Goal: Task Accomplishment & Management: Use online tool/utility

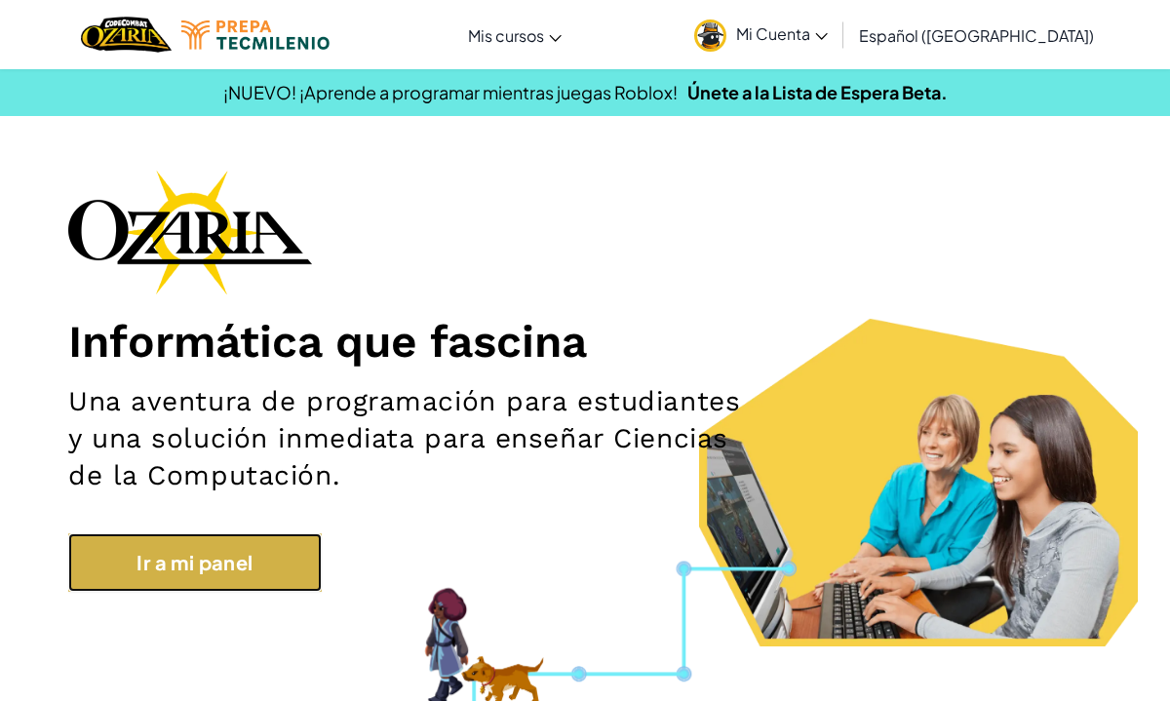
click at [248, 558] on link "Ir a mi panel" at bounding box center [195, 562] width 254 height 59
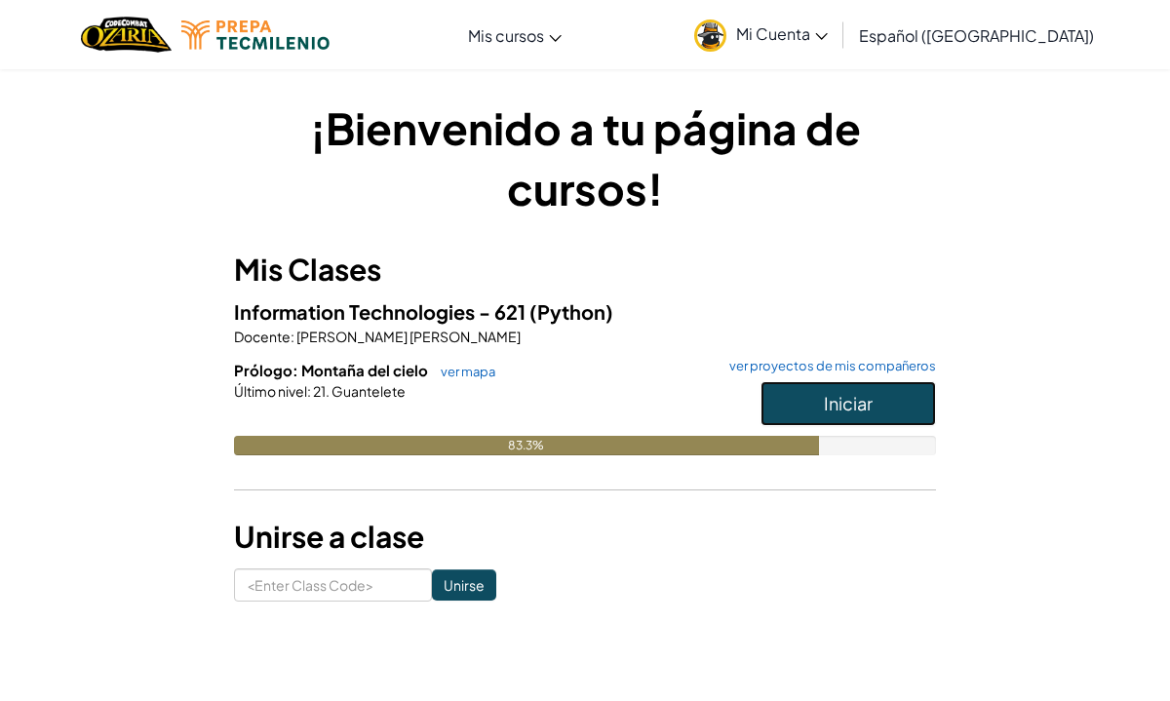
click at [880, 395] on button "Iniciar" at bounding box center [849, 403] width 176 height 45
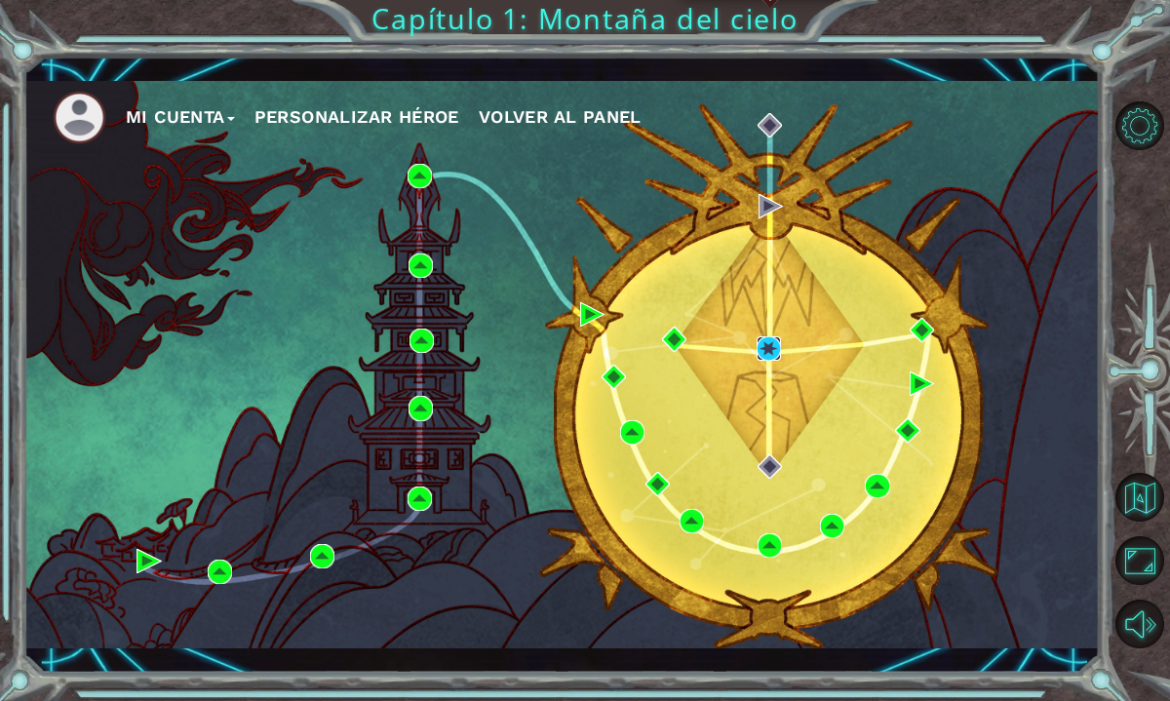
click at [768, 345] on img at bounding box center [769, 348] width 24 height 24
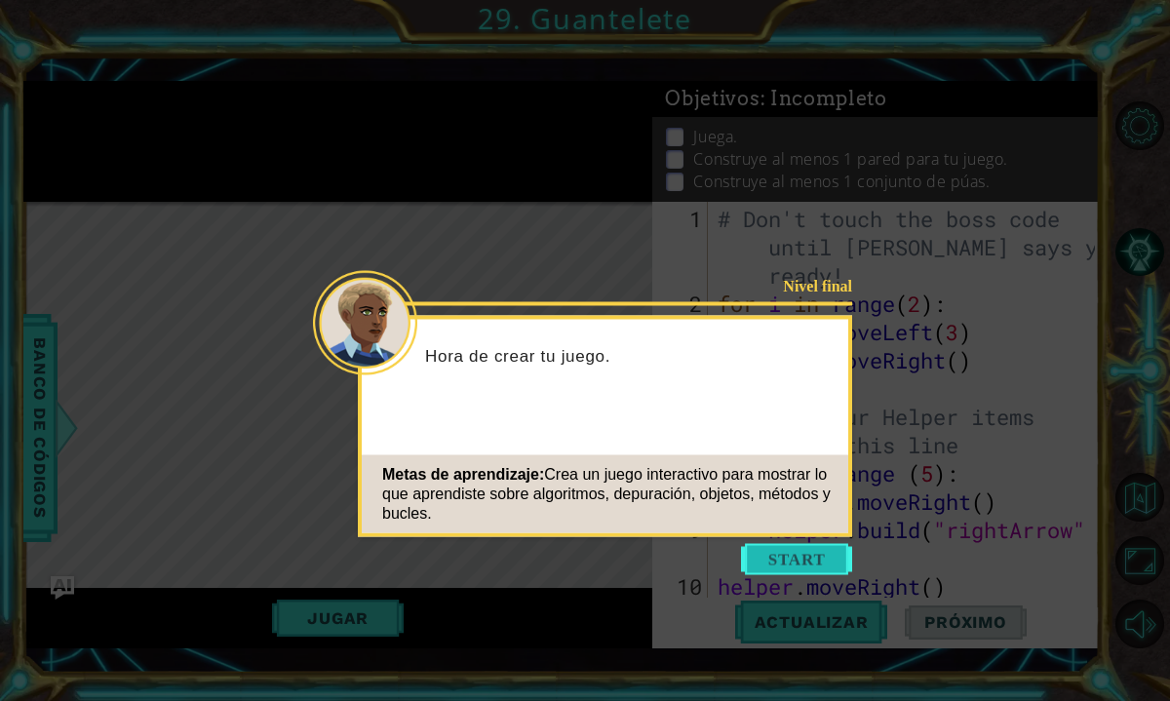
click at [836, 562] on button "Start" at bounding box center [796, 559] width 111 height 31
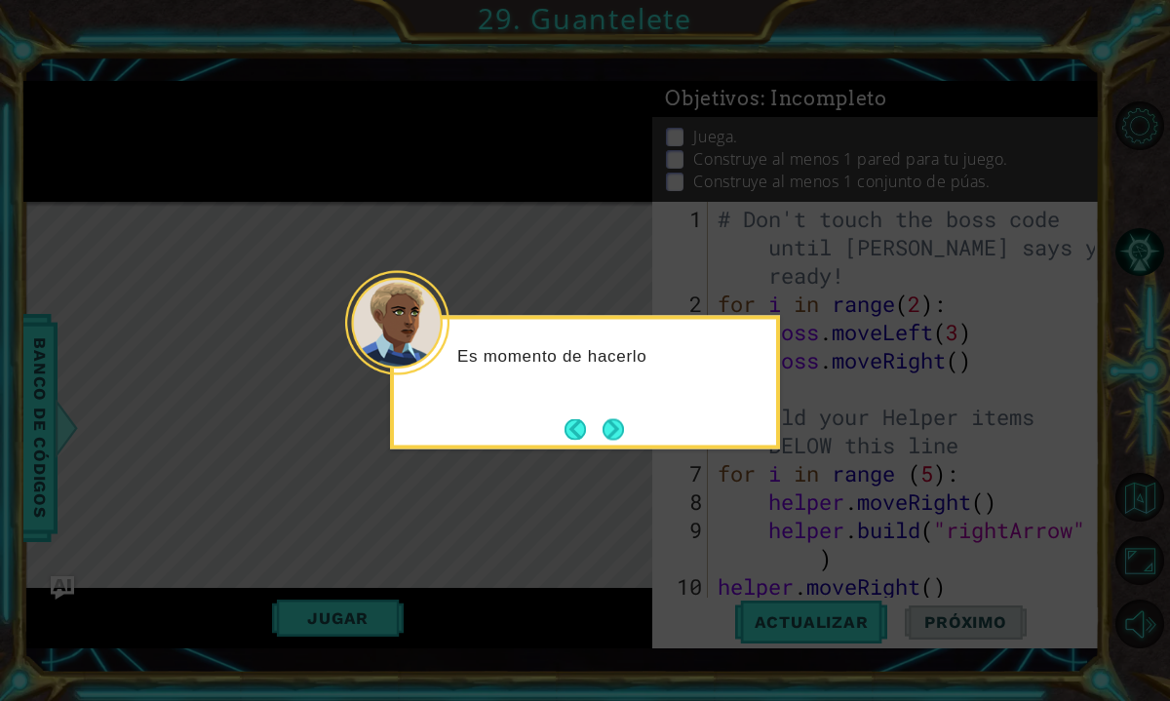
click at [635, 432] on div "Es momento de hacerlo" at bounding box center [585, 383] width 390 height 134
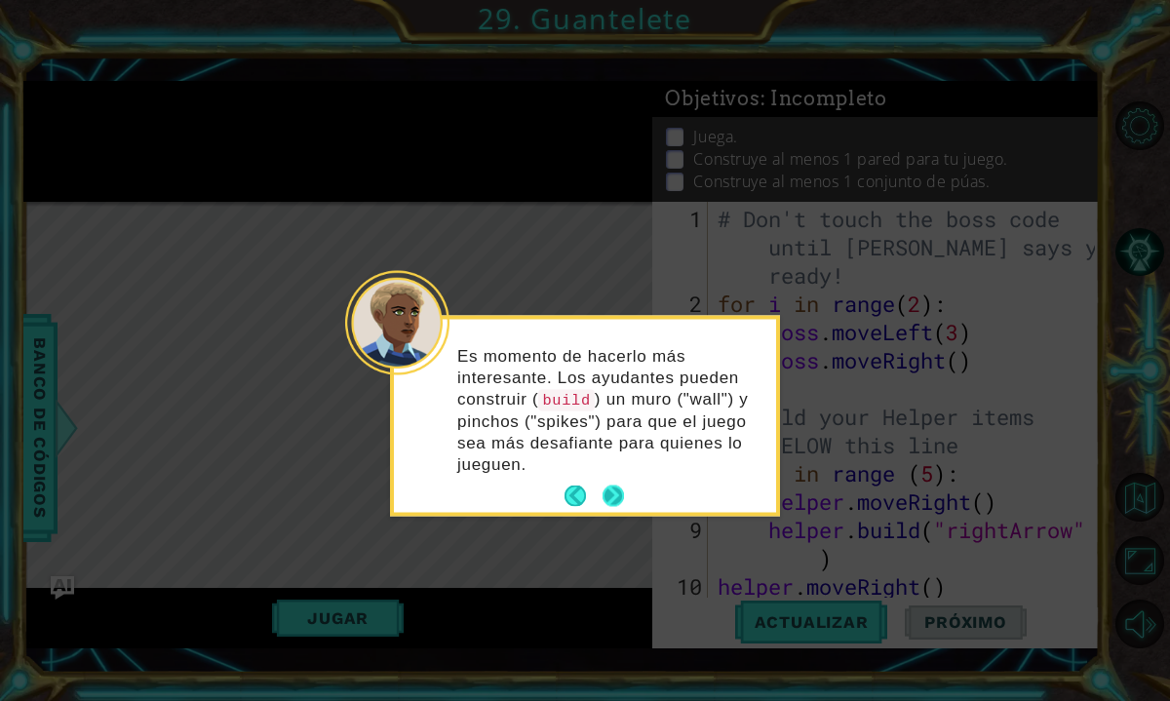
click at [620, 488] on button "Next" at bounding box center [613, 496] width 21 height 21
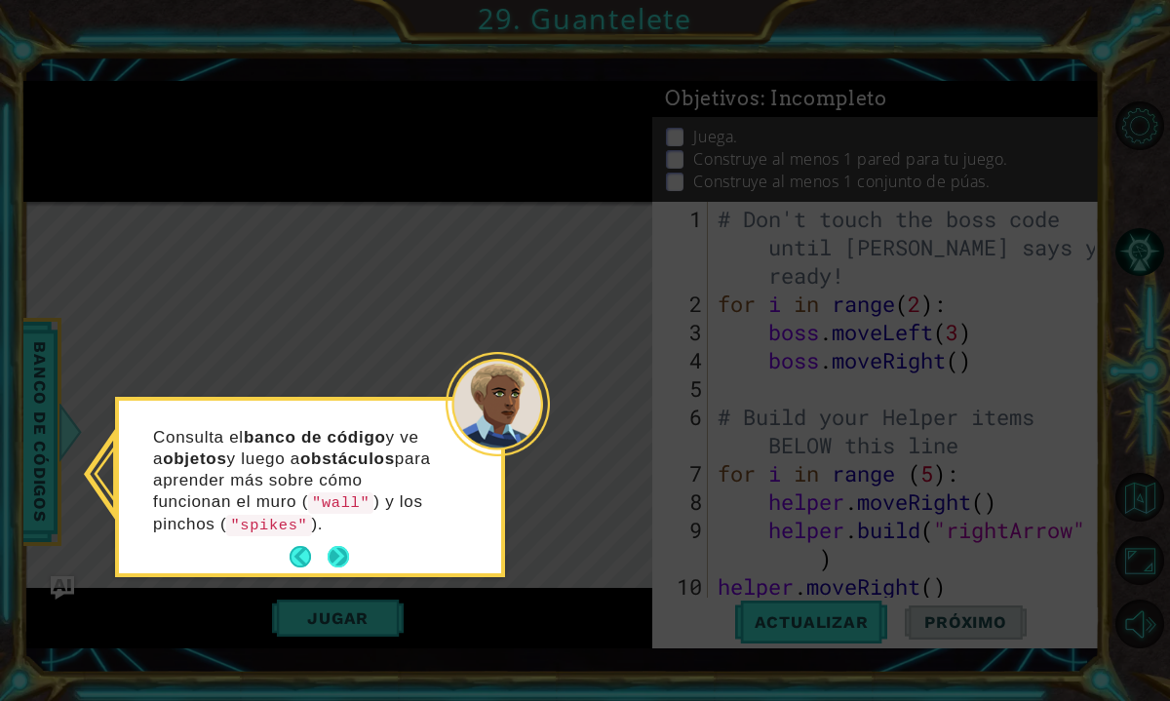
click at [335, 550] on button "Next" at bounding box center [338, 556] width 21 height 21
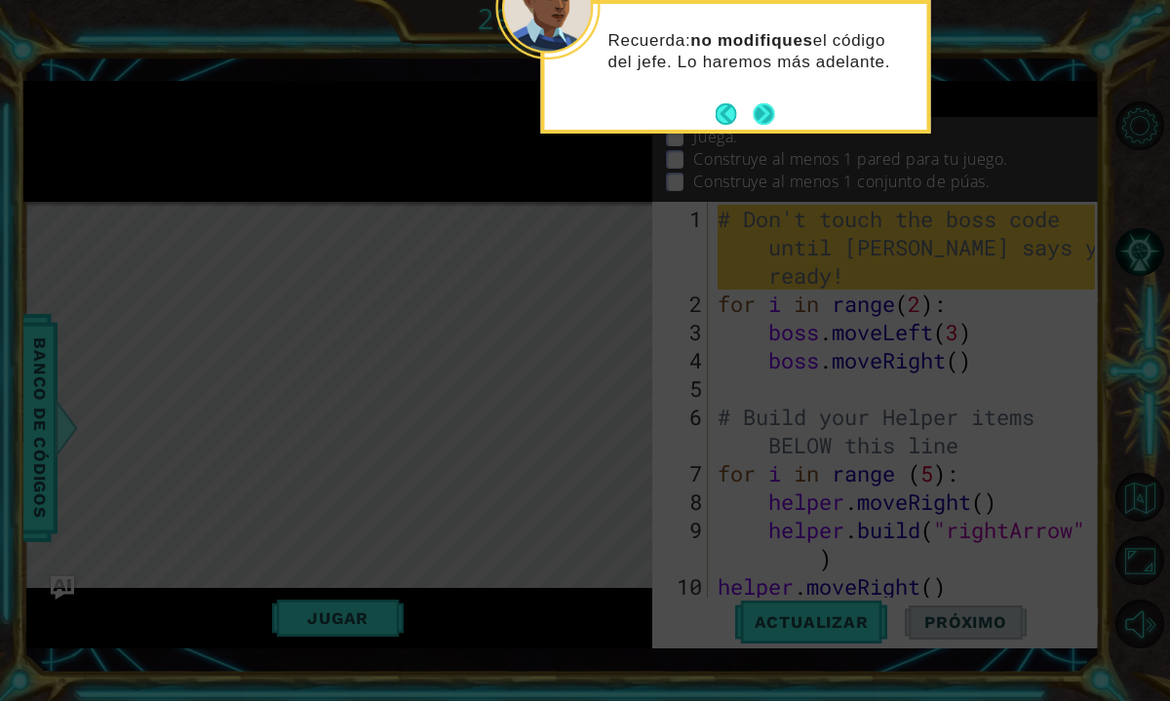
click at [779, 124] on div "Recuerda: no modifiques el código del jefe. Lo haremos más adelante." at bounding box center [736, 67] width 390 height 134
click at [770, 118] on button "Next" at bounding box center [763, 113] width 21 height 21
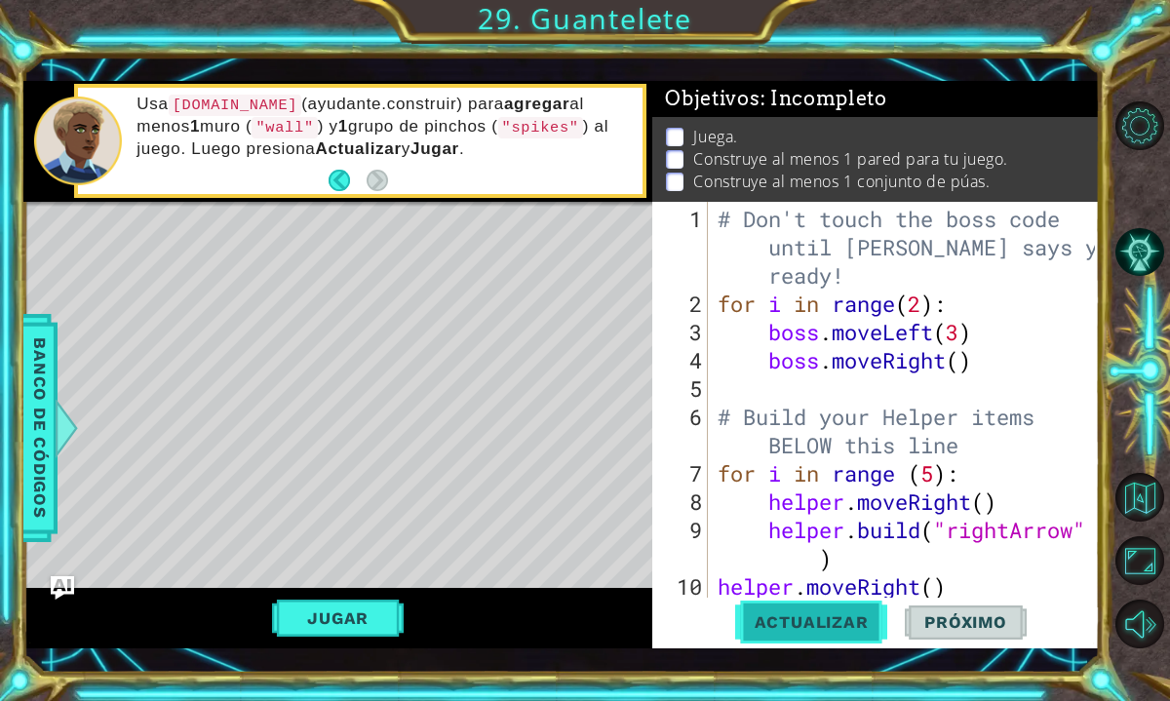
click at [792, 637] on button "Actualizar" at bounding box center [811, 622] width 153 height 45
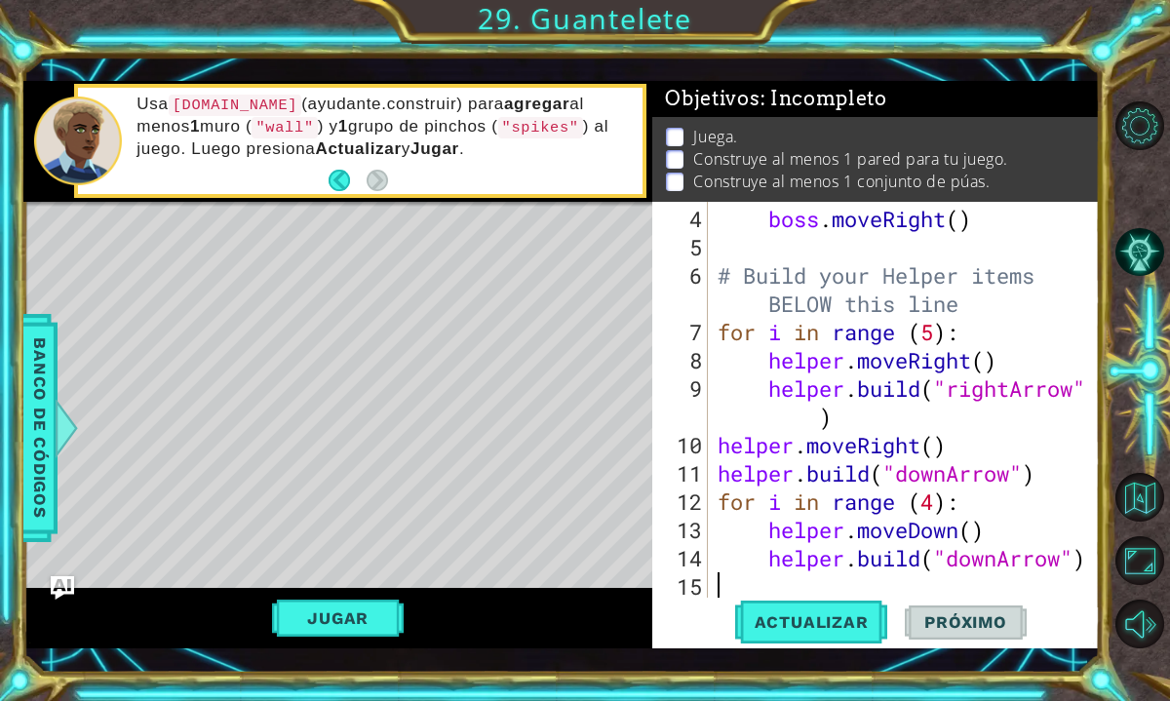
scroll to position [141, 0]
click at [871, 411] on div "boss . moveRight ( ) # Build your Helper items BELOW this line for i in range (…" at bounding box center [909, 431] width 391 height 453
type textarea "[DOMAIN_NAME]("rightArrow")"
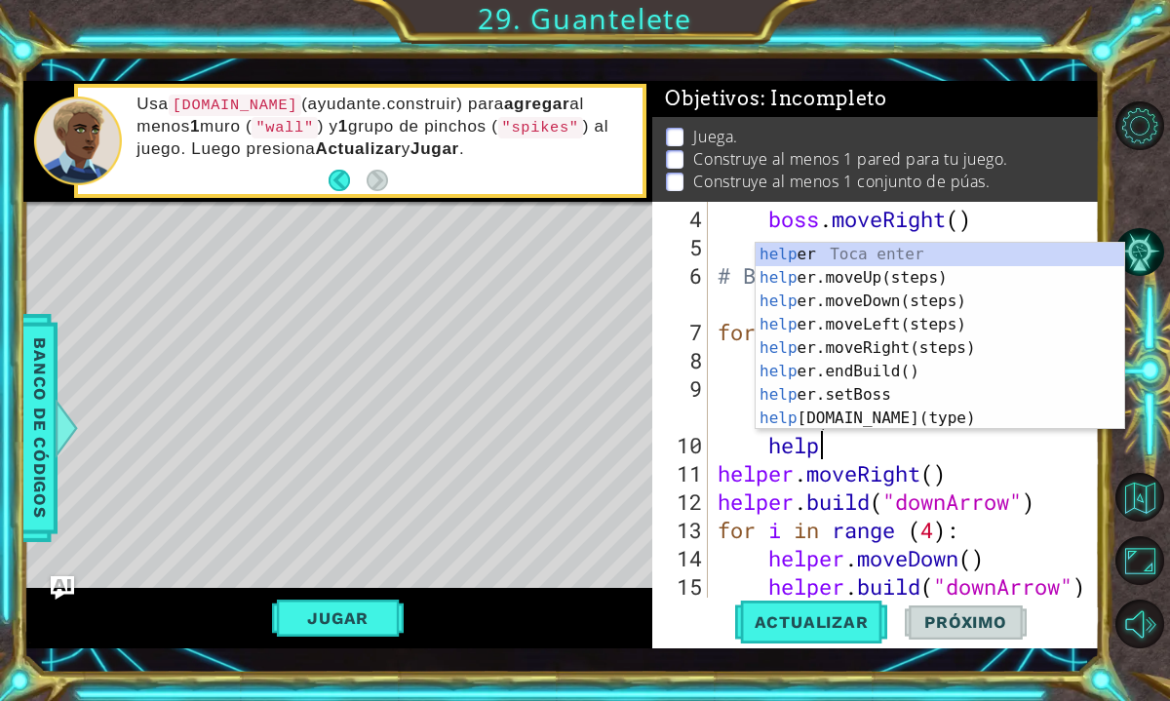
scroll to position [0, 3]
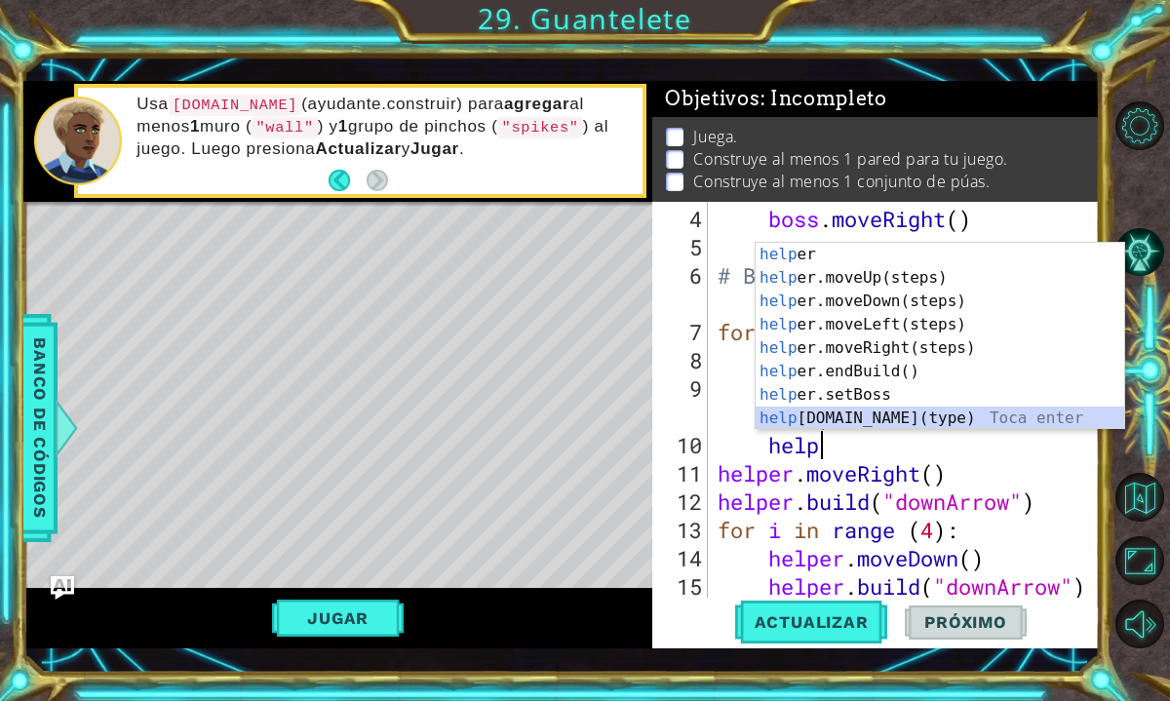
click at [912, 413] on div "help [PERSON_NAME] enter help er.moveUp(steps) Toca enter help er.moveDown(step…" at bounding box center [940, 360] width 369 height 234
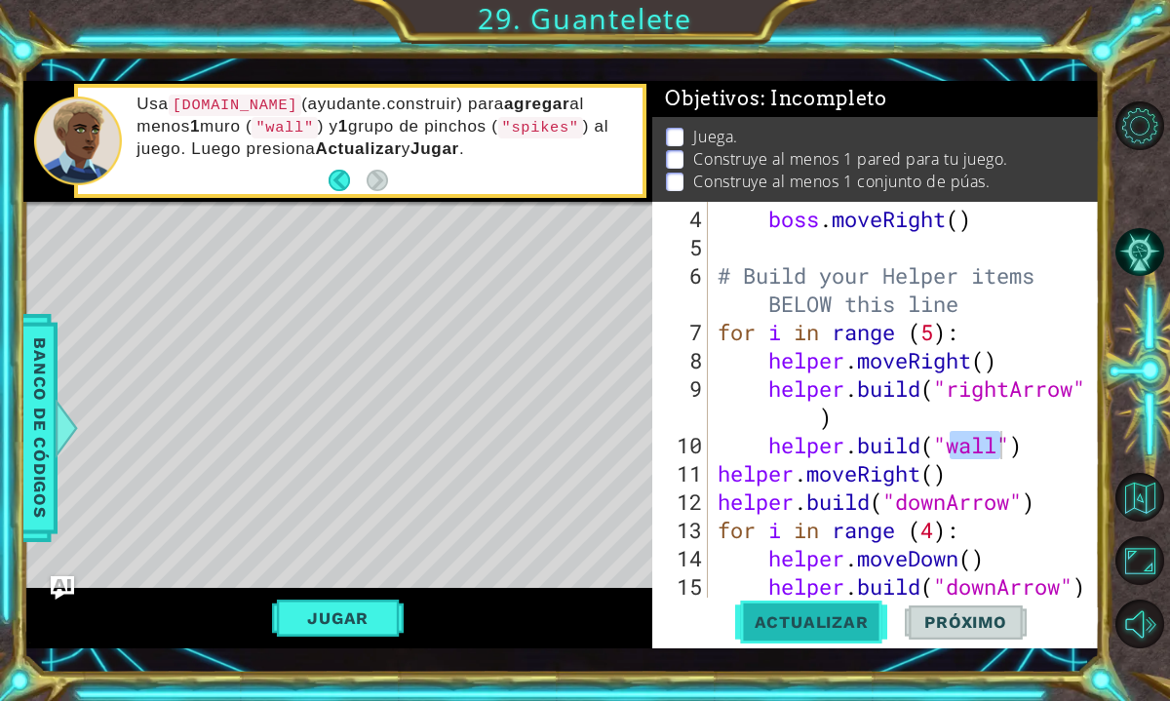
click at [881, 627] on span "Actualizar" at bounding box center [811, 622] width 153 height 20
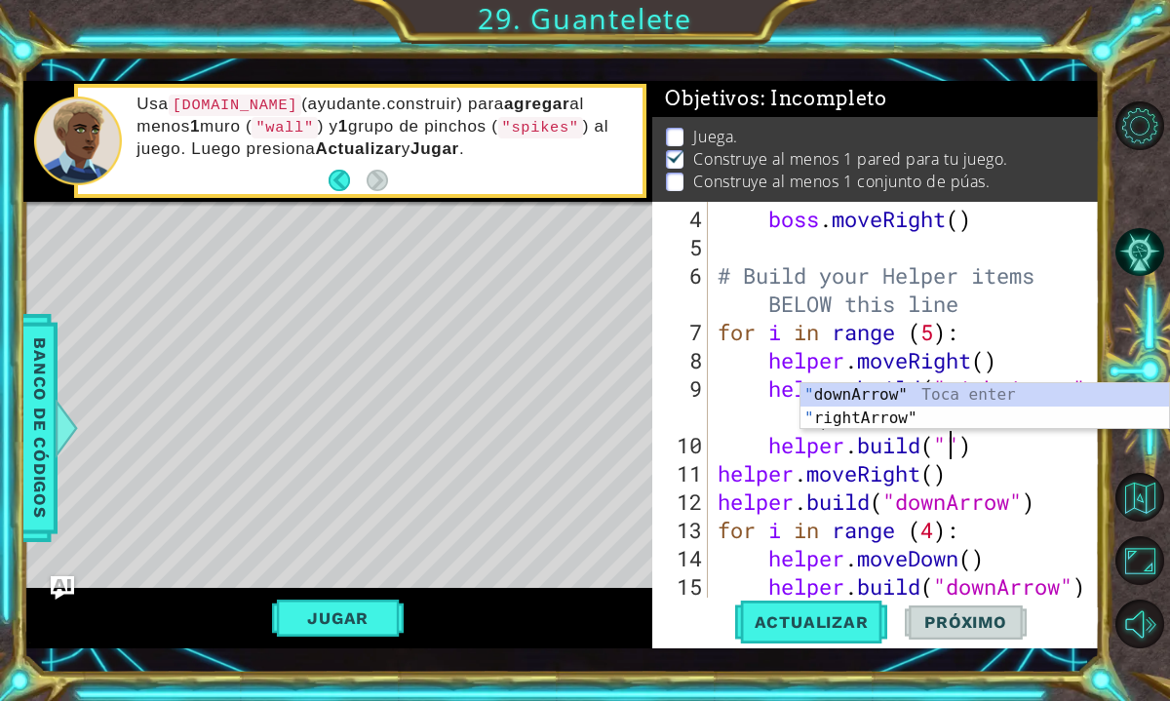
click at [1059, 440] on div "boss . moveRight ( ) # Build your Helper items BELOW this line for i in range (…" at bounding box center [909, 431] width 391 height 453
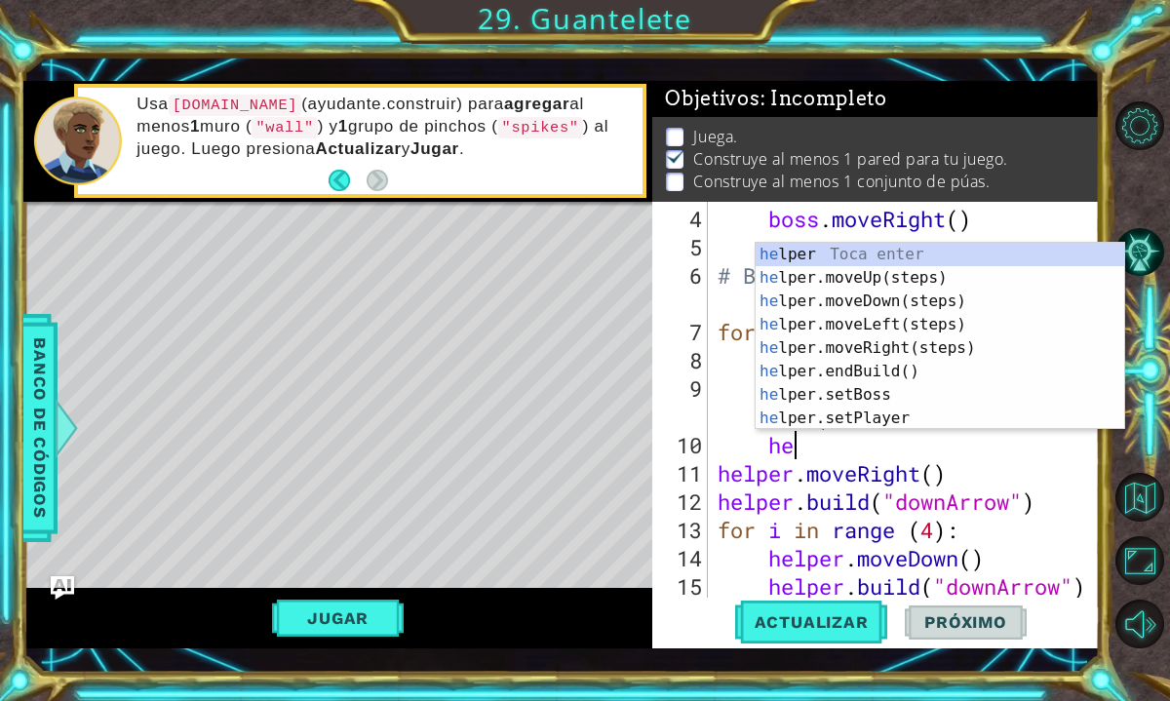
type textarea "h"
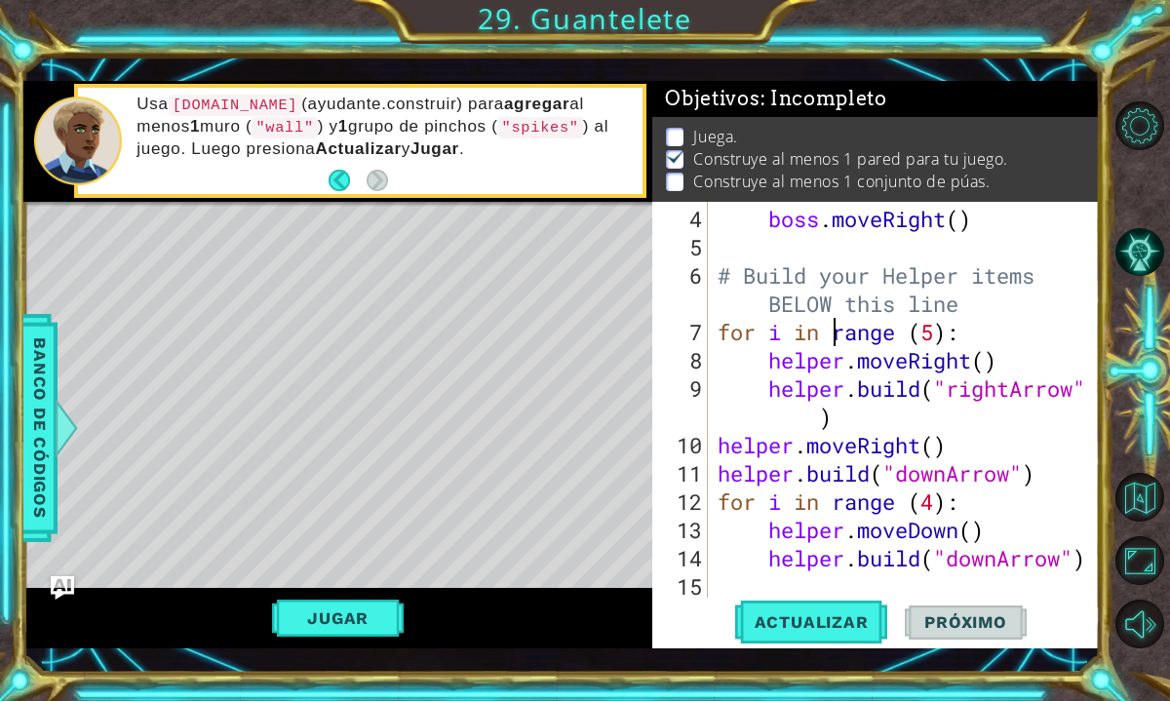
type textarea "# Build your Helper items BELOW this line"
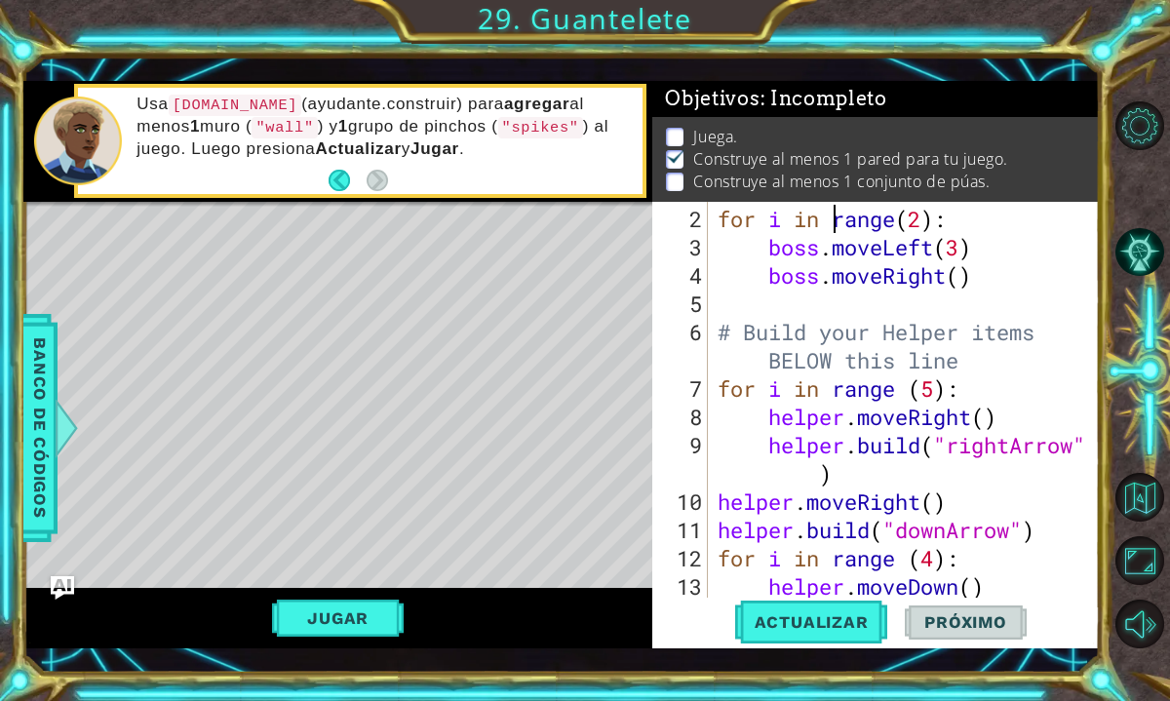
type textarea "# Don't touch the boss code until [PERSON_NAME] says you're ready!"
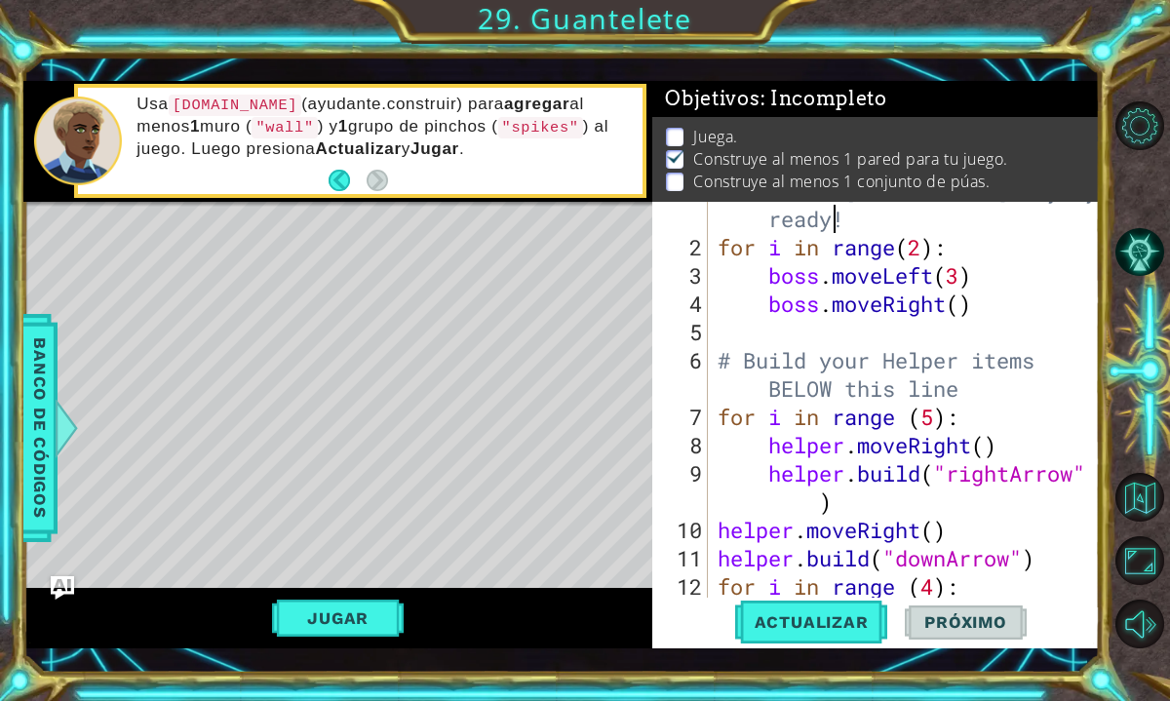
scroll to position [57, 0]
click at [932, 339] on div "# Don't touch the boss code until [PERSON_NAME] says you're ready! for i in ran…" at bounding box center [909, 402] width 391 height 509
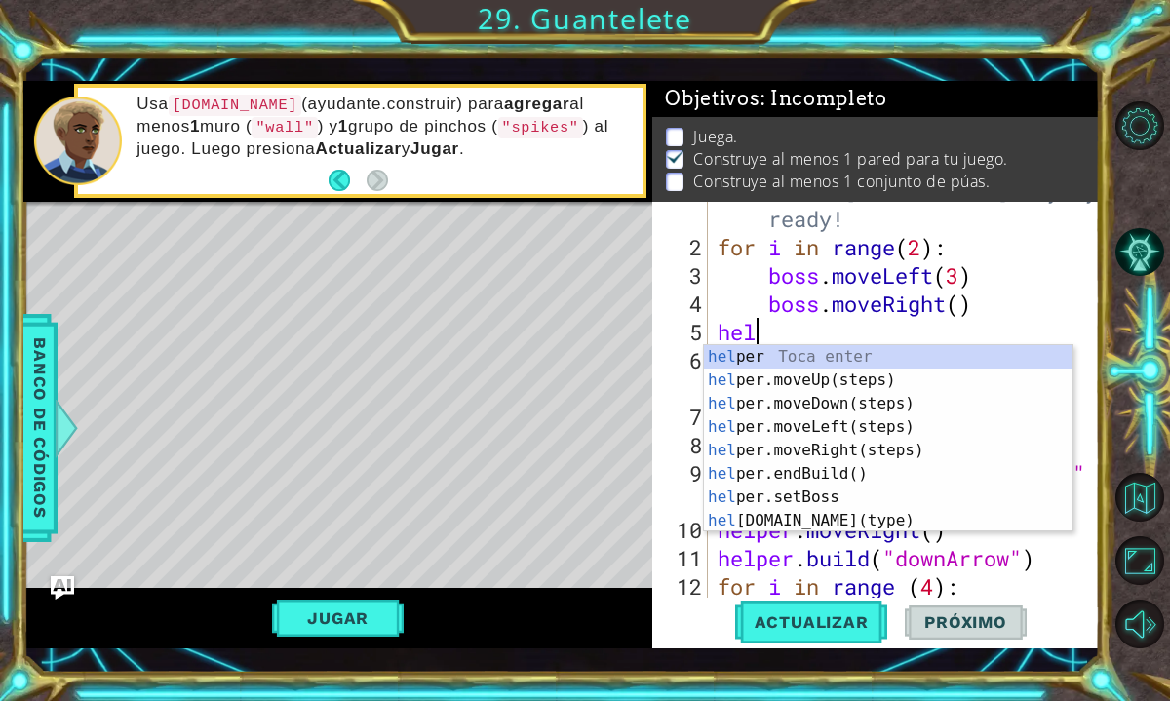
scroll to position [0, 1]
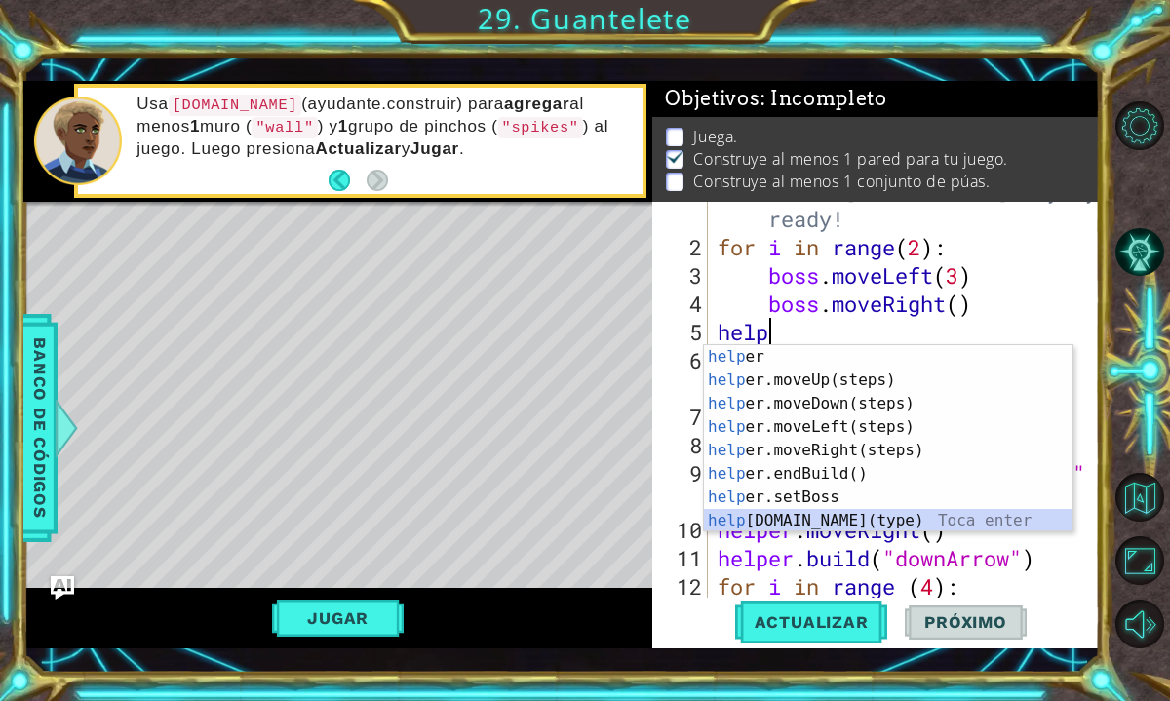
click at [868, 514] on div "help [PERSON_NAME] enter help er.moveUp(steps) Toca enter help er.moveDown(step…" at bounding box center [888, 462] width 369 height 234
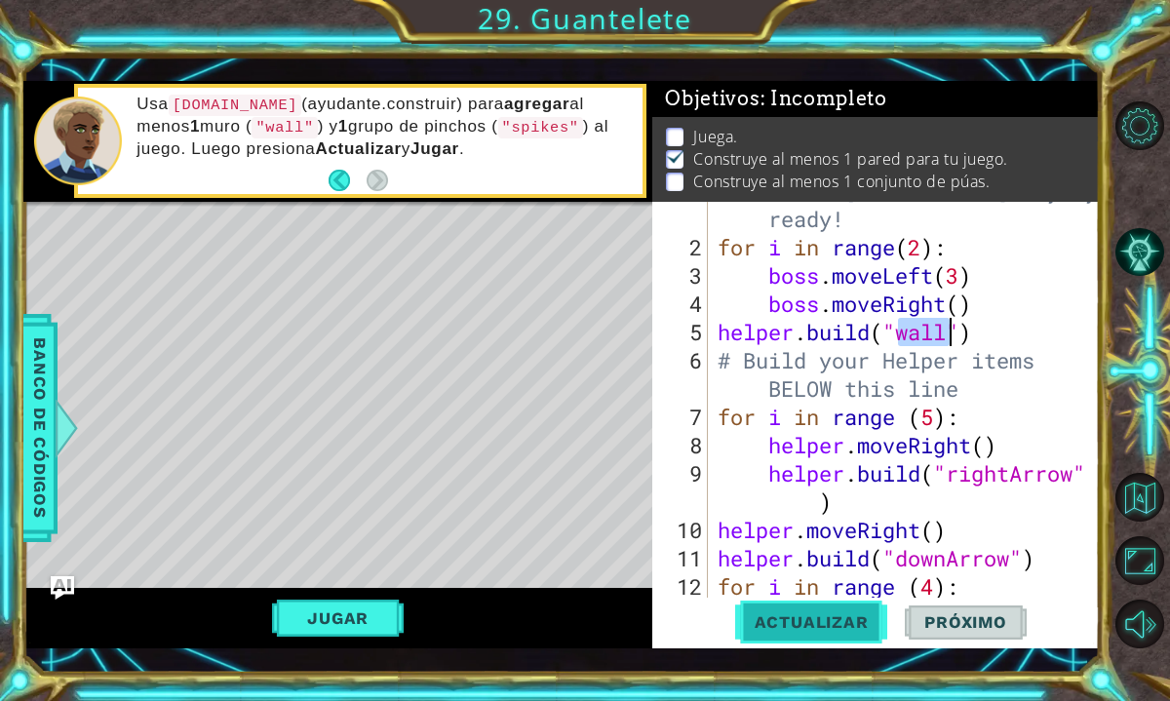
type textarea "[DOMAIN_NAME]("wall")"
click at [854, 616] on span "Actualizar" at bounding box center [811, 622] width 153 height 20
click at [783, 614] on span "Actualizar" at bounding box center [811, 622] width 153 height 20
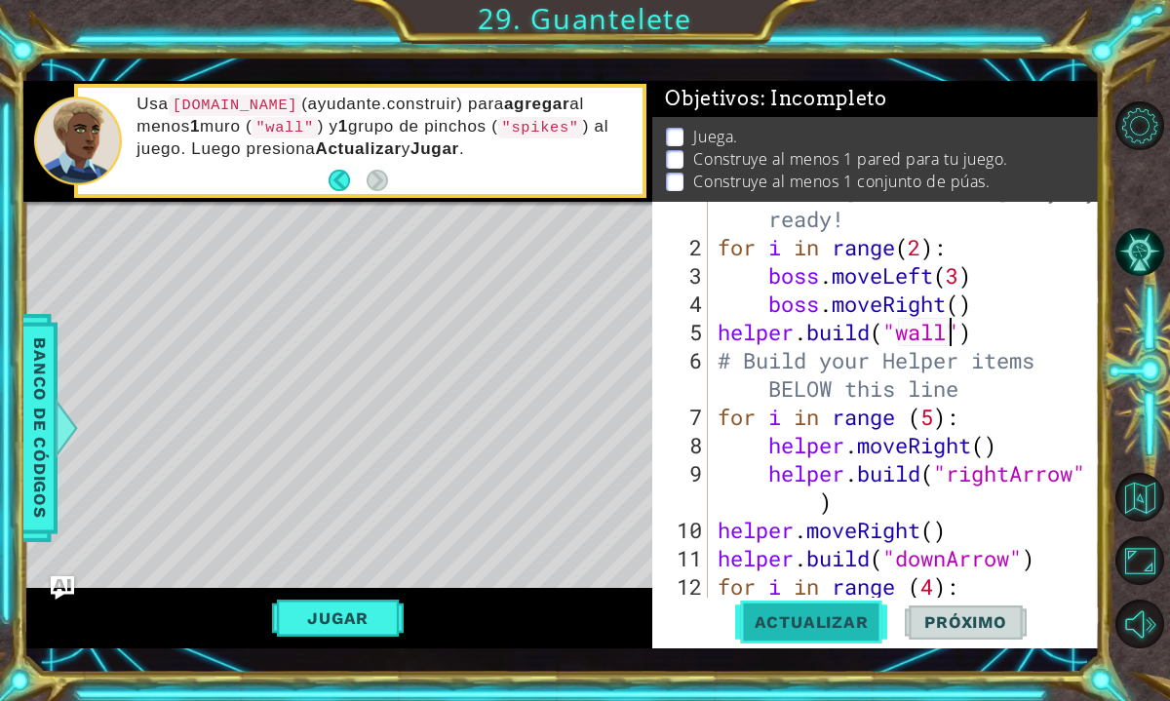
click at [783, 614] on span "Actualizar" at bounding box center [811, 622] width 153 height 20
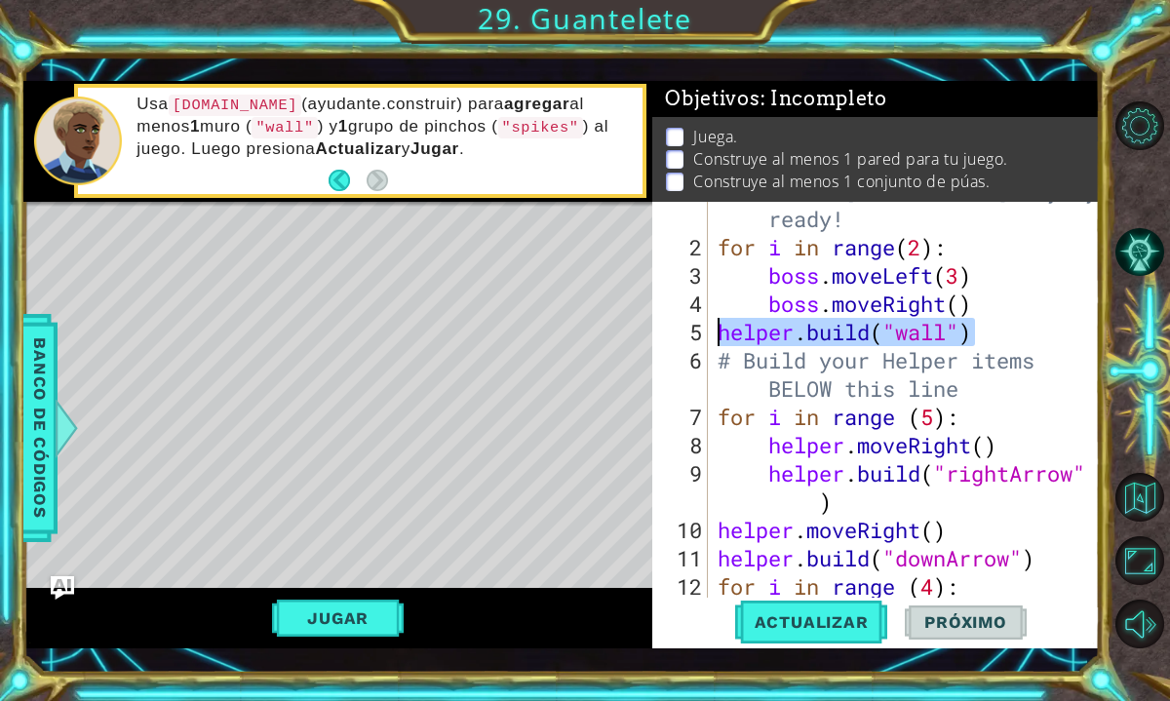
drag, startPoint x: 1002, startPoint y: 333, endPoint x: 723, endPoint y: 335, distance: 278.9
click at [721, 335] on div "# Don't touch the boss code until [PERSON_NAME] says you're ready! for i in ran…" at bounding box center [909, 402] width 391 height 509
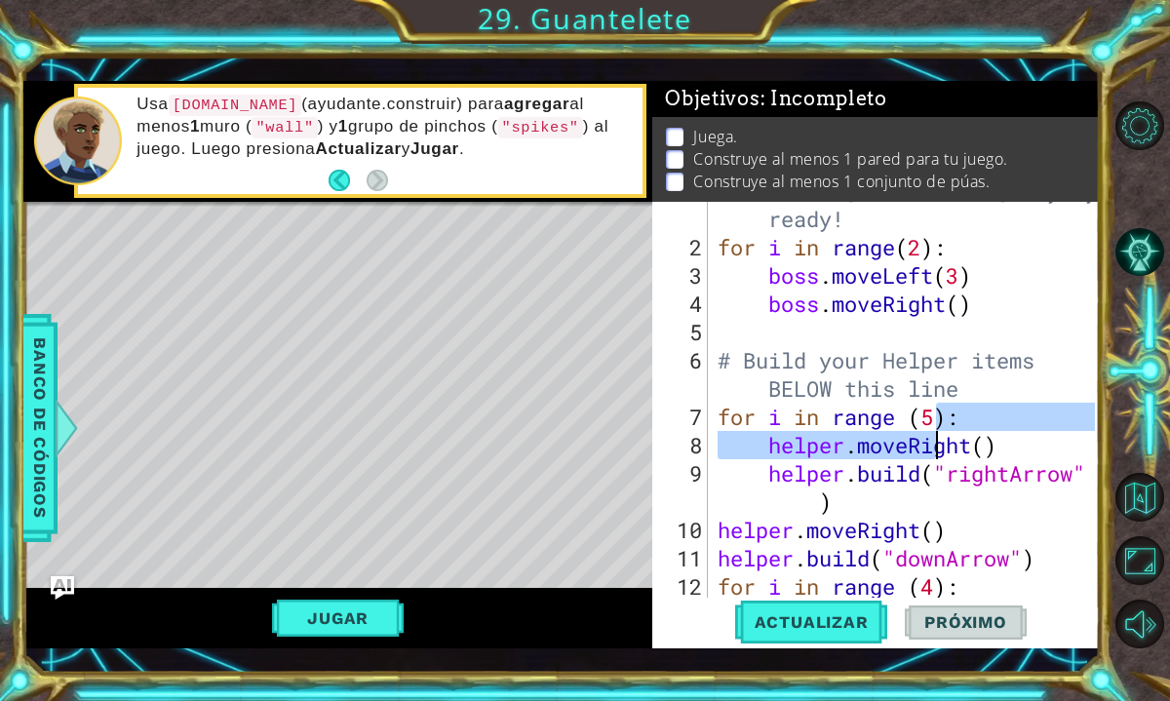
click at [942, 428] on div "# Don't touch the boss code until [PERSON_NAME] says you're ready! for i in ran…" at bounding box center [909, 402] width 391 height 509
click at [894, 508] on div "# Don't touch the boss code until [PERSON_NAME] says you're ready! for i in ran…" at bounding box center [909, 402] width 391 height 509
type textarea "[DOMAIN_NAME]("rightArrow")"
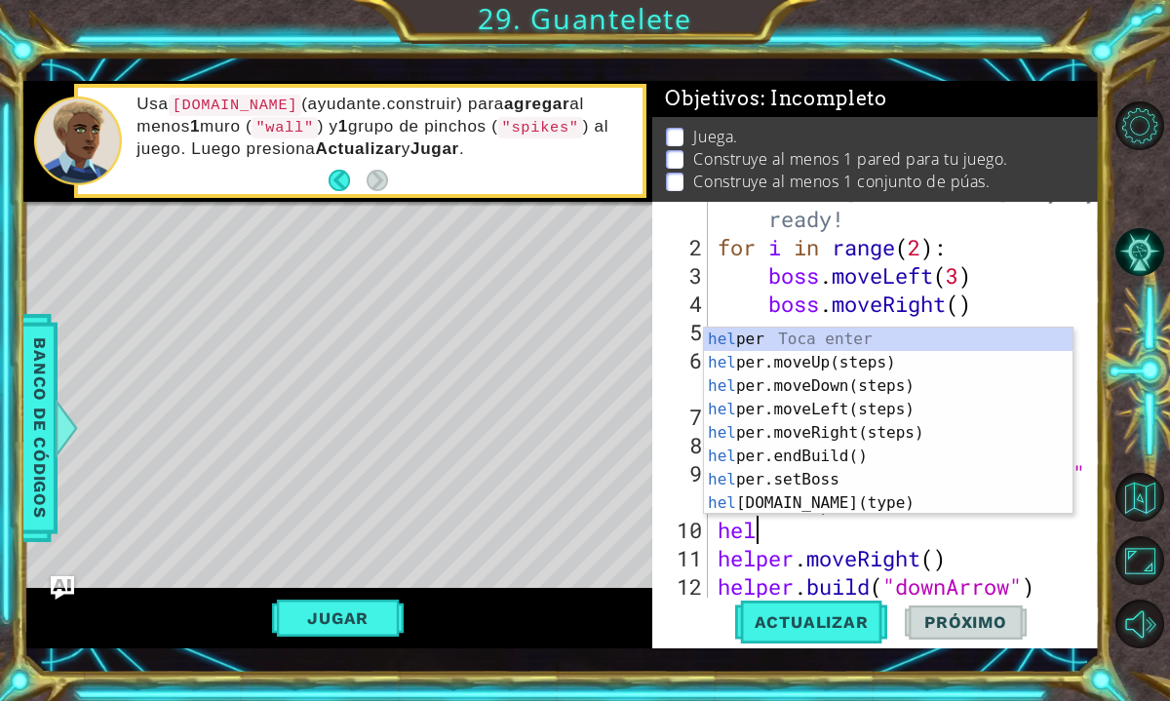
scroll to position [0, 1]
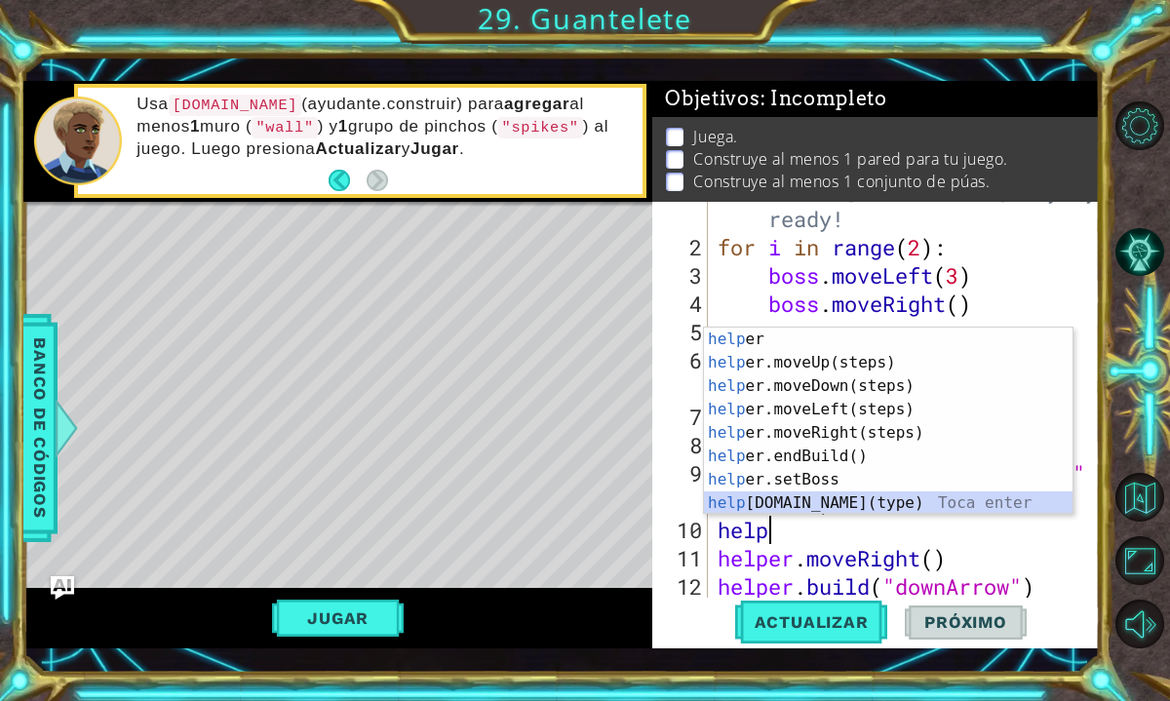
click at [927, 504] on div "help [PERSON_NAME] enter help er.moveUp(steps) Toca enter help er.moveDown(step…" at bounding box center [888, 445] width 369 height 234
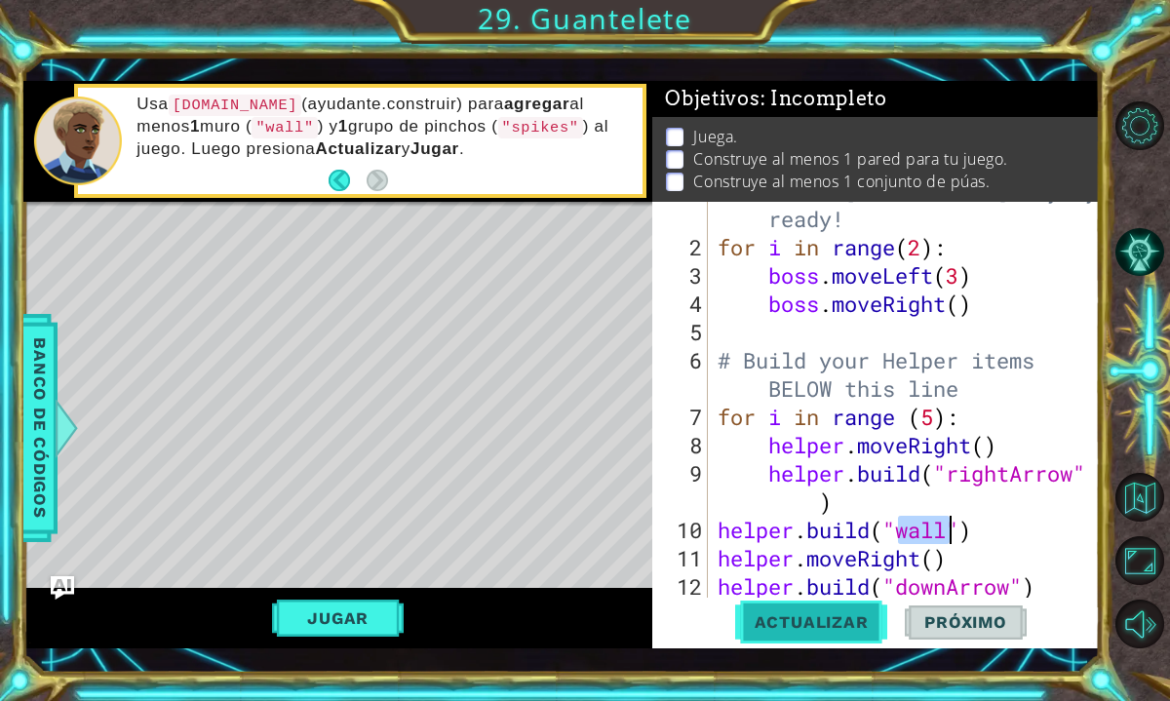
type textarea "[DOMAIN_NAME]("wall")"
click at [826, 626] on span "Actualizar" at bounding box center [811, 622] width 153 height 20
click at [993, 535] on div "# Don't touch the boss code until [PERSON_NAME] says you're ready! for i in ran…" at bounding box center [909, 402] width 391 height 509
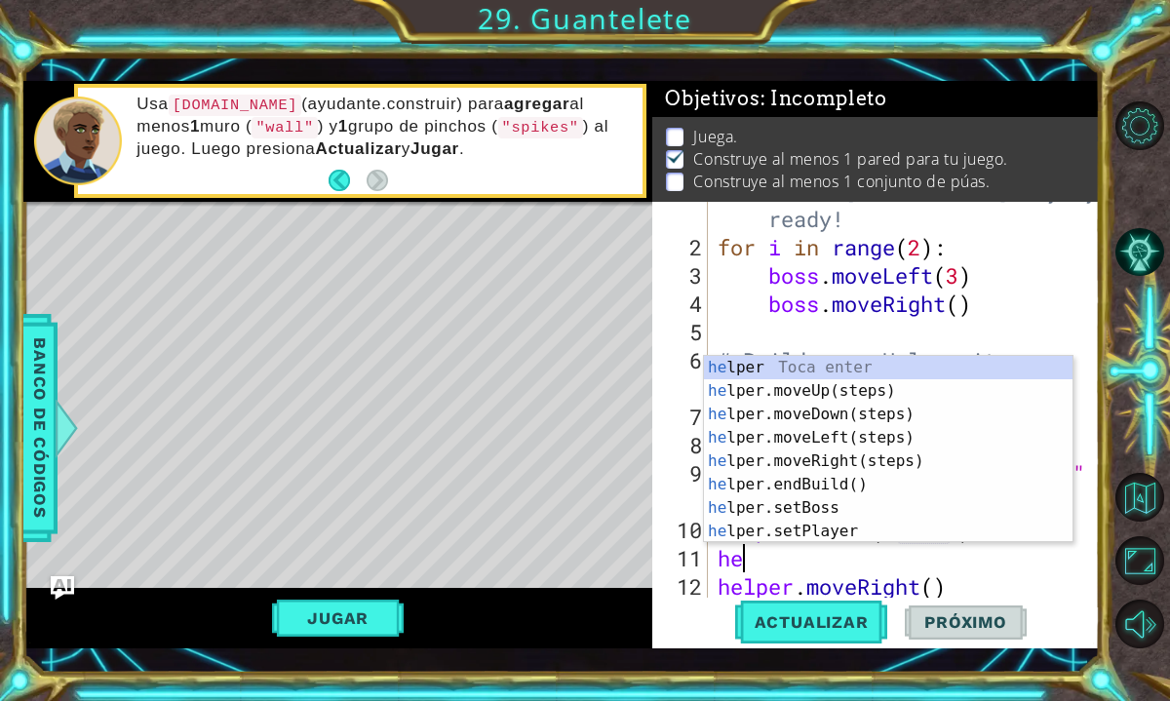
type textarea "h"
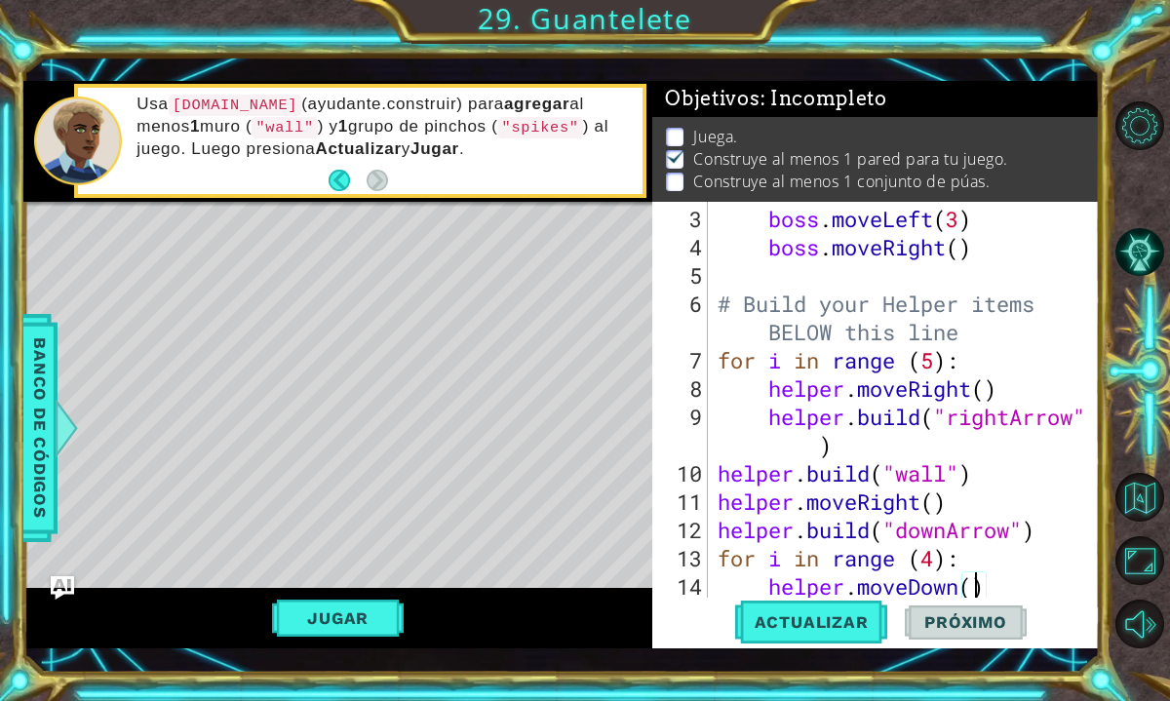
type textarea "[DOMAIN_NAME]("downArrow")"
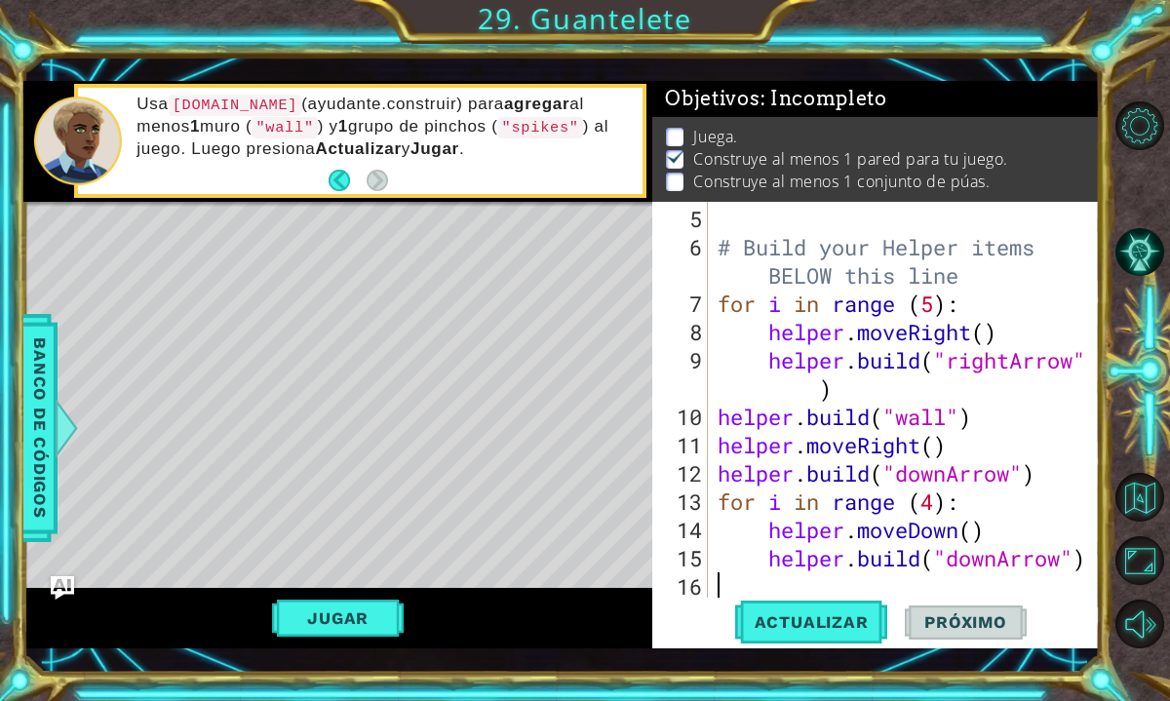
scroll to position [170, 0]
click at [966, 453] on div "# Build your Helper items BELOW this line for i in range ( 5 ) : helper . moveR…" at bounding box center [909, 431] width 391 height 453
click at [1052, 477] on div "# Build your Helper items BELOW this line for i in range ( 5 ) : helper . moveR…" at bounding box center [909, 431] width 391 height 453
type textarea "[DOMAIN_NAME]("downArrow")"
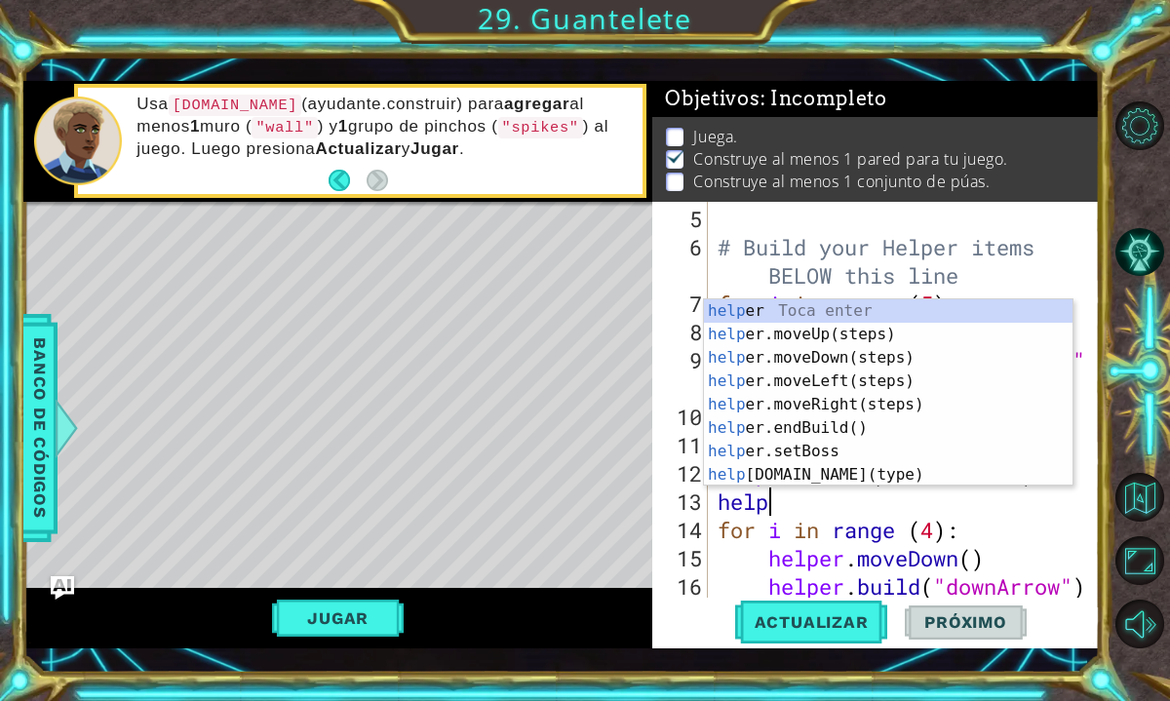
scroll to position [0, 1]
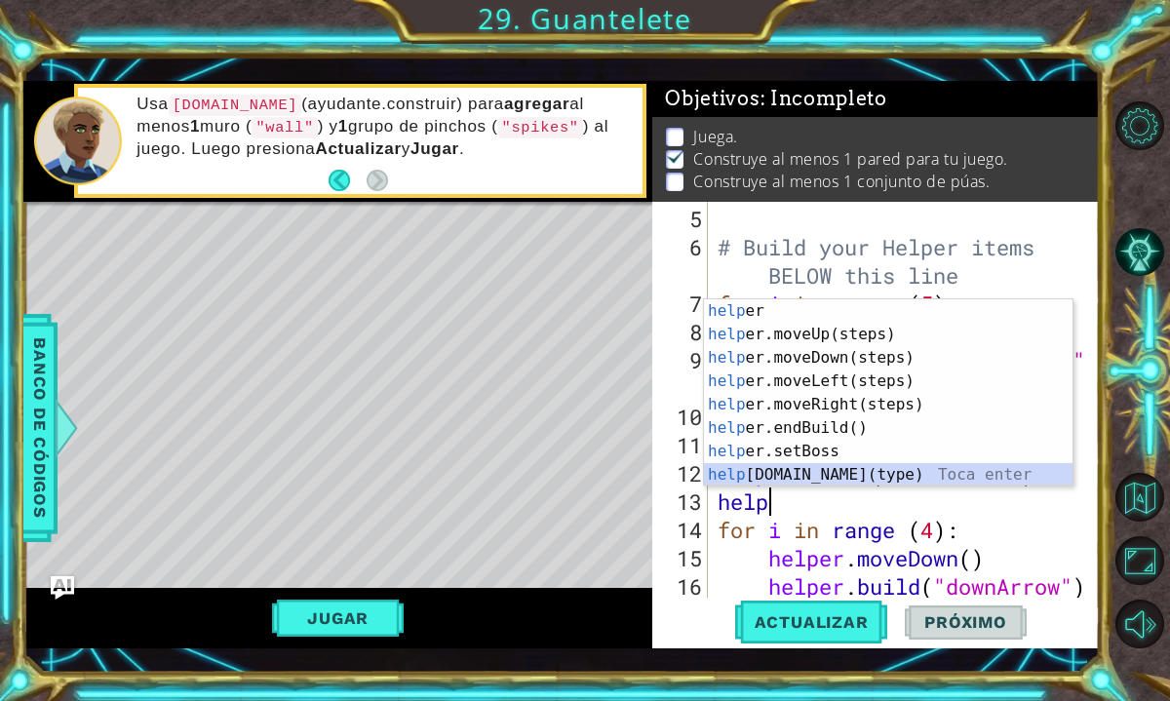
click at [876, 471] on div "help [PERSON_NAME] enter help er.moveUp(steps) Toca enter help er.moveDown(step…" at bounding box center [888, 416] width 369 height 234
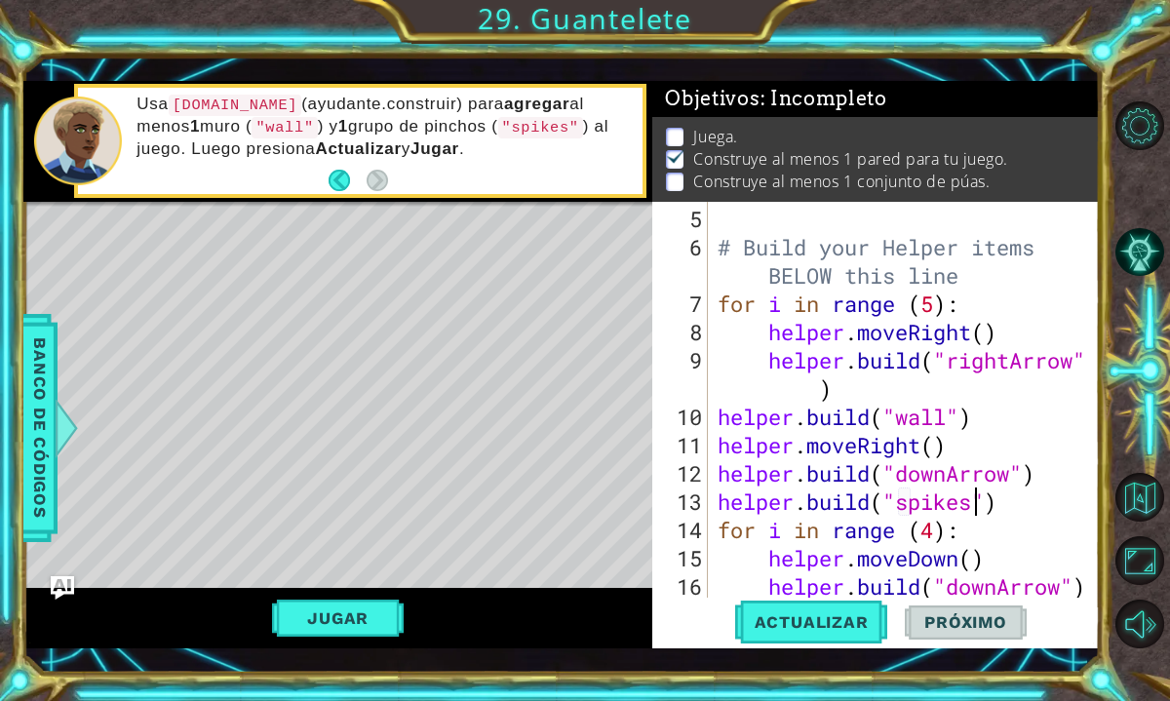
scroll to position [0, 11]
click at [777, 635] on button "Actualizar" at bounding box center [811, 622] width 153 height 45
click at [338, 619] on button "Jugar" at bounding box center [338, 618] width 132 height 37
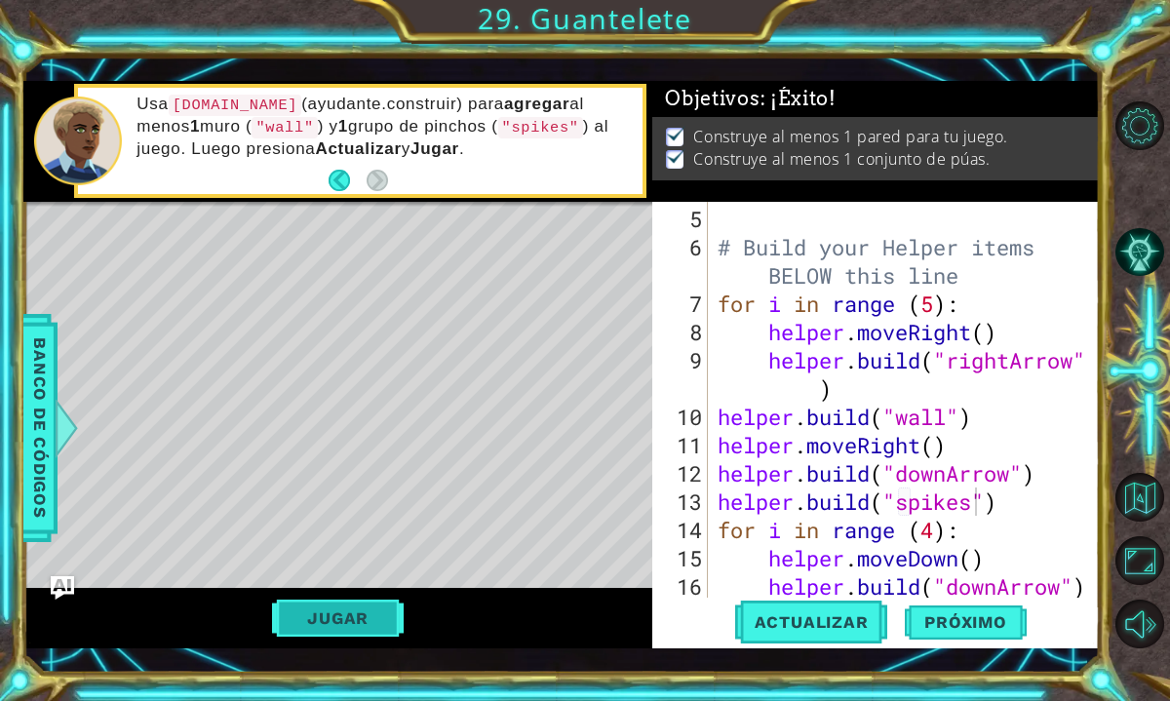
scroll to position [0, 0]
click at [986, 621] on span "Próximo" at bounding box center [965, 622] width 121 height 20
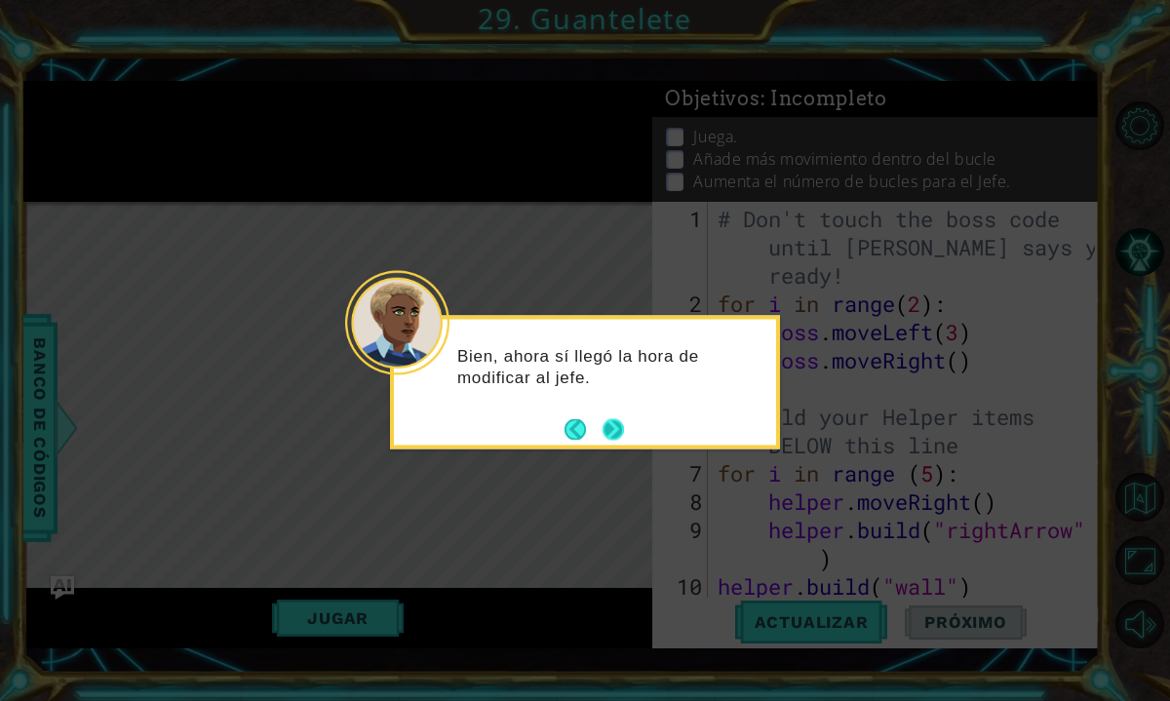
click at [617, 424] on button "Next" at bounding box center [613, 428] width 21 height 21
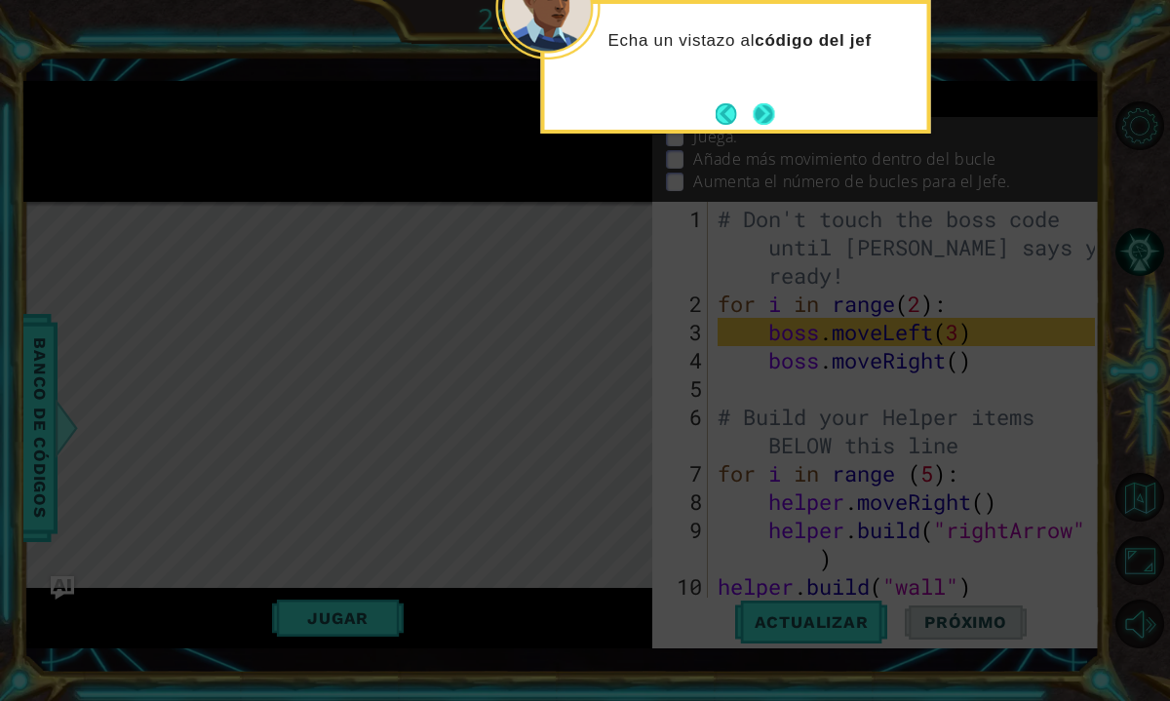
click at [764, 118] on button "Next" at bounding box center [764, 113] width 21 height 21
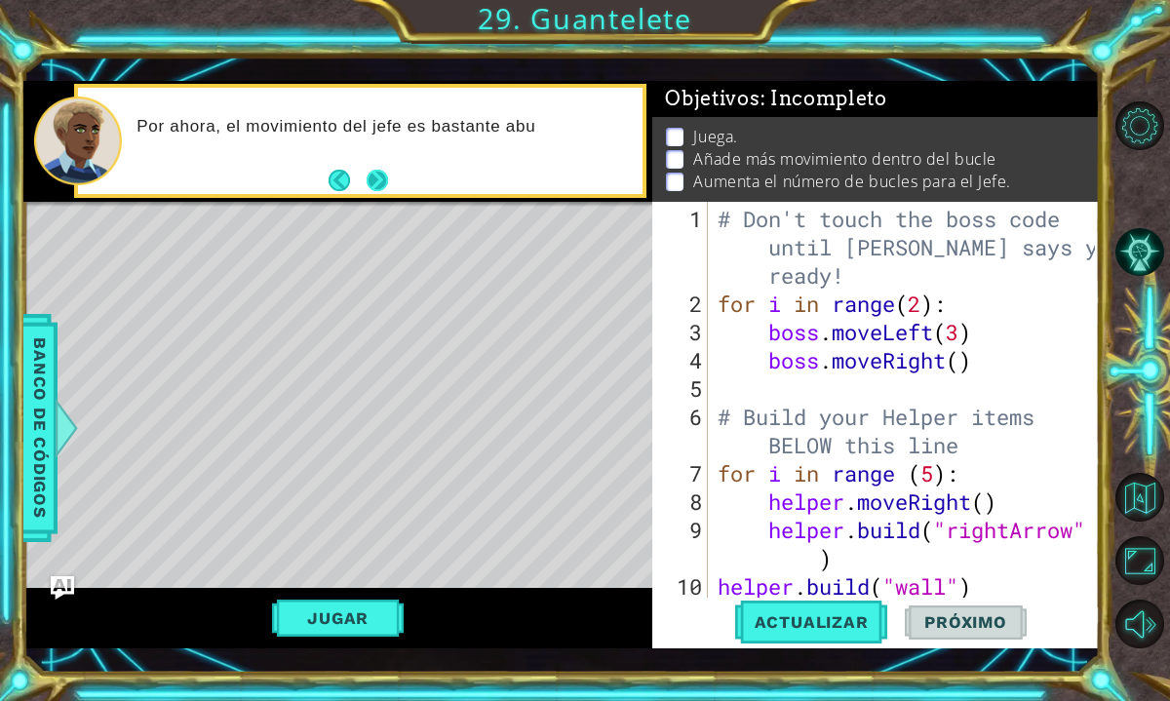
click at [386, 173] on button "Next" at bounding box center [377, 180] width 21 height 21
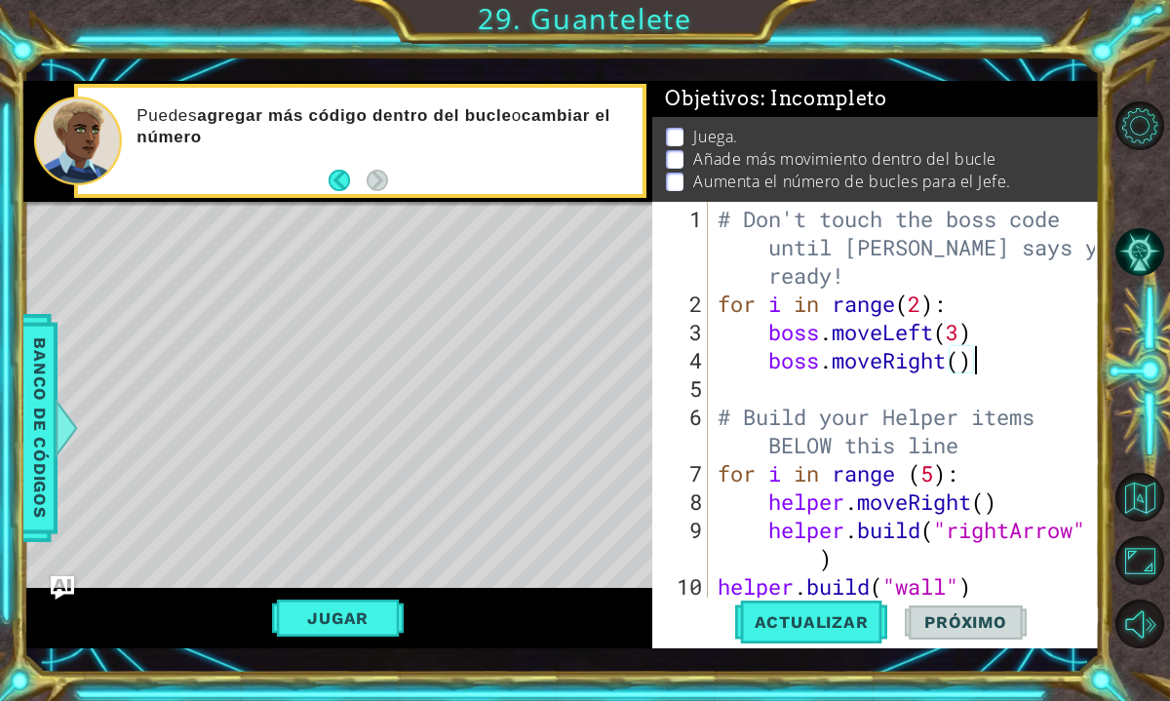
click at [971, 366] on div "# Don't touch the boss code until [PERSON_NAME] says you're ready! for i in ran…" at bounding box center [909, 459] width 391 height 509
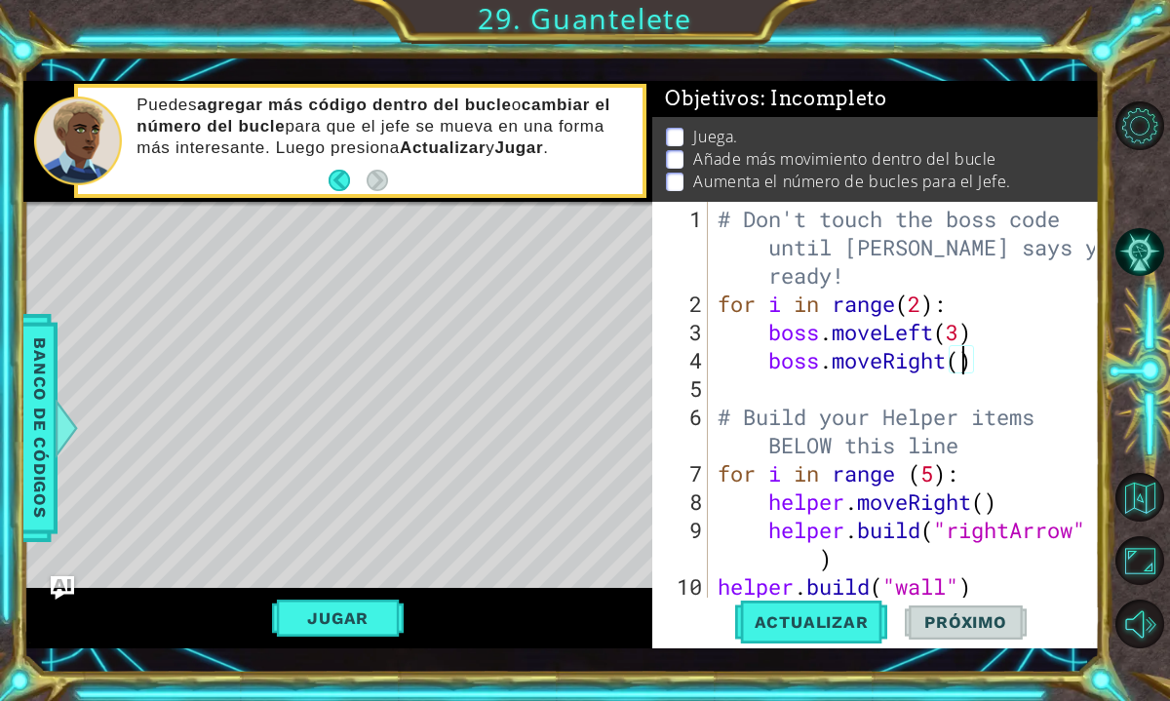
click at [963, 364] on div "# Don't touch the boss code until [PERSON_NAME] says you're ready! for i in ran…" at bounding box center [909, 459] width 391 height 509
type textarea "boss.moveRight(2)"
click at [1025, 367] on div "# Don't touch the boss code until [PERSON_NAME] says you're ready! for i in ran…" at bounding box center [909, 459] width 391 height 509
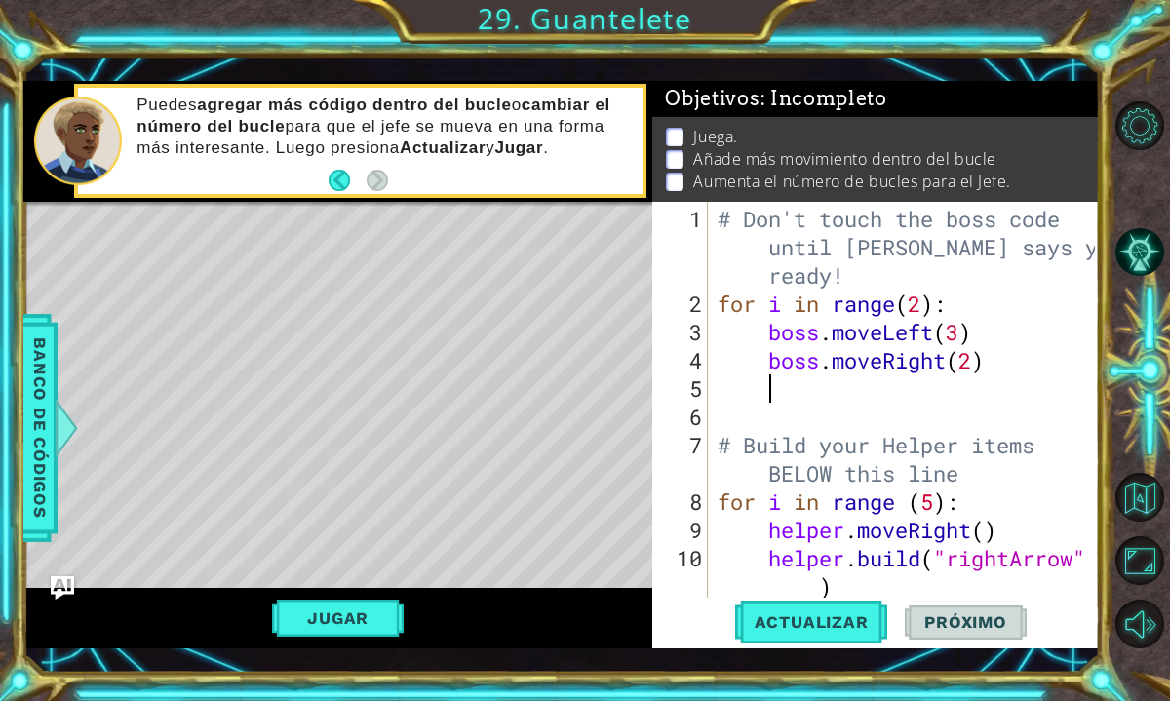
type textarea "h"
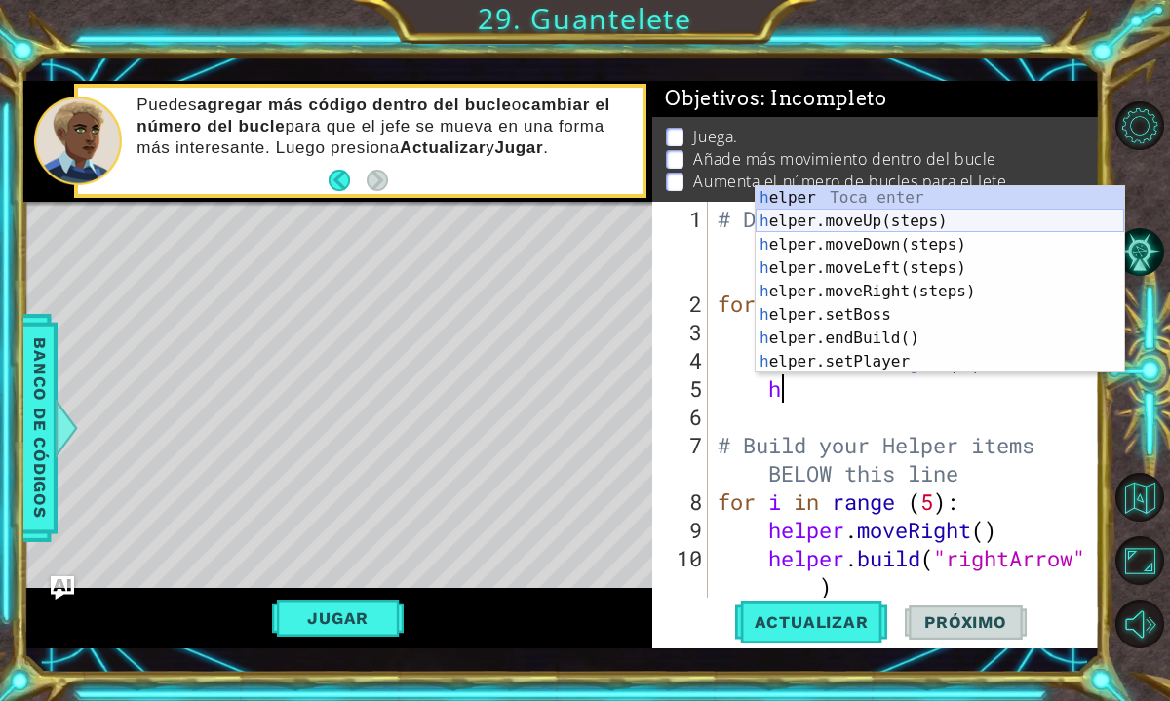
click at [876, 223] on div "h elper Toca enter h elper.moveUp(steps) Toca enter h elper.moveDown(steps) Toc…" at bounding box center [940, 303] width 369 height 234
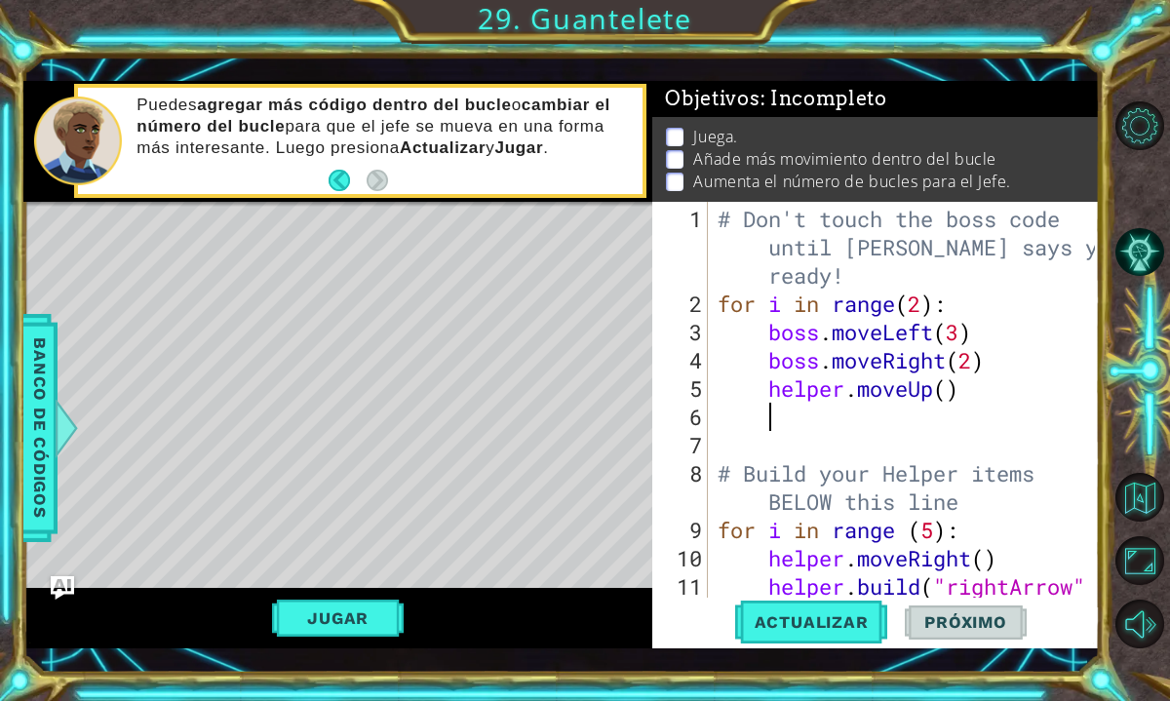
scroll to position [0, 1]
click at [949, 395] on div "# Don't touch the boss code until [PERSON_NAME] says you're ready! for i in ran…" at bounding box center [909, 473] width 391 height 537
click at [866, 615] on span "Actualizar" at bounding box center [811, 622] width 153 height 20
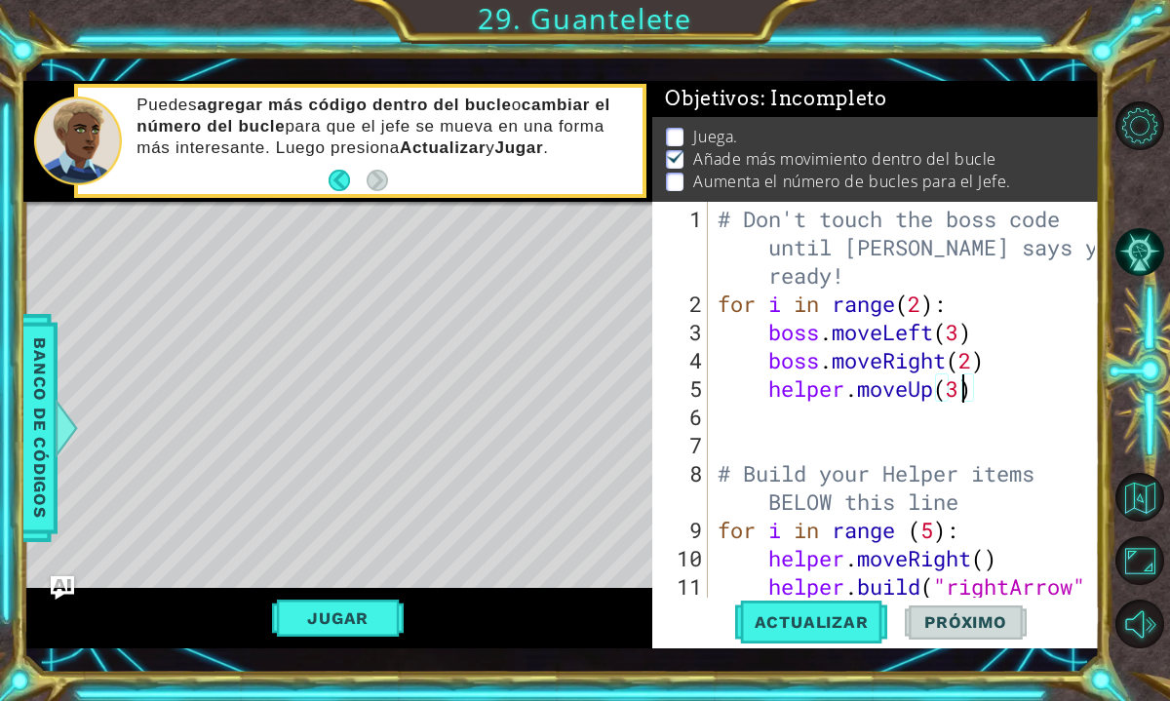
click at [927, 302] on div "# Don't touch the boss code until [PERSON_NAME] says you're ready! for i in ran…" at bounding box center [909, 473] width 391 height 537
click at [798, 627] on span "Actualizar" at bounding box center [811, 622] width 153 height 20
click at [323, 607] on button "Jugar" at bounding box center [338, 618] width 132 height 37
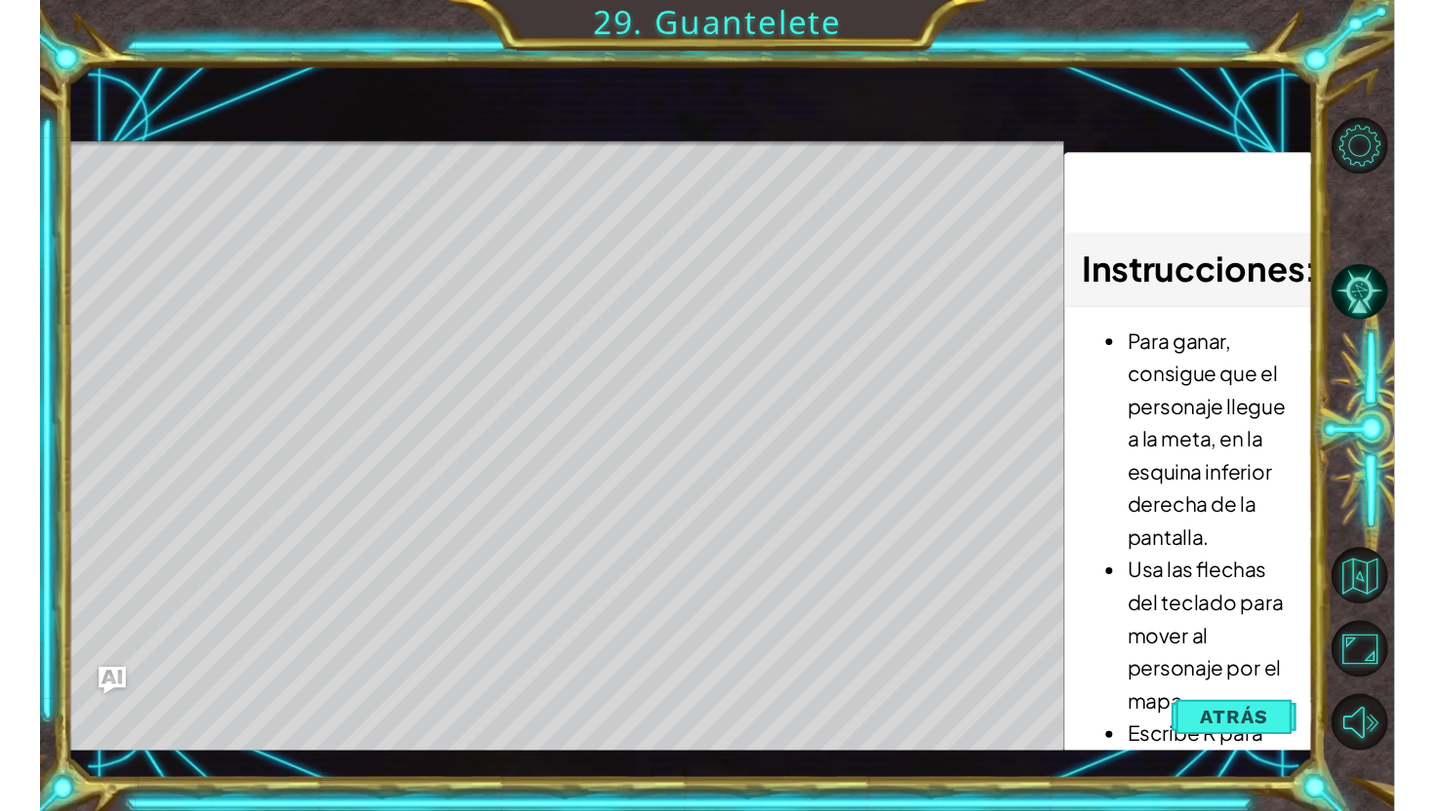
scroll to position [0, 0]
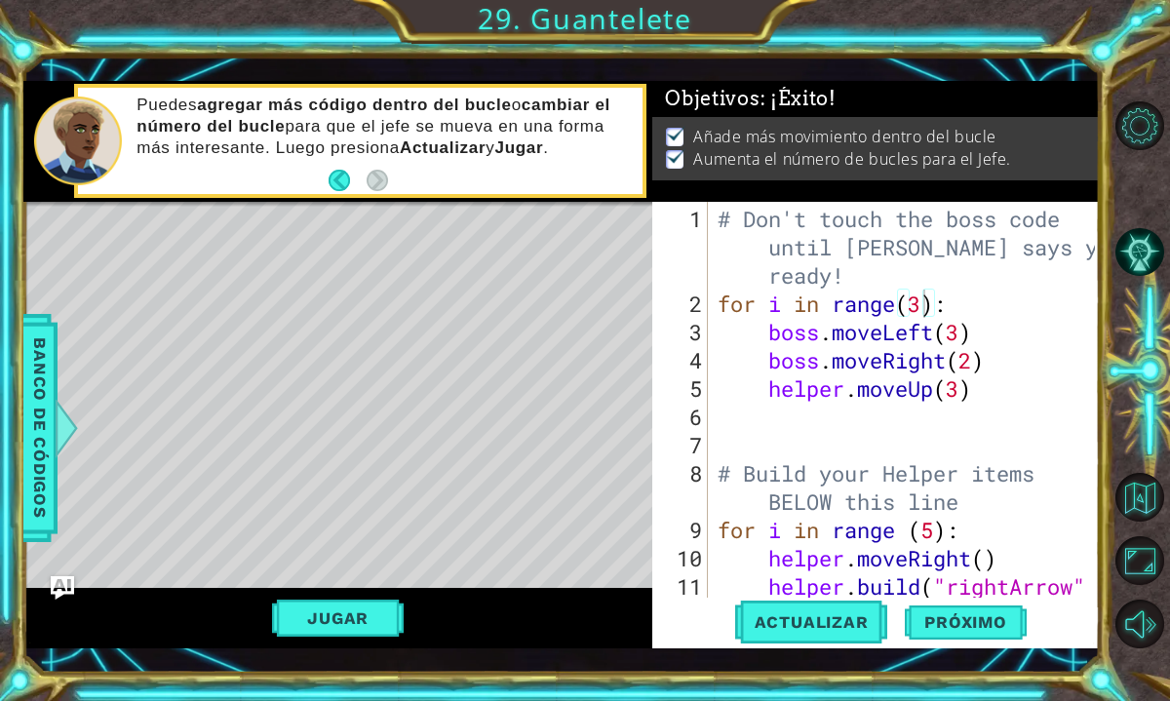
click at [964, 387] on div "# Don't touch the boss code until [PERSON_NAME] says you're ready! for i in ran…" at bounding box center [909, 473] width 391 height 537
click at [978, 357] on div "# Don't touch the boss code until [PERSON_NAME] says you're ready! for i in ran…" at bounding box center [909, 473] width 391 height 537
type textarea "boss.moveRight(2)"
click at [955, 622] on span "Próximo" at bounding box center [965, 622] width 121 height 20
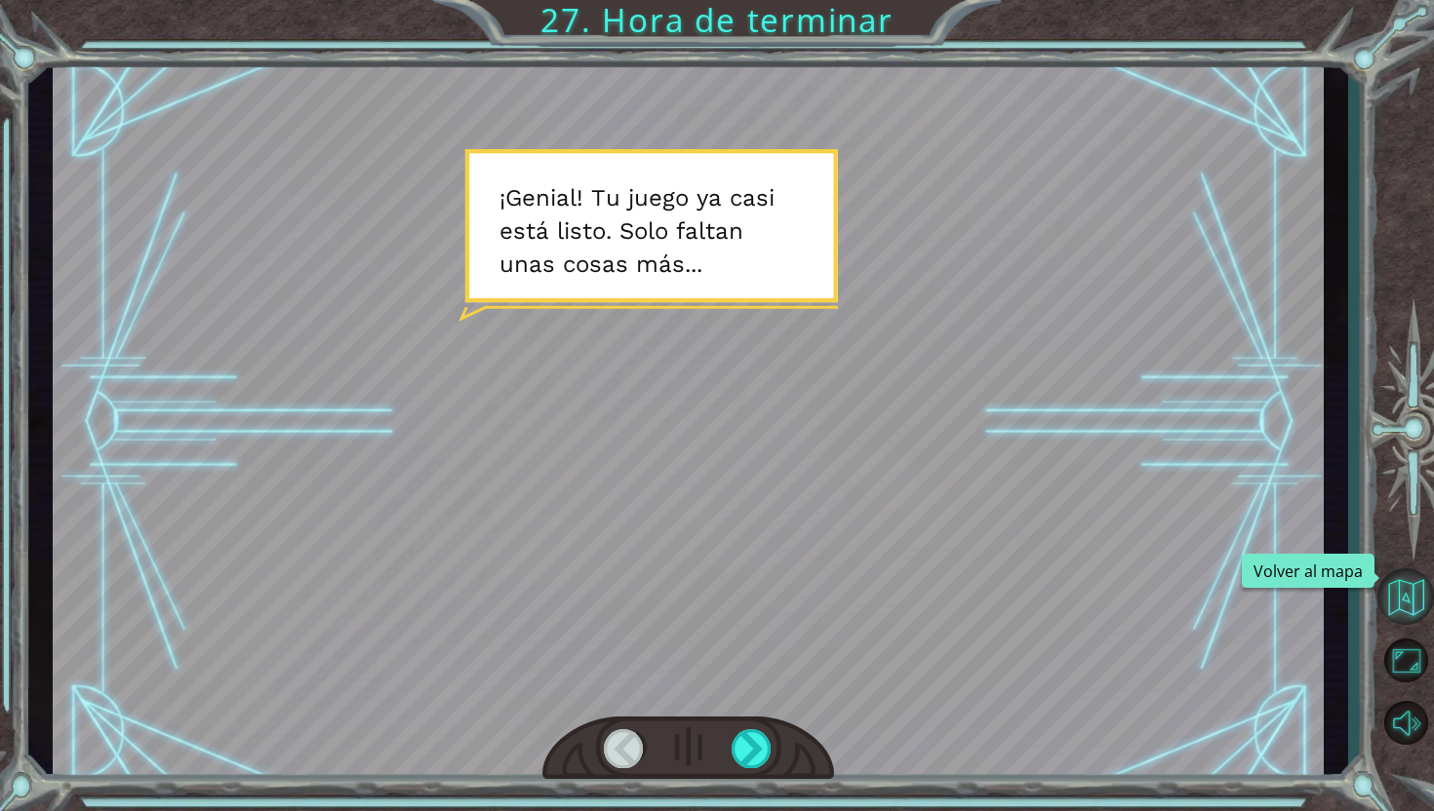
click at [1169, 590] on button "Volver al mapa" at bounding box center [1405, 597] width 57 height 57
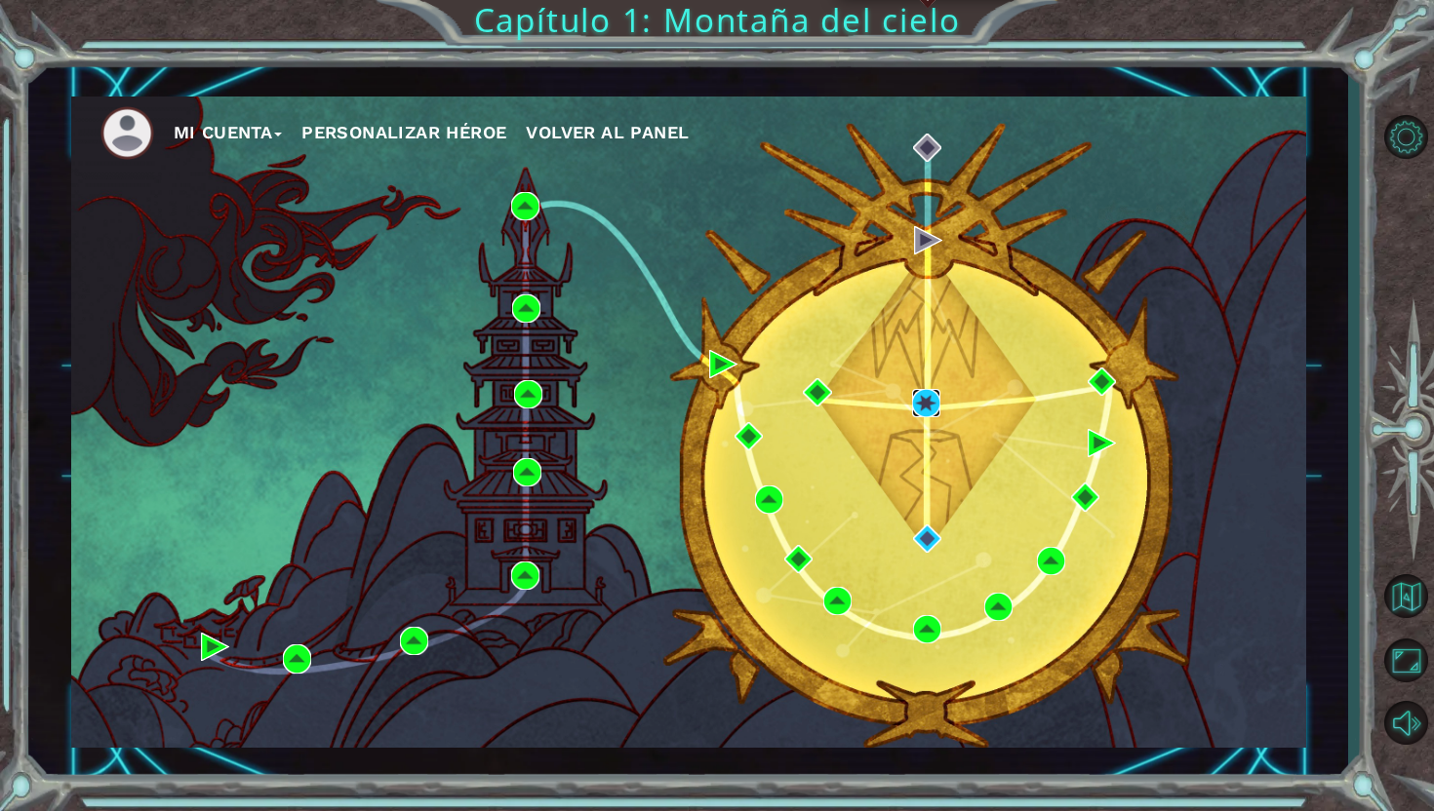
click at [932, 403] on img at bounding box center [926, 403] width 28 height 28
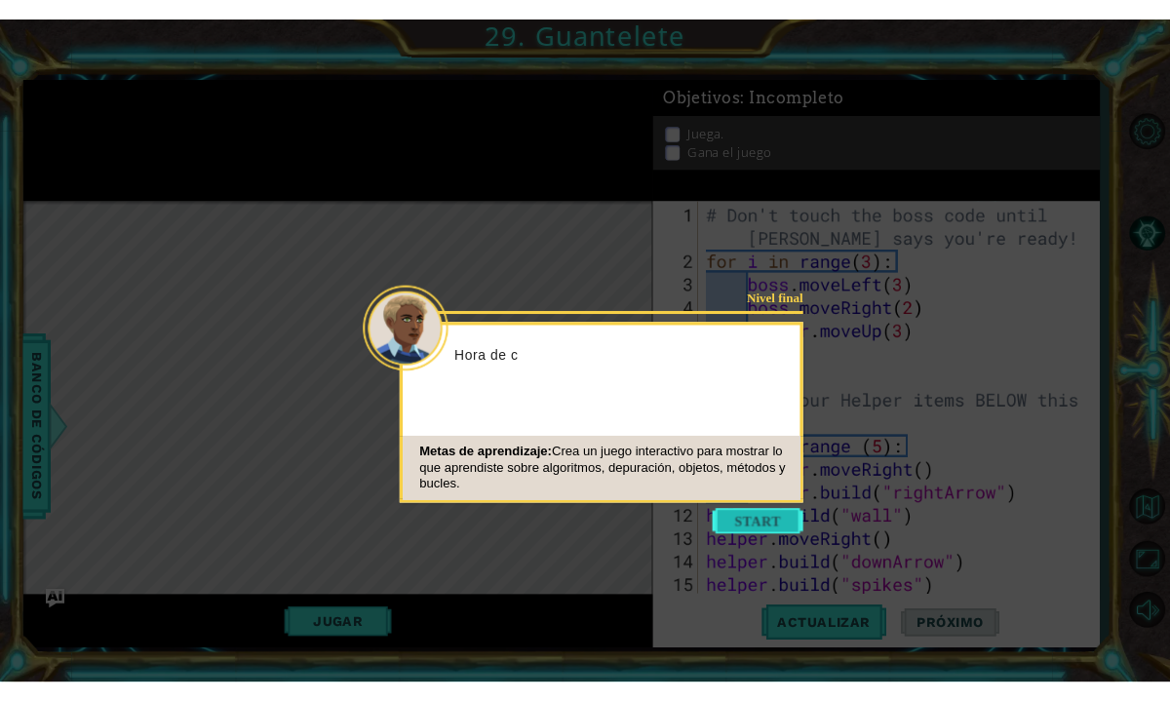
scroll to position [113, 0]
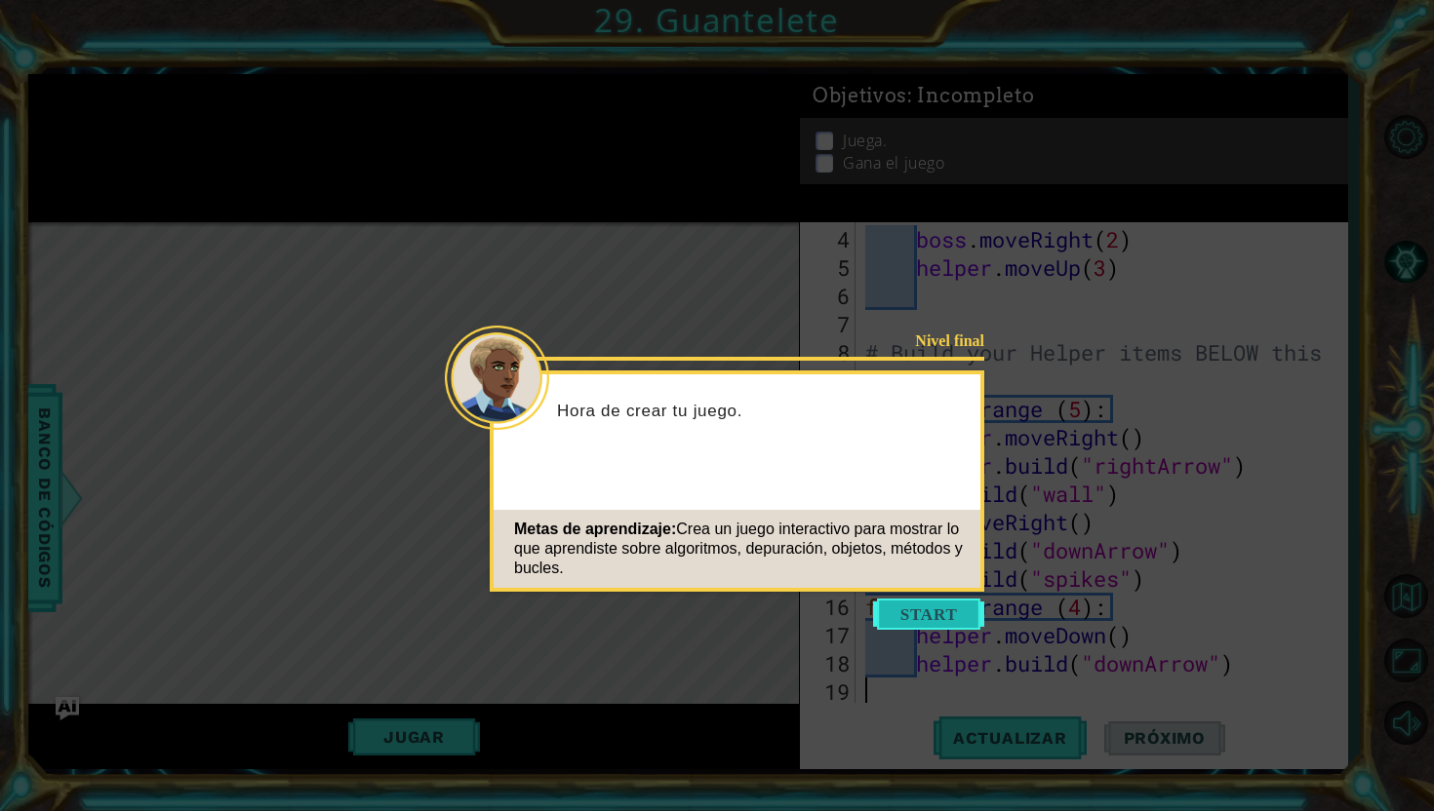
click at [921, 624] on button "Start" at bounding box center [928, 614] width 111 height 31
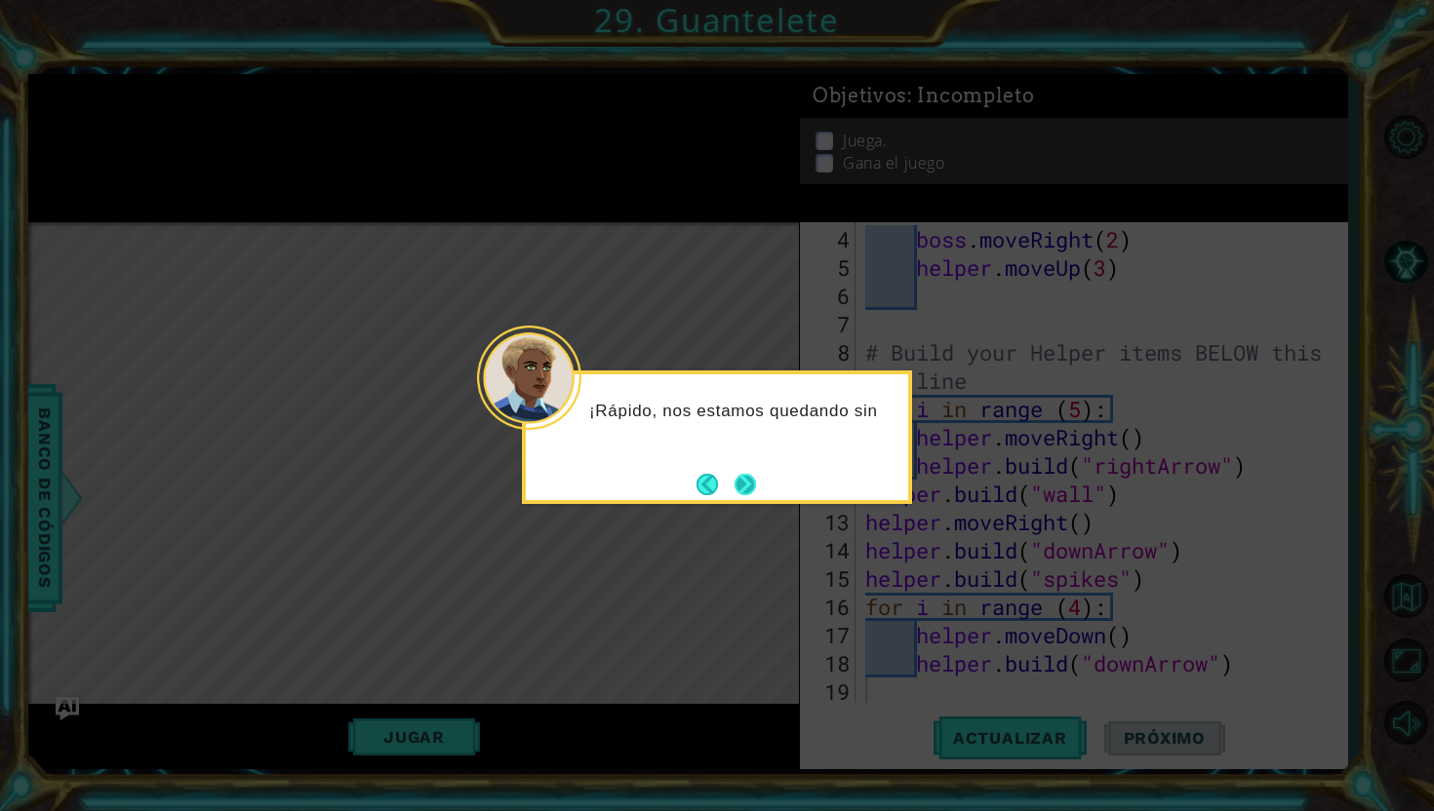
click at [754, 474] on button "Next" at bounding box center [744, 484] width 21 height 21
click at [739, 474] on button "Next" at bounding box center [744, 484] width 21 height 21
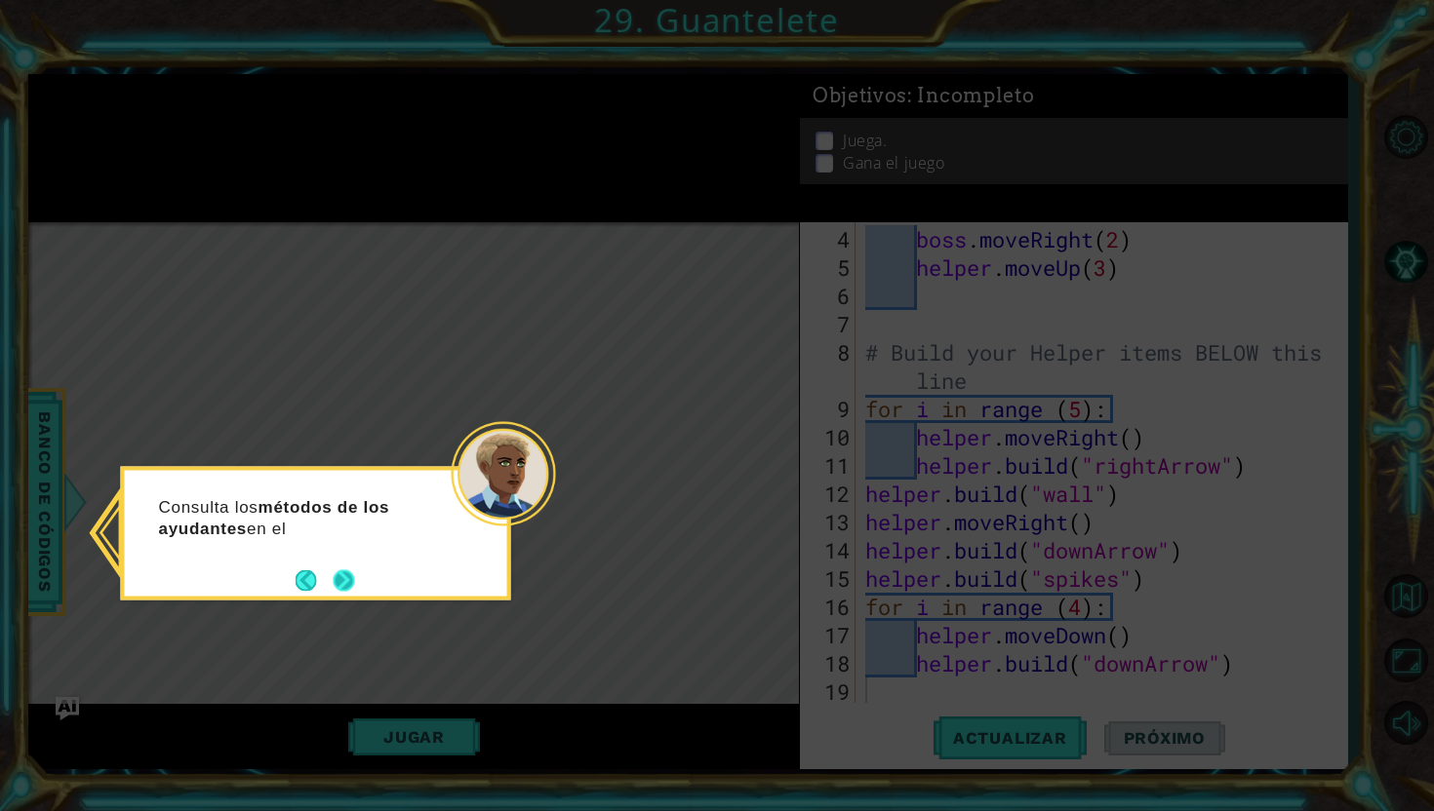
click at [335, 596] on div "Consulta los métodos de los ayudantes en el" at bounding box center [316, 534] width 390 height 134
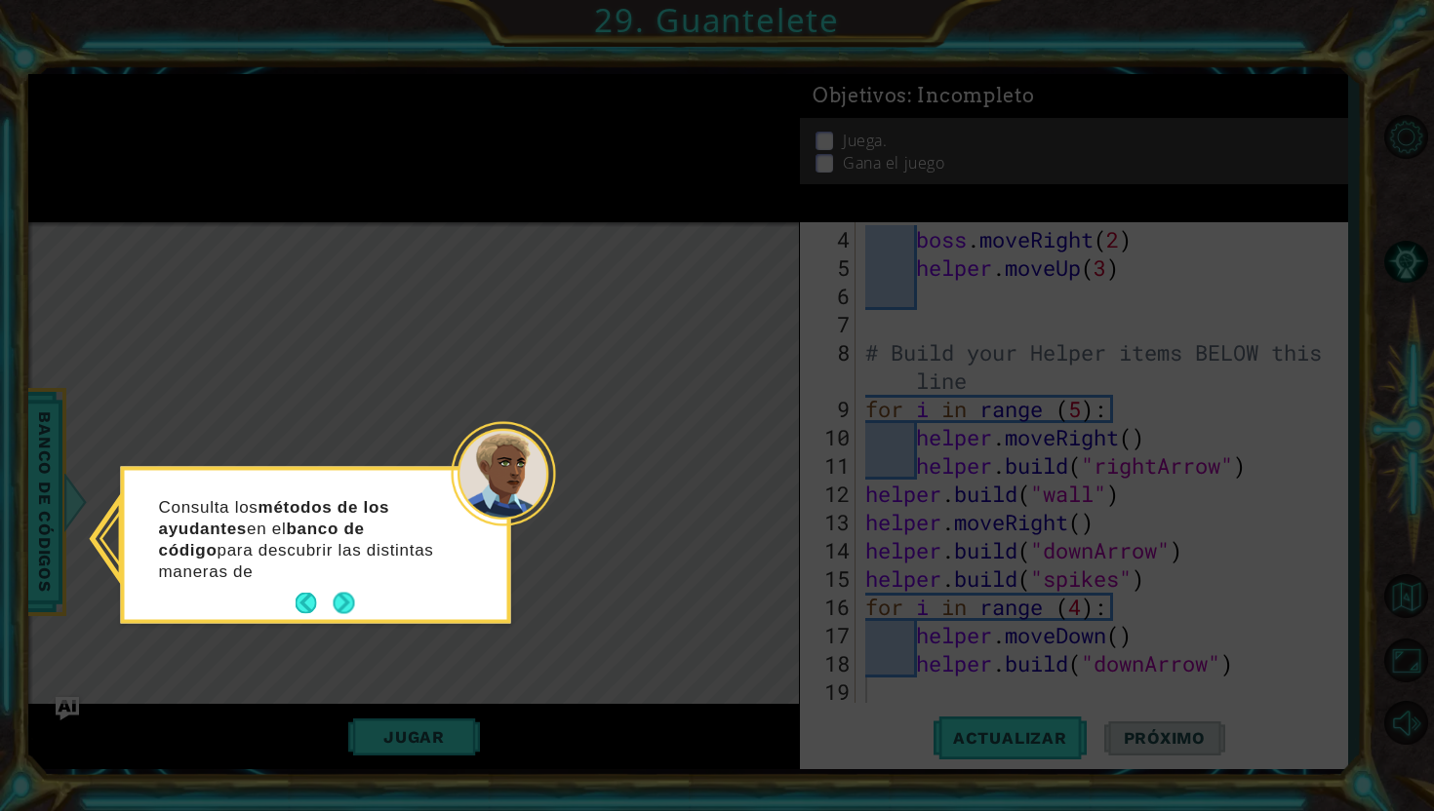
click at [344, 580] on div "Consulta los métodos de los ayudantes en el banco de código para descubrir las …" at bounding box center [316, 545] width 382 height 149
click at [340, 600] on button "Next" at bounding box center [344, 603] width 21 height 21
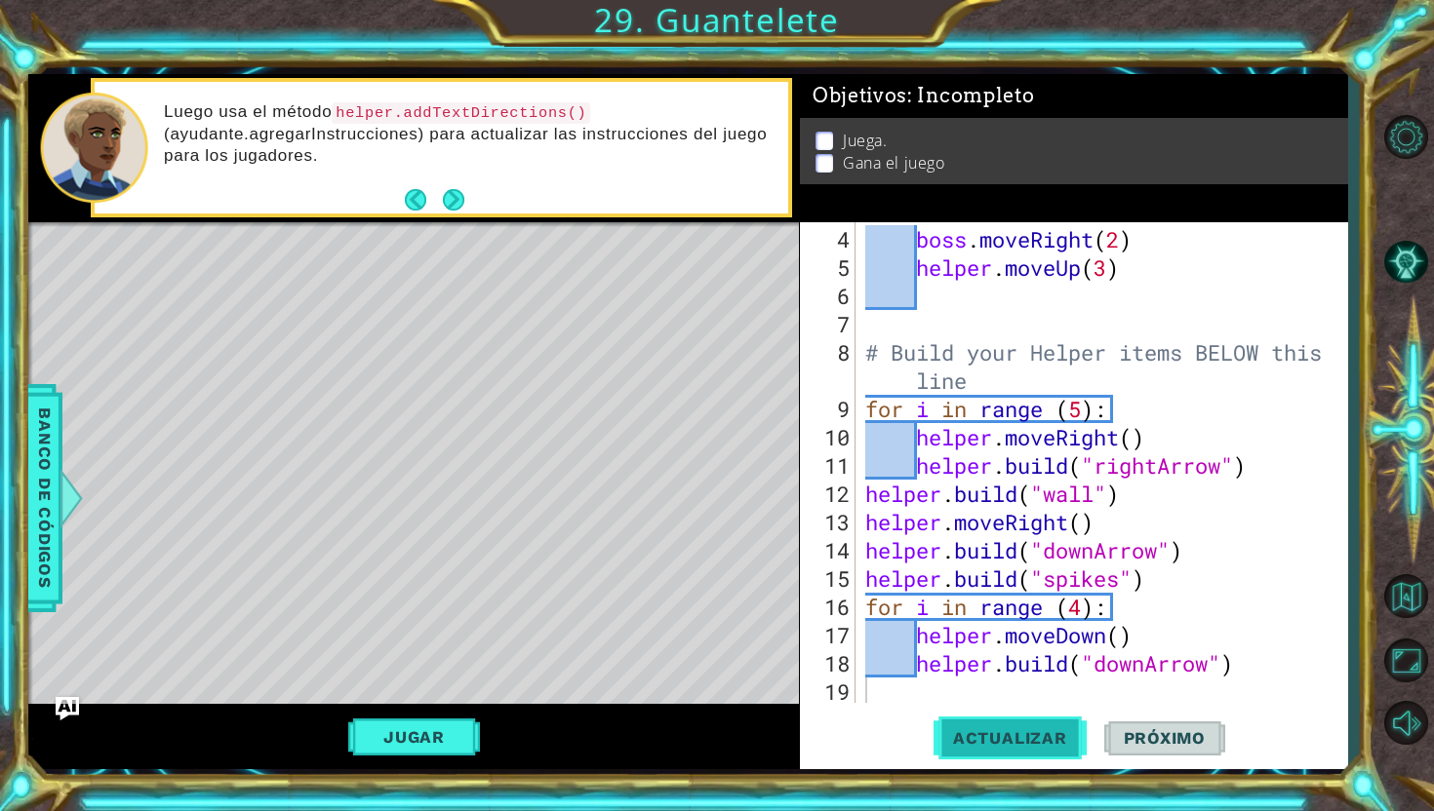
click at [993, 700] on span "Actualizar" at bounding box center [1009, 738] width 153 height 20
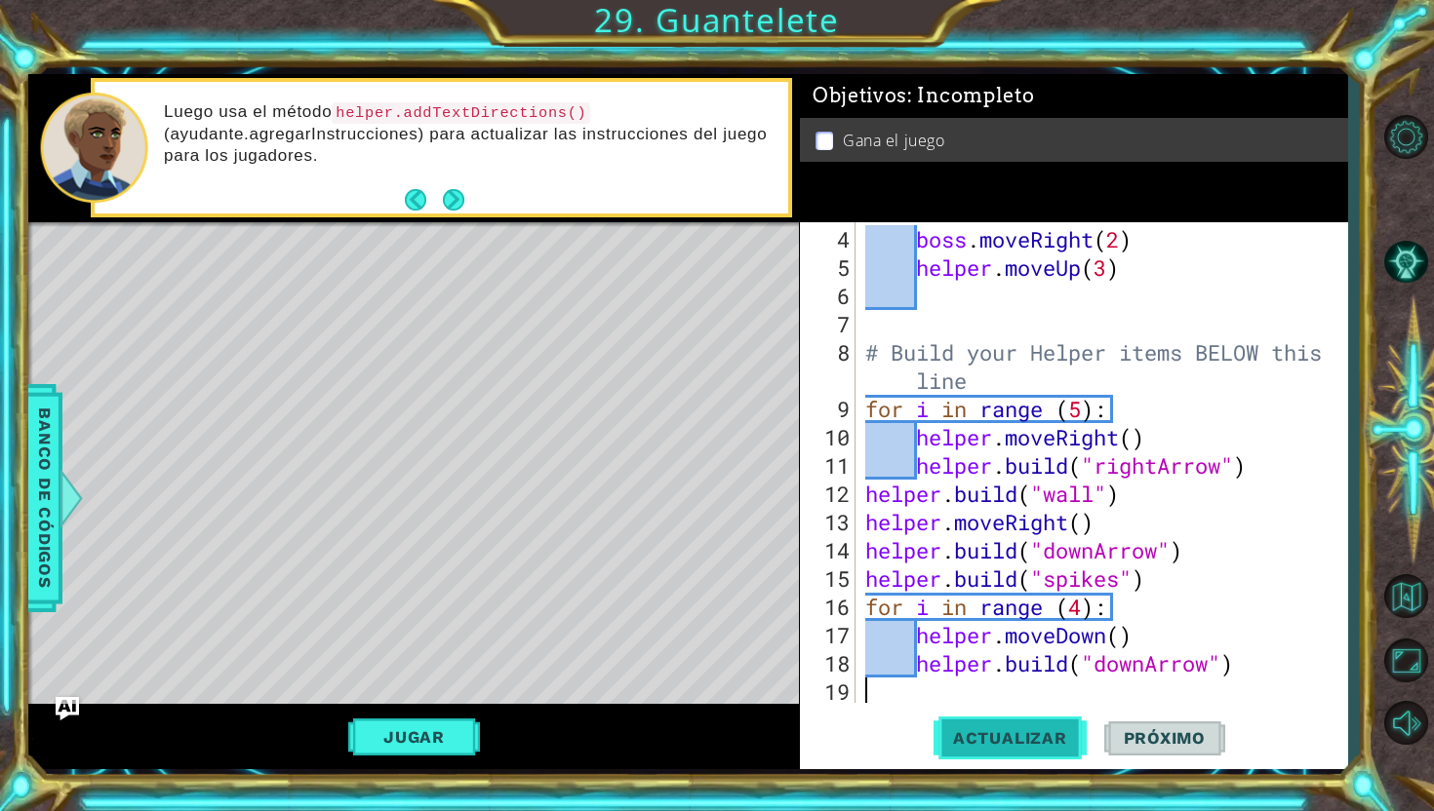
click at [1010, 700] on span "Actualizar" at bounding box center [1009, 738] width 153 height 20
click at [422, 700] on div "Jugar" at bounding box center [413, 736] width 770 height 65
click at [427, 700] on button "Jugar" at bounding box center [414, 737] width 132 height 37
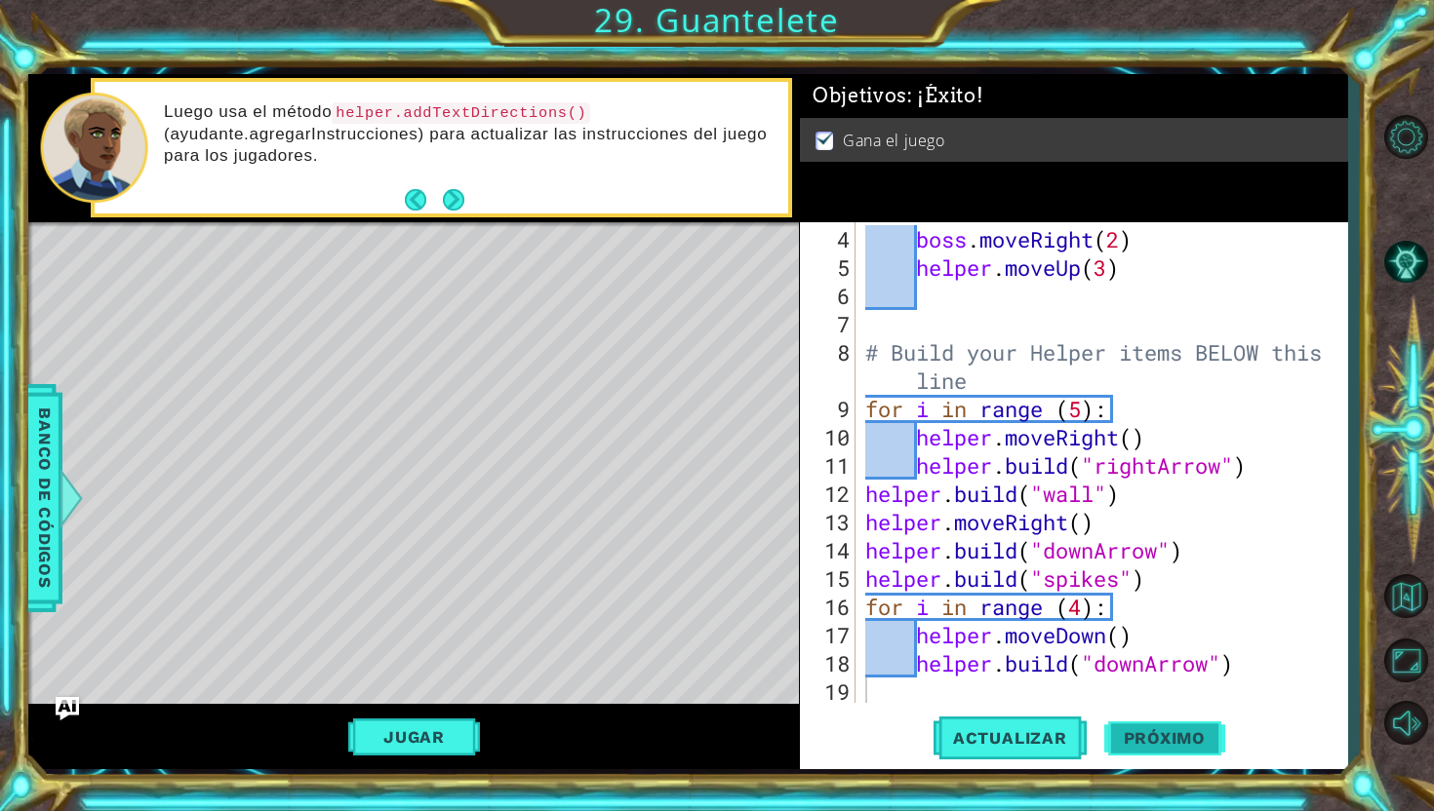
click at [1159, 700] on span "Próximo" at bounding box center [1164, 739] width 121 height 20
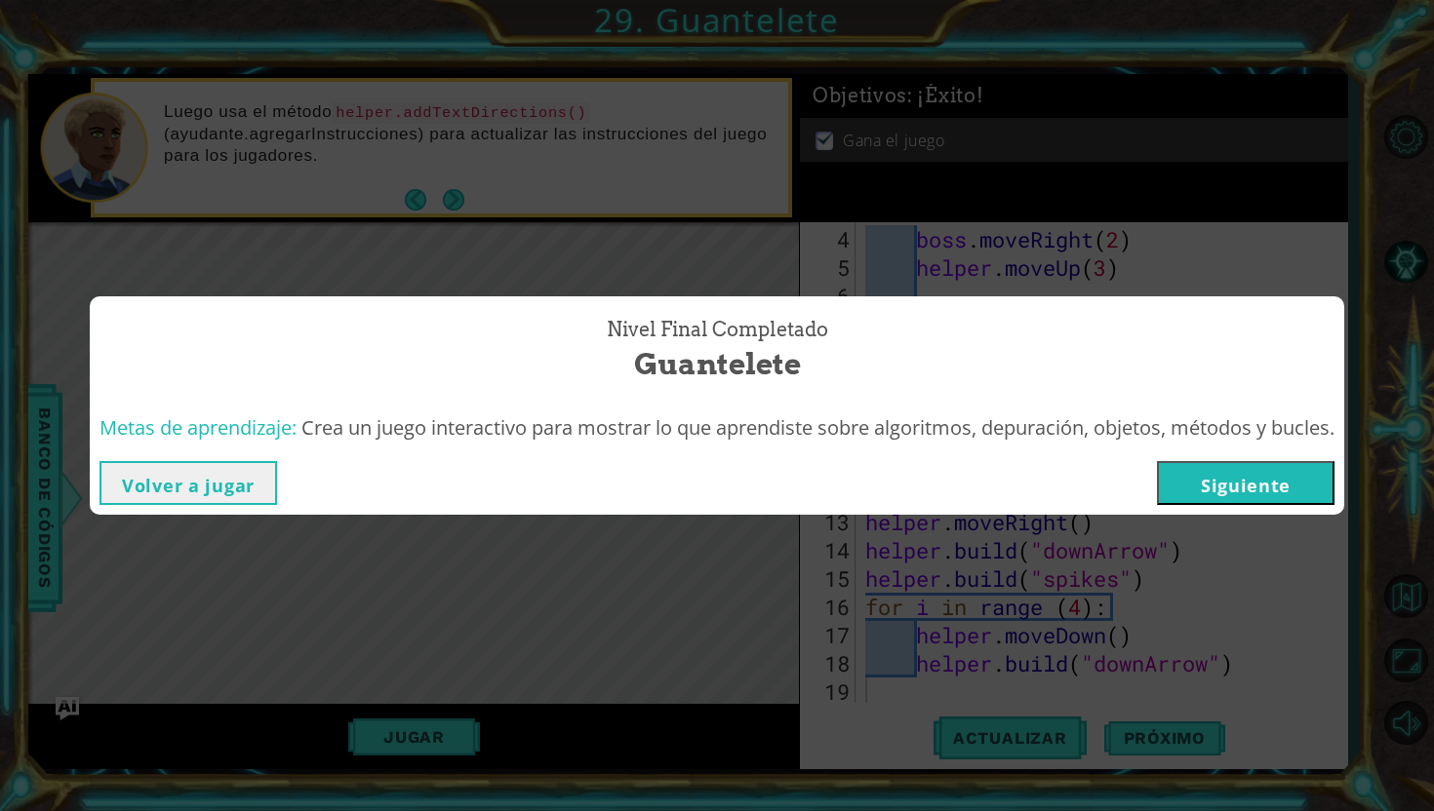
click at [1169, 478] on button "Siguiente" at bounding box center [1245, 483] width 177 height 44
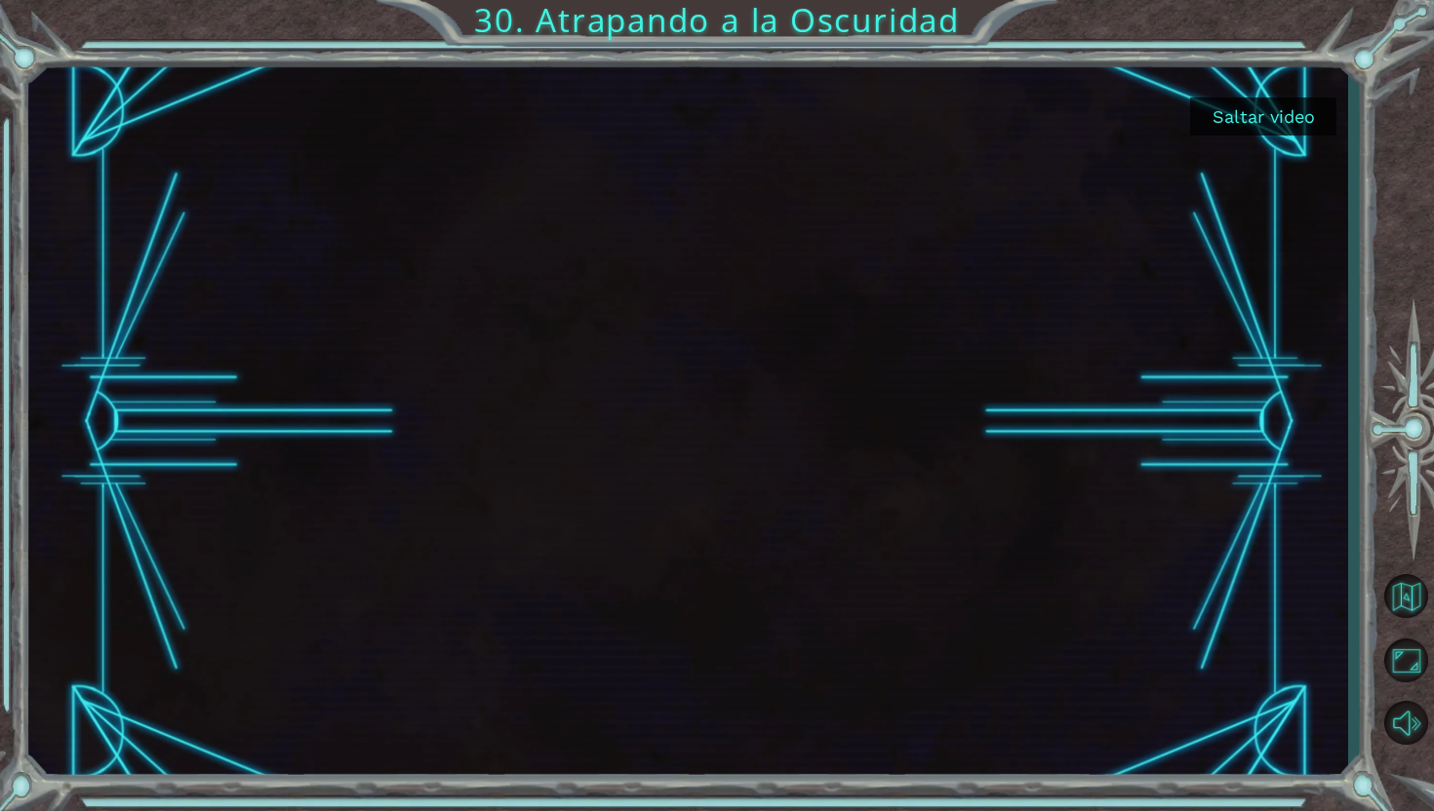
click at [1169, 114] on button "Saltar video" at bounding box center [1263, 117] width 146 height 38
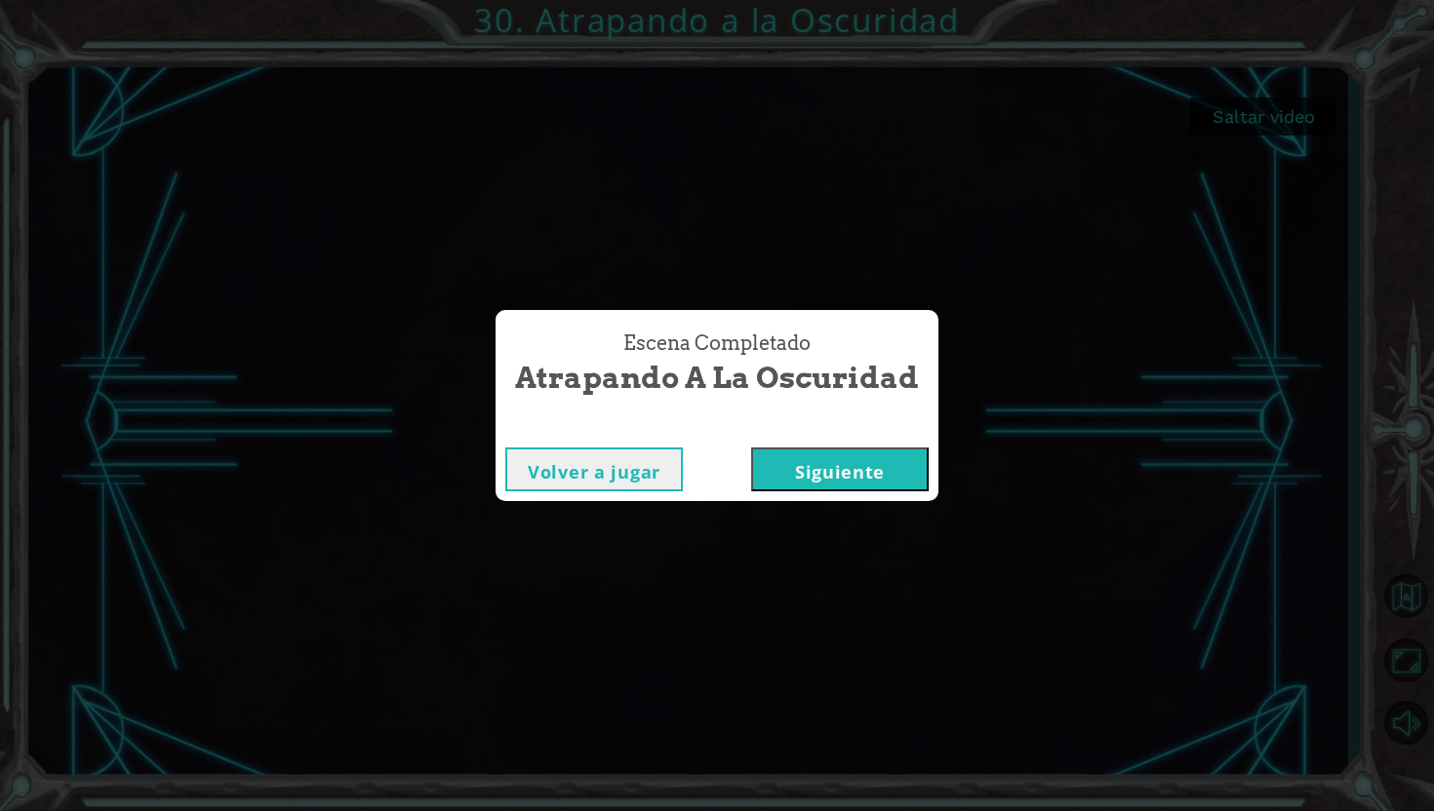
click at [787, 468] on button "Siguiente" at bounding box center [839, 470] width 177 height 44
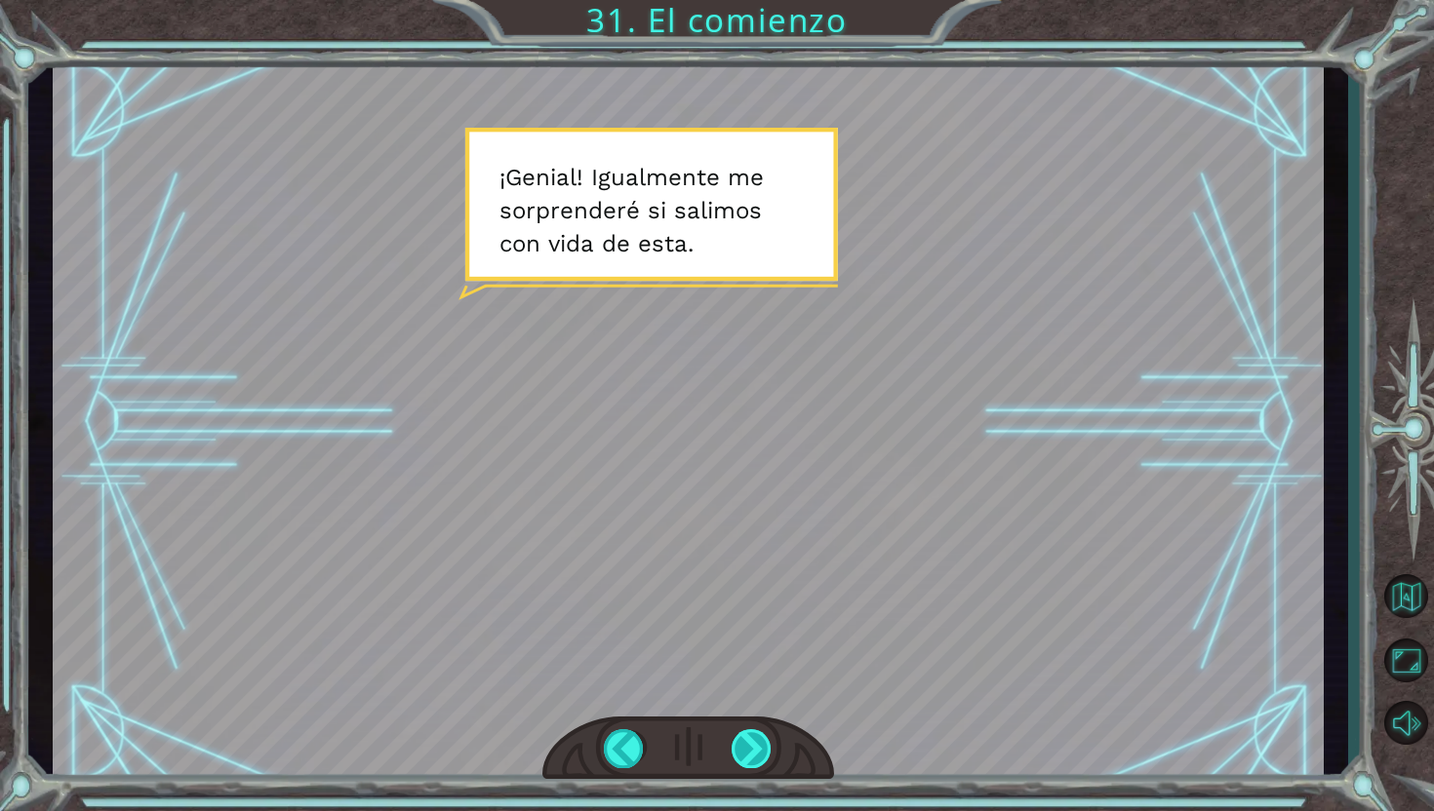
click at [768, 700] on div at bounding box center [751, 748] width 41 height 39
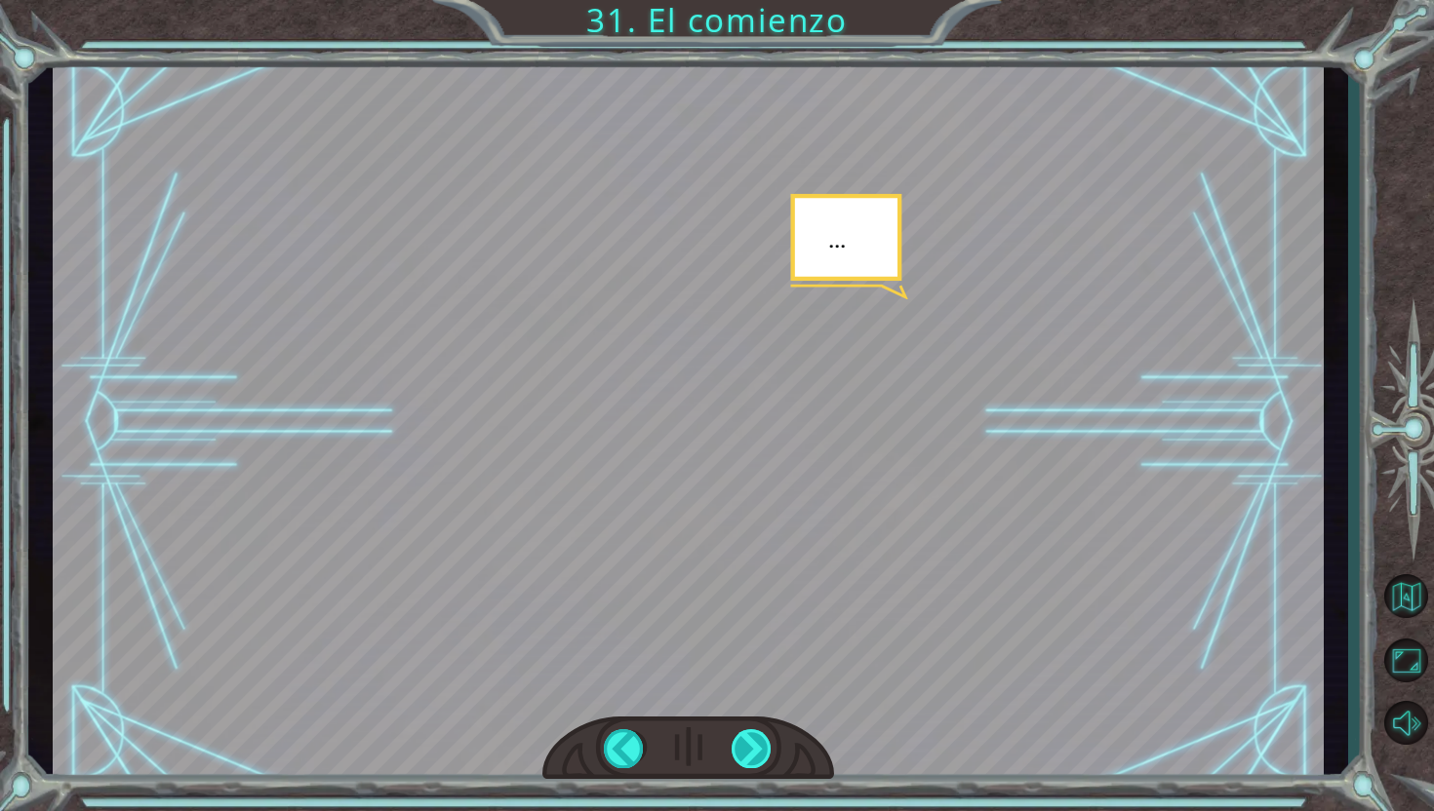
click at [740, 700] on div at bounding box center [751, 748] width 41 height 39
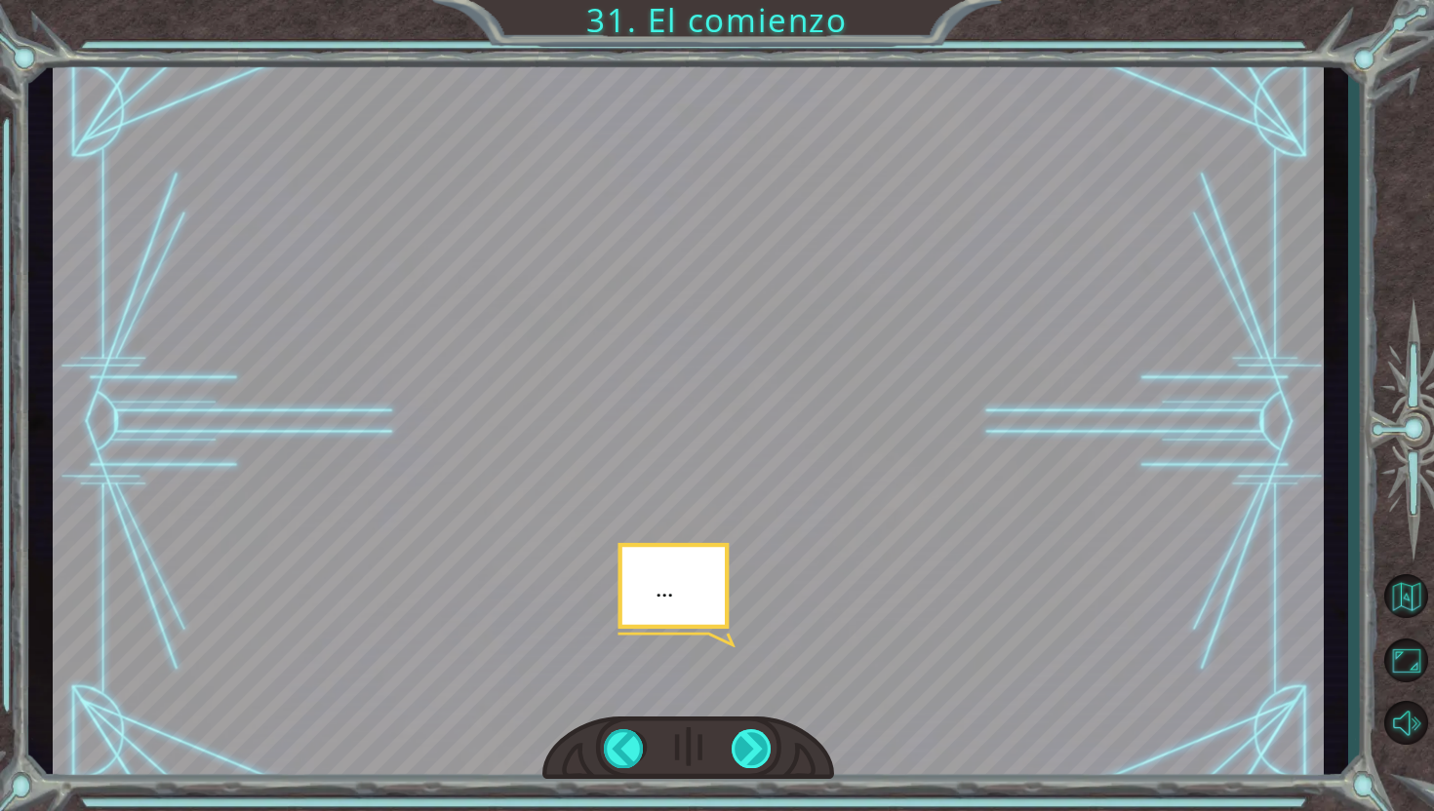
click at [740, 700] on div at bounding box center [751, 748] width 41 height 39
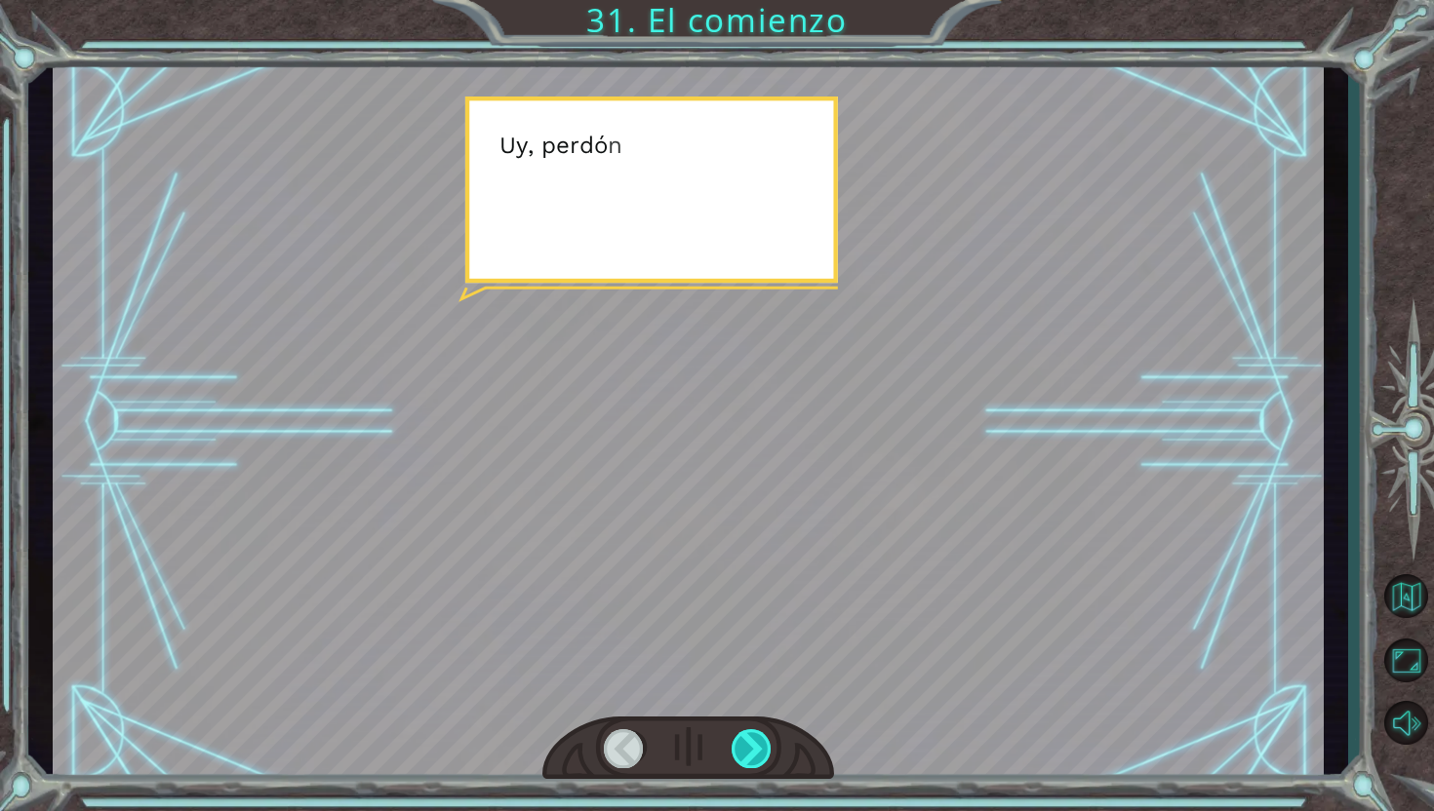
click at [740, 700] on div at bounding box center [751, 748] width 41 height 39
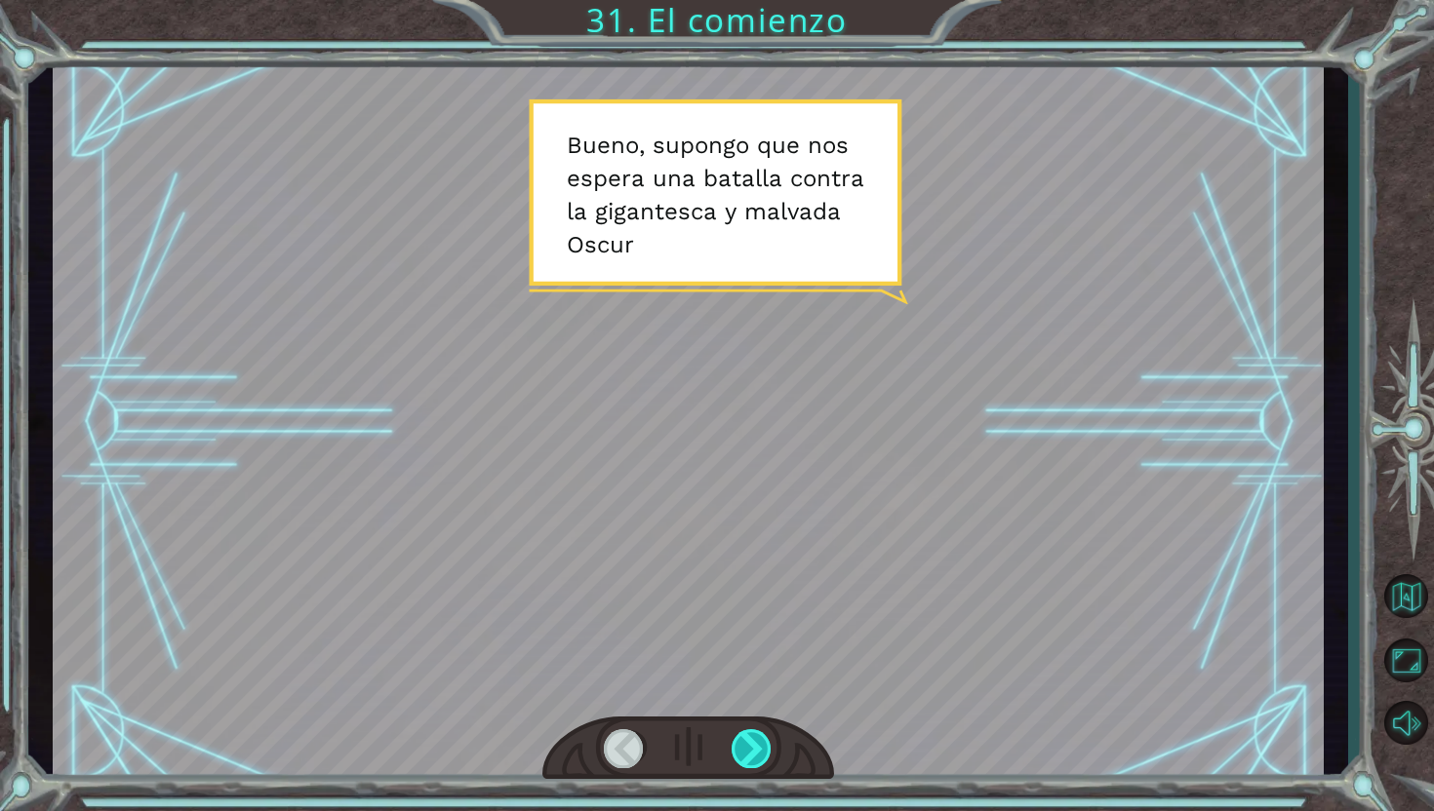
click at [751, 700] on div at bounding box center [751, 748] width 41 height 39
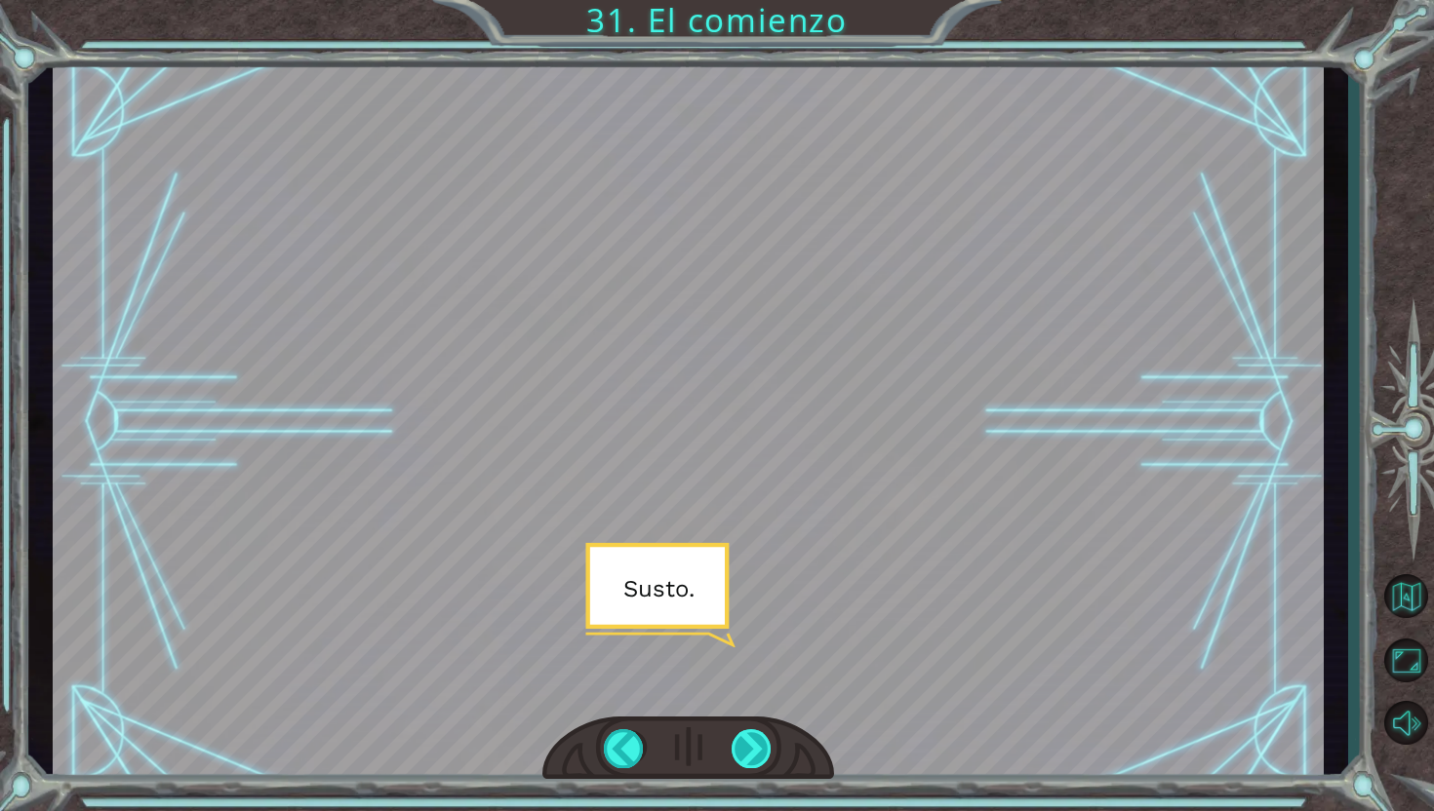
click at [751, 700] on div at bounding box center [751, 748] width 41 height 39
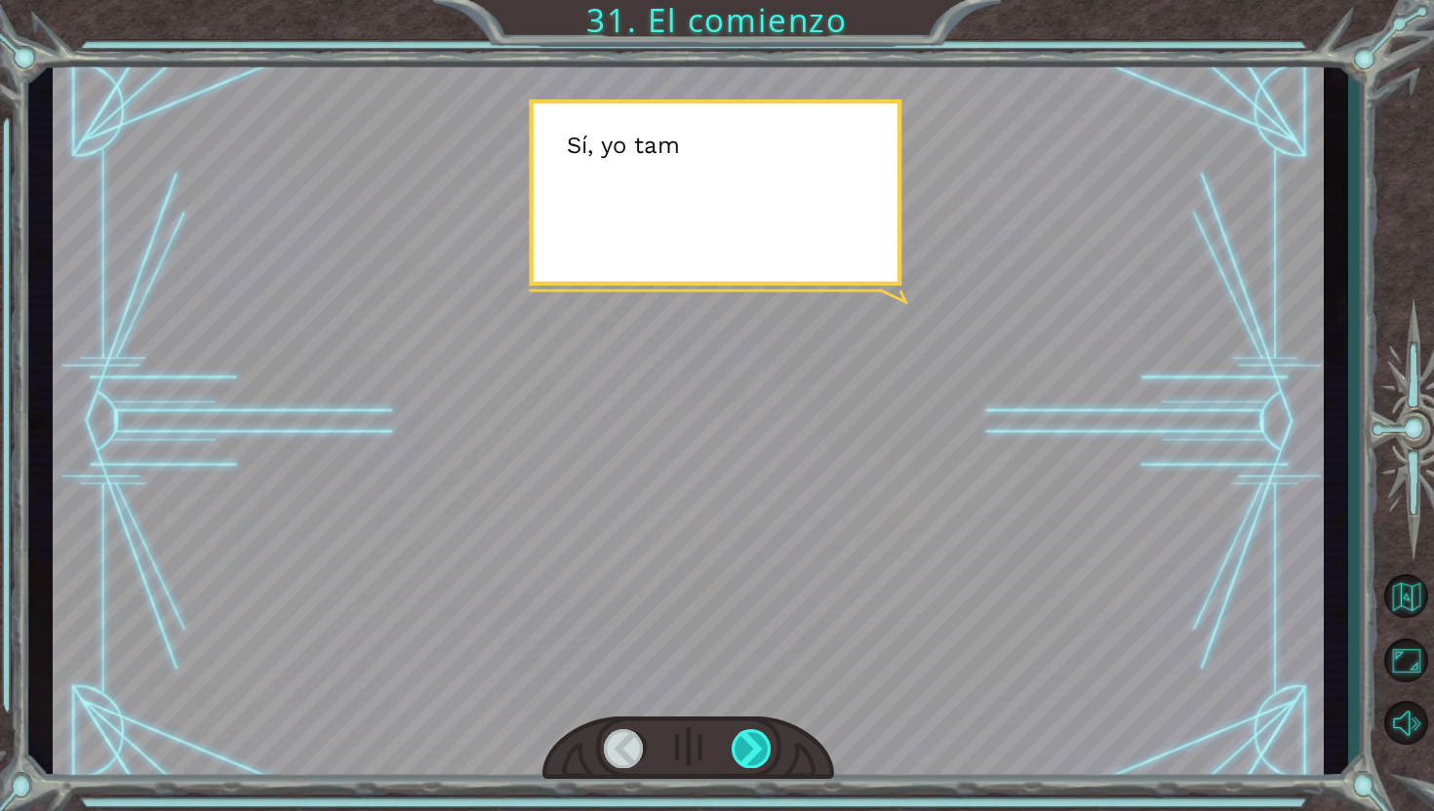
click at [751, 700] on div at bounding box center [751, 748] width 41 height 39
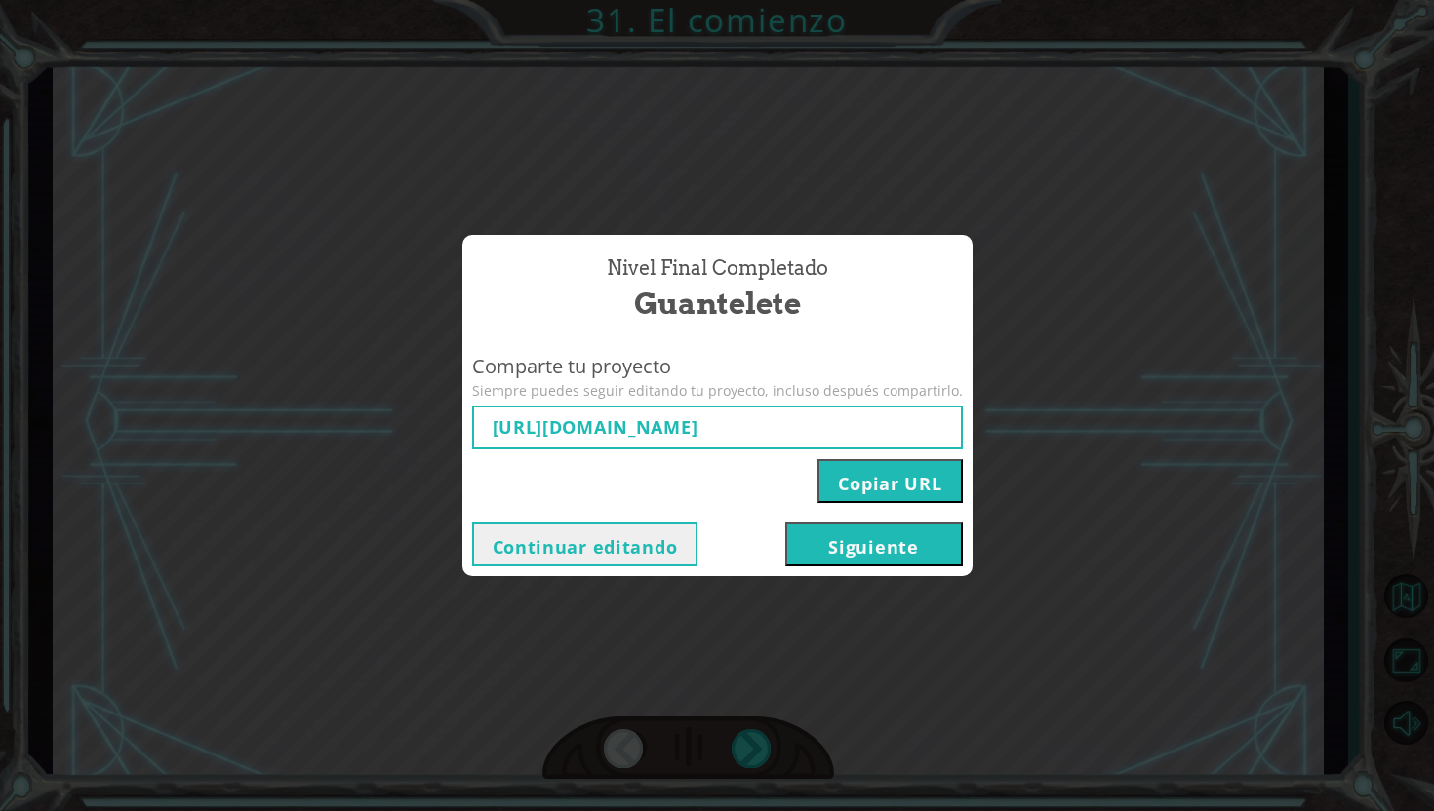
type input "[URL][DOMAIN_NAME]"
click at [868, 486] on button "Copiar URL" at bounding box center [889, 481] width 144 height 44
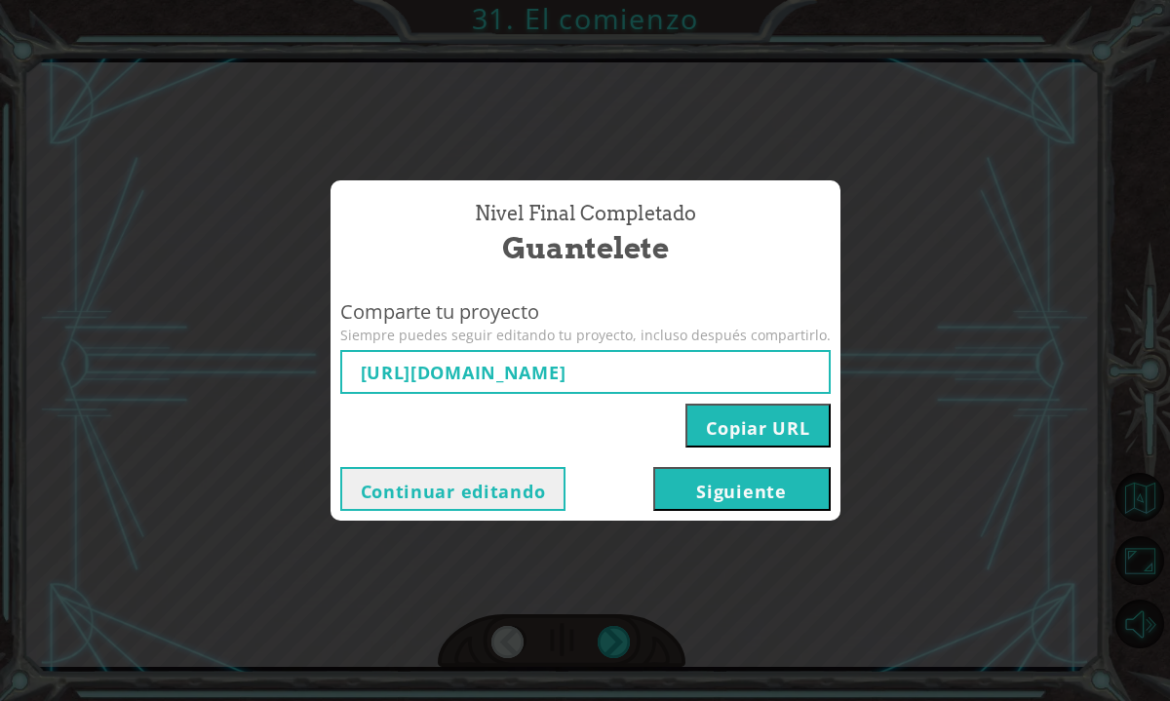
click at [694, 499] on button "Siguiente" at bounding box center [741, 489] width 177 height 44
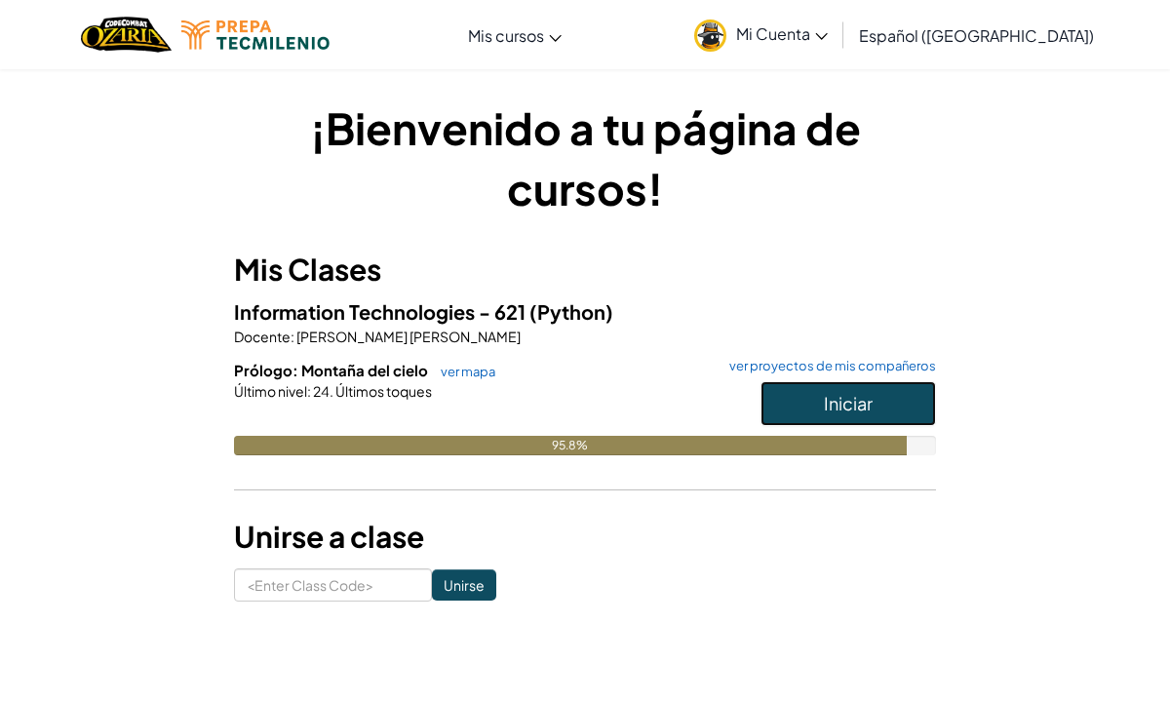
click at [814, 383] on button "Iniciar" at bounding box center [849, 403] width 176 height 45
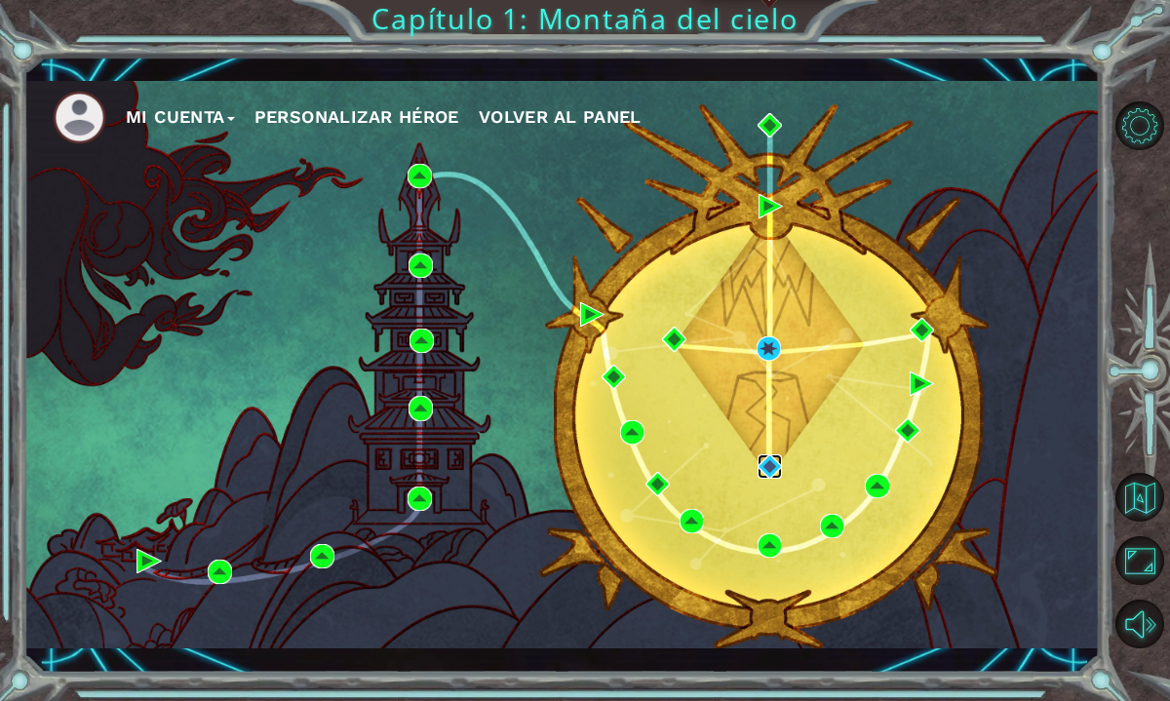
click at [767, 460] on img at bounding box center [770, 466] width 24 height 24
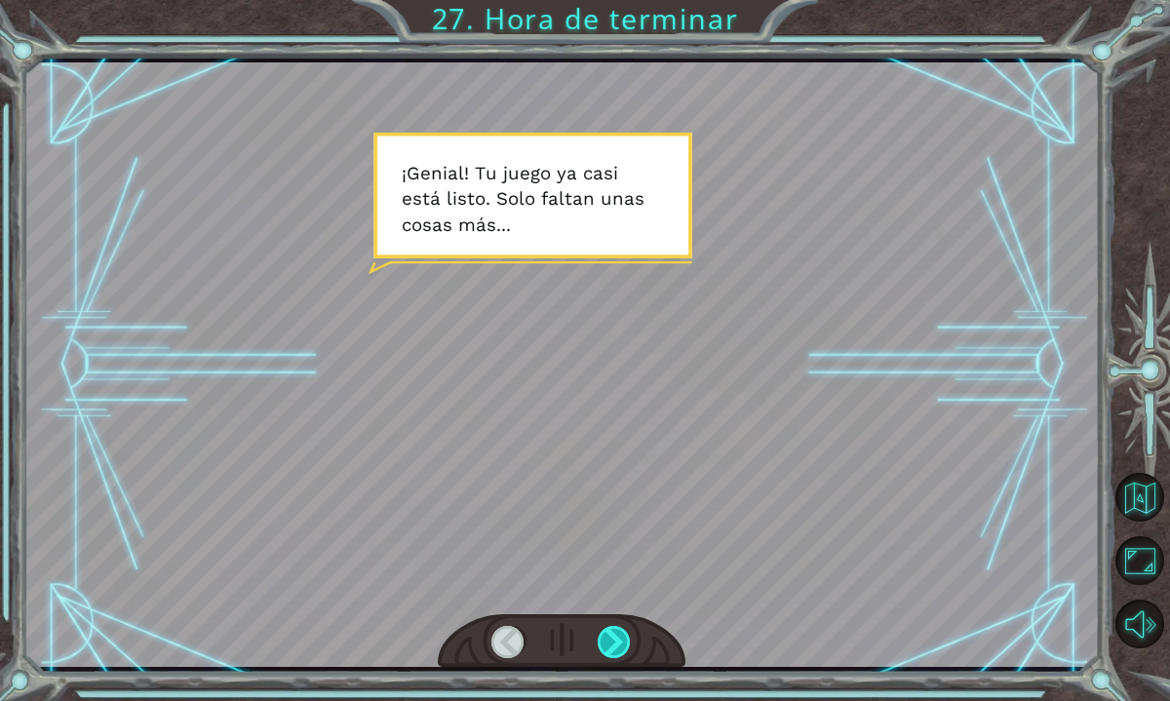
click at [618, 630] on div at bounding box center [615, 642] width 34 height 33
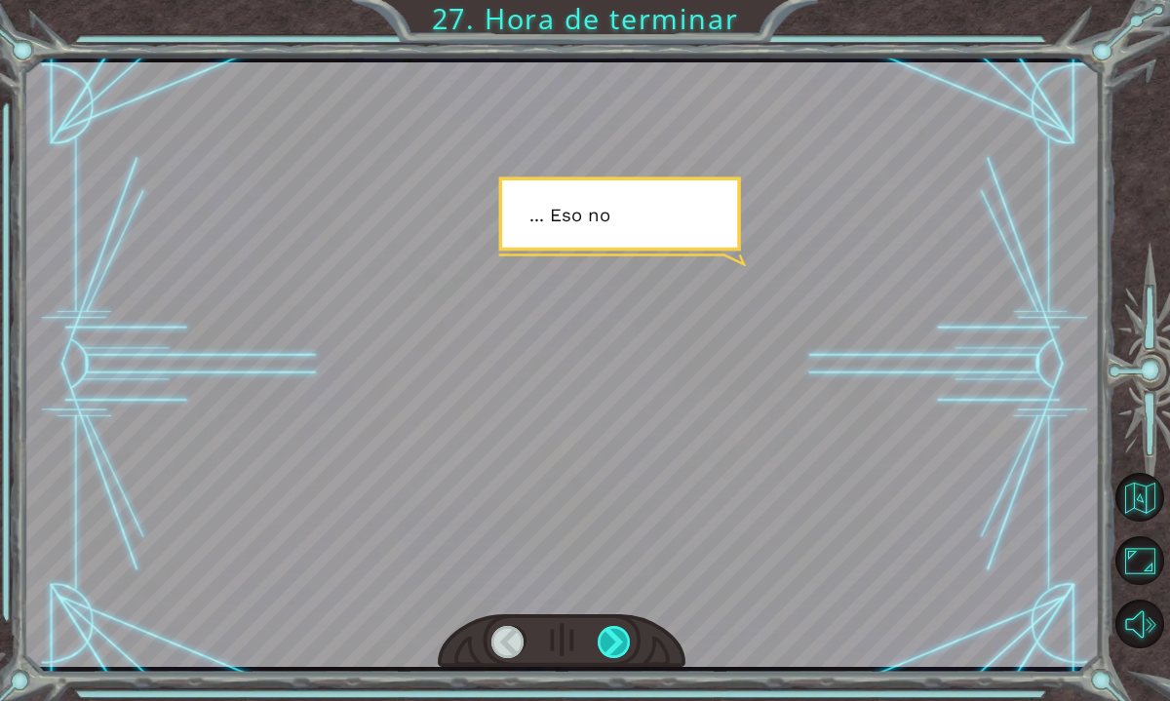
click at [618, 628] on div at bounding box center [615, 642] width 34 height 33
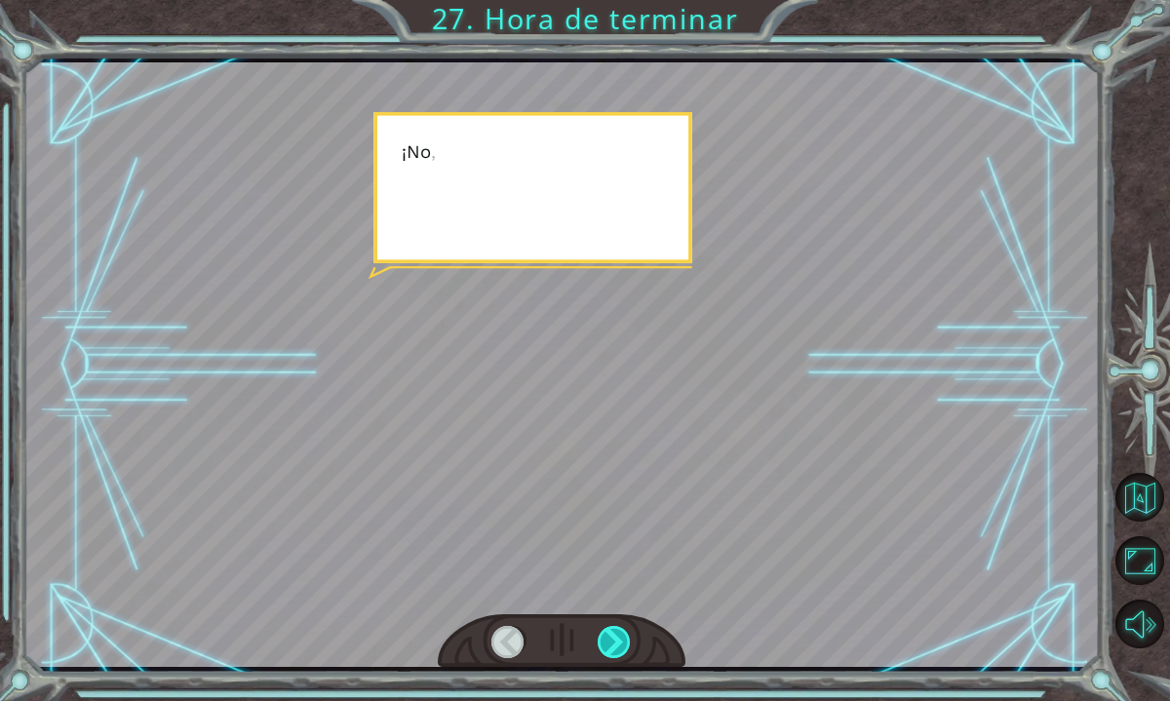
click at [618, 628] on div at bounding box center [615, 642] width 34 height 33
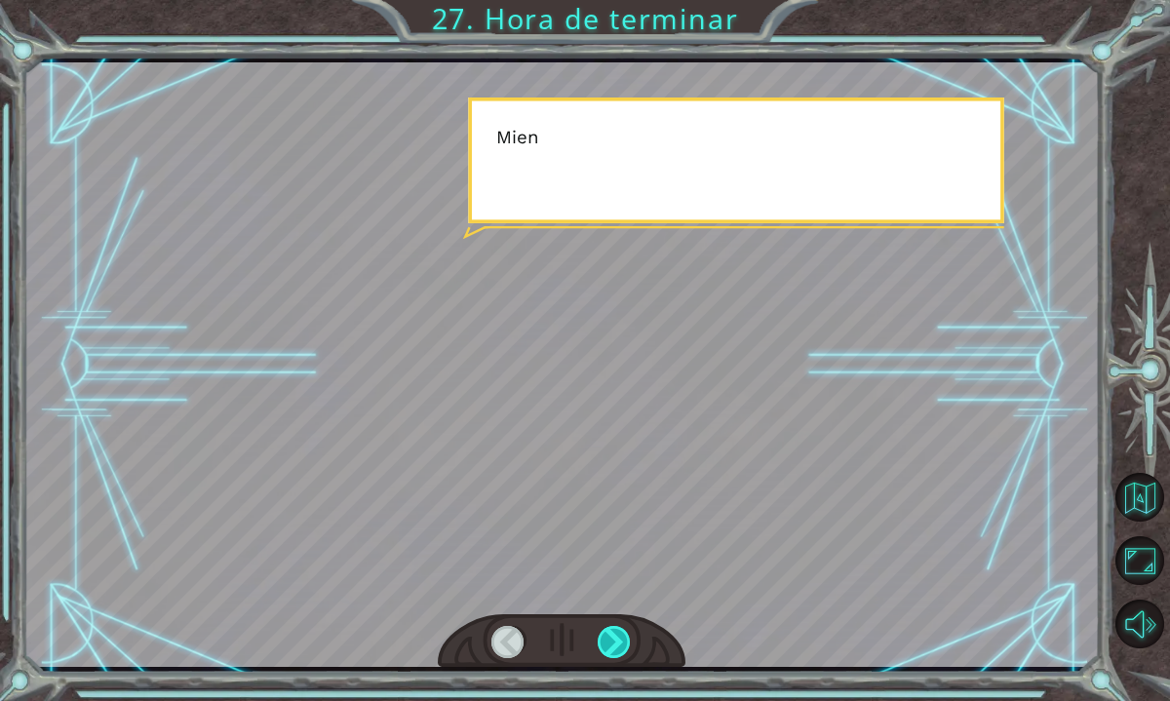
click at [618, 628] on div at bounding box center [615, 642] width 34 height 33
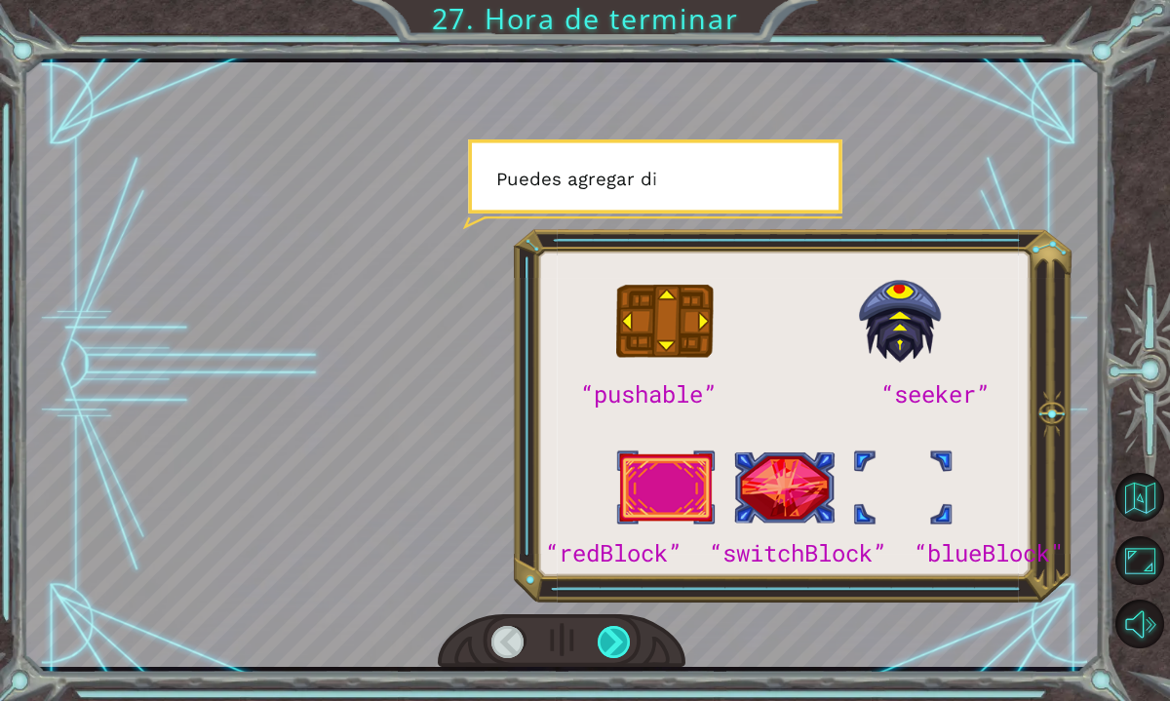
click at [618, 628] on div at bounding box center [615, 642] width 34 height 33
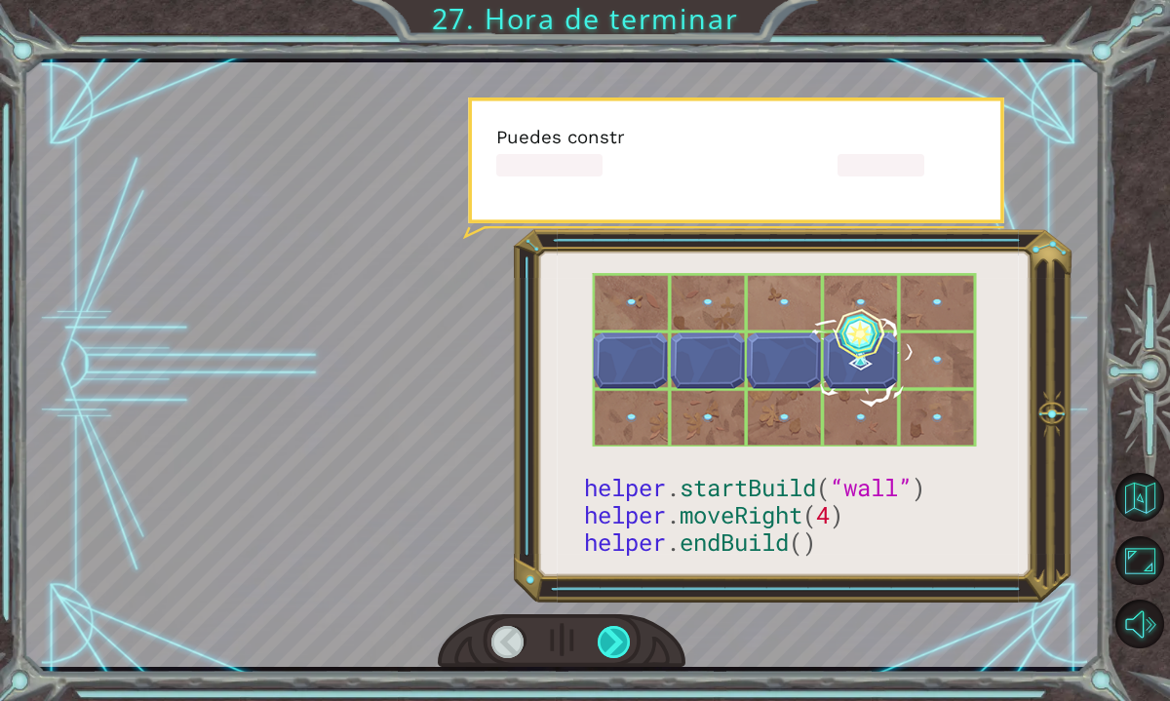
click at [618, 628] on div at bounding box center [615, 642] width 34 height 33
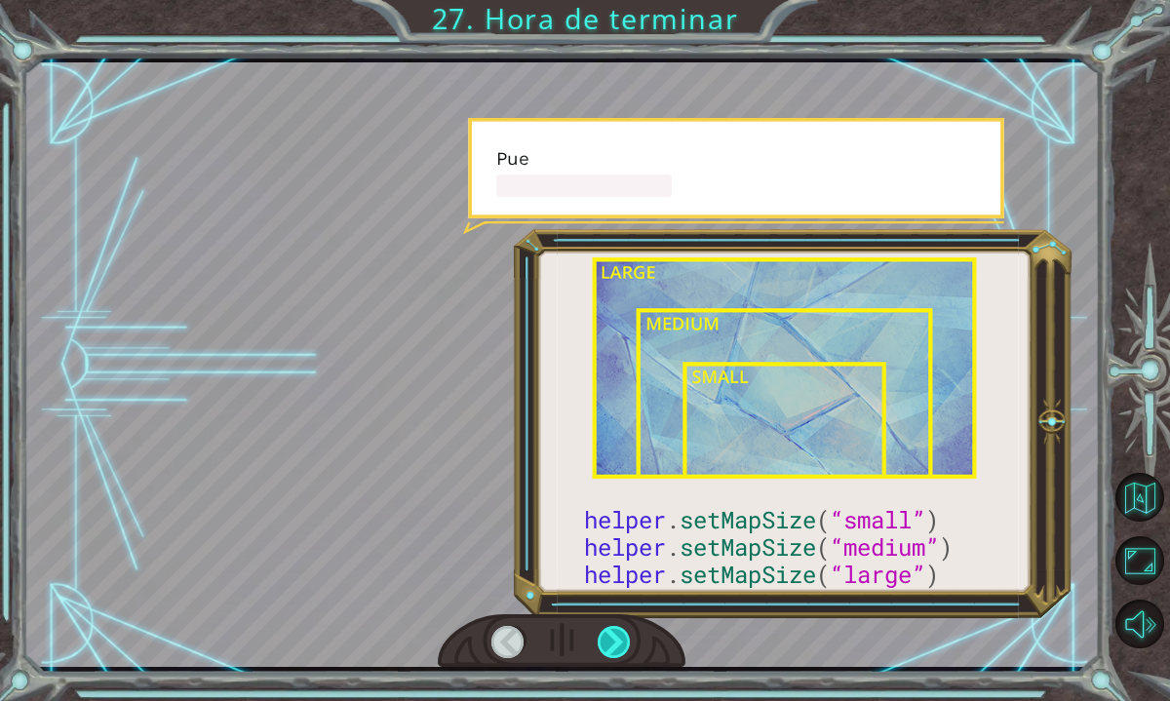
click at [618, 628] on div at bounding box center [615, 642] width 34 height 33
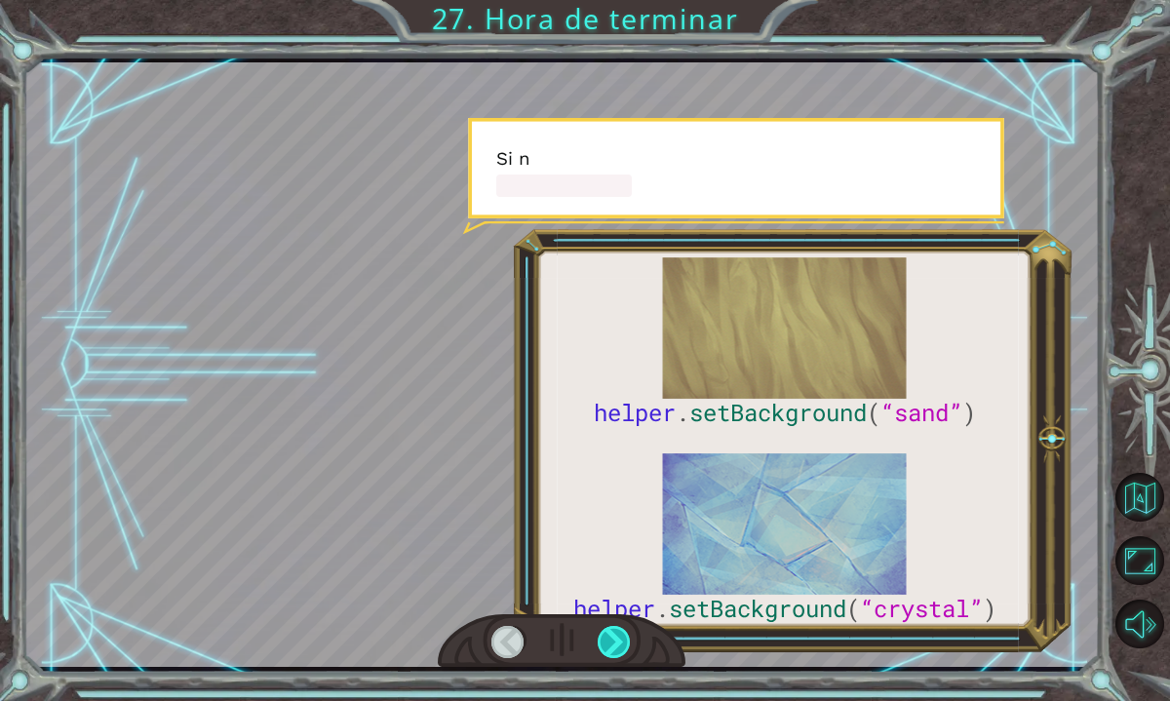
click at [618, 628] on div at bounding box center [615, 642] width 34 height 33
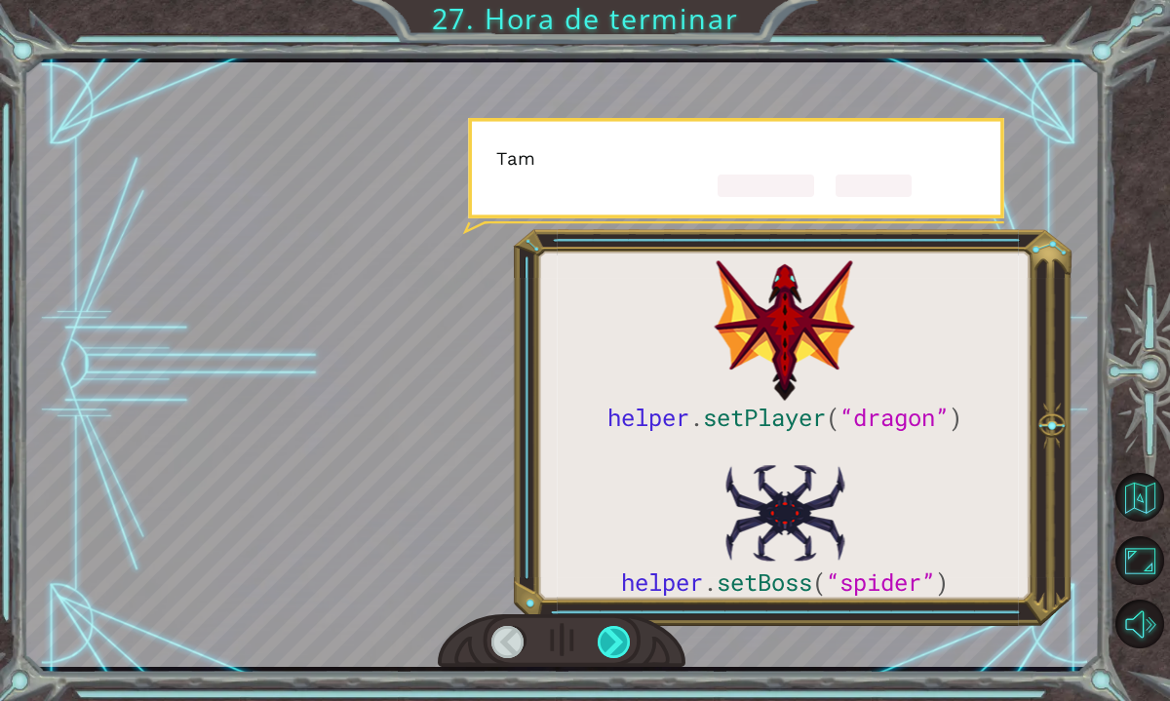
click at [618, 628] on div at bounding box center [615, 642] width 34 height 33
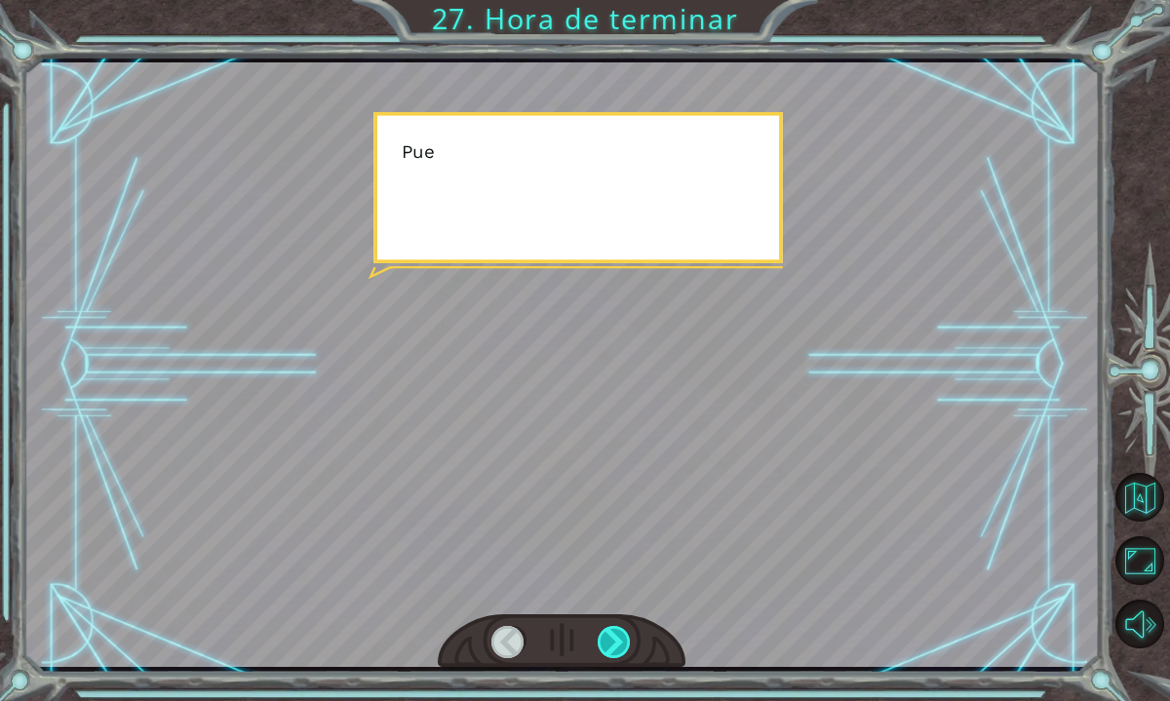
click at [618, 628] on div at bounding box center [615, 642] width 34 height 33
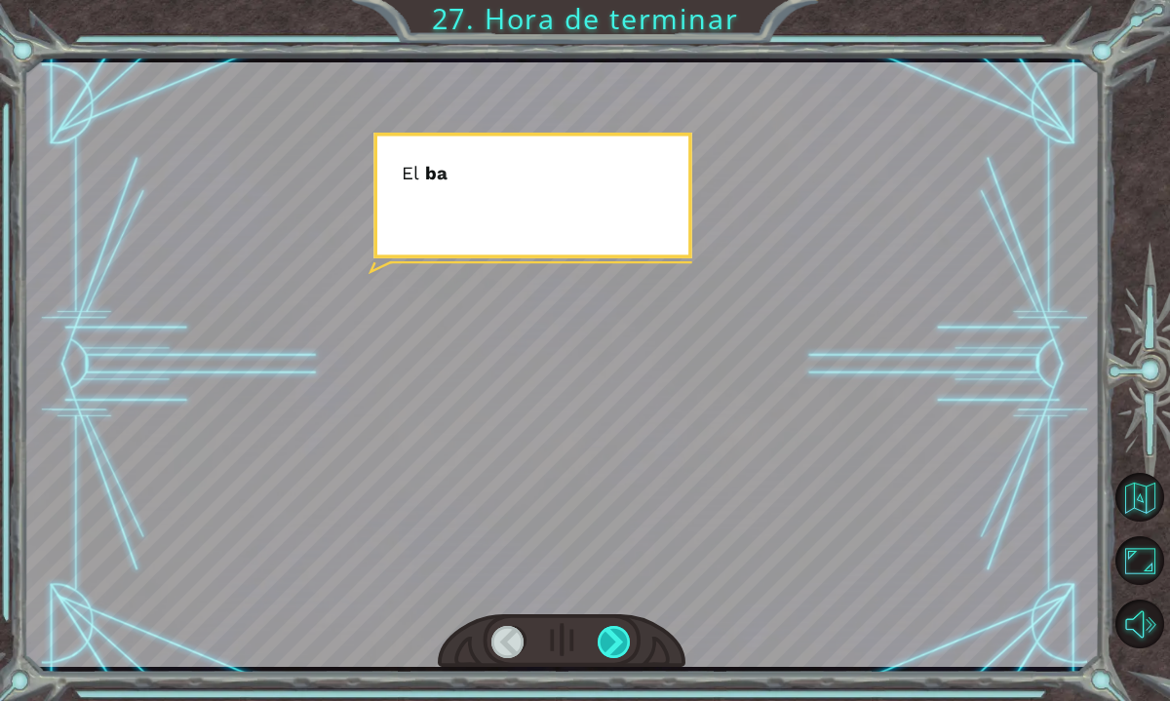
click at [618, 628] on div at bounding box center [615, 642] width 34 height 33
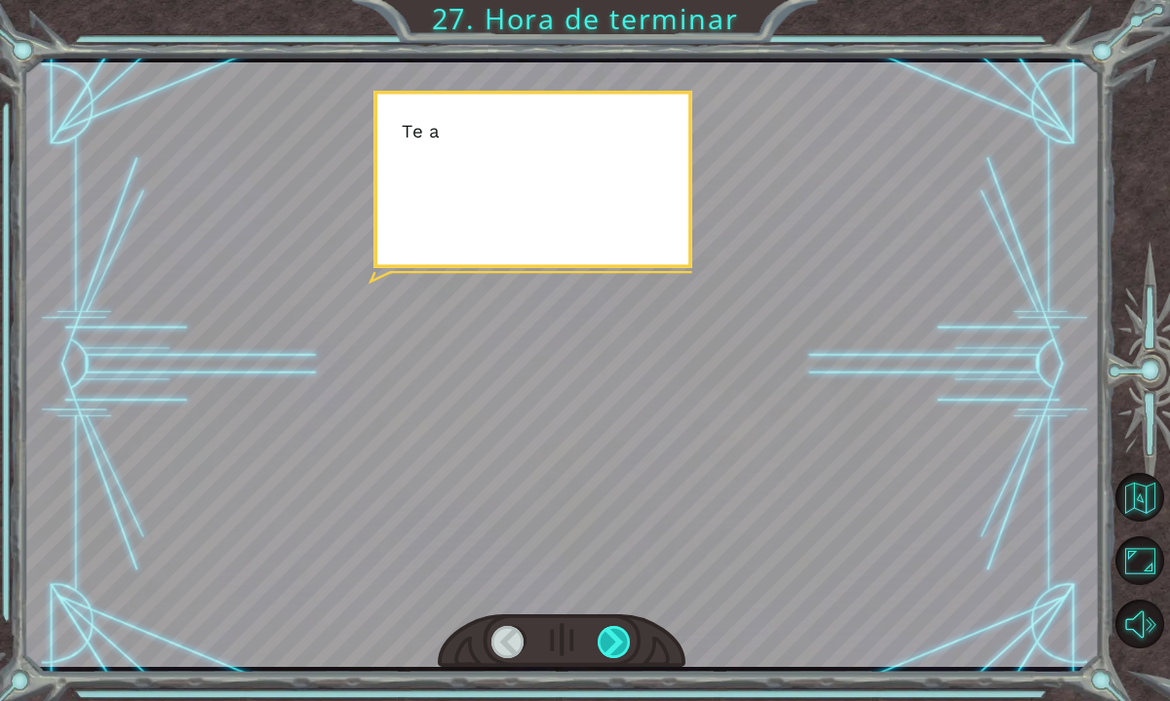
click at [618, 628] on div at bounding box center [615, 642] width 34 height 33
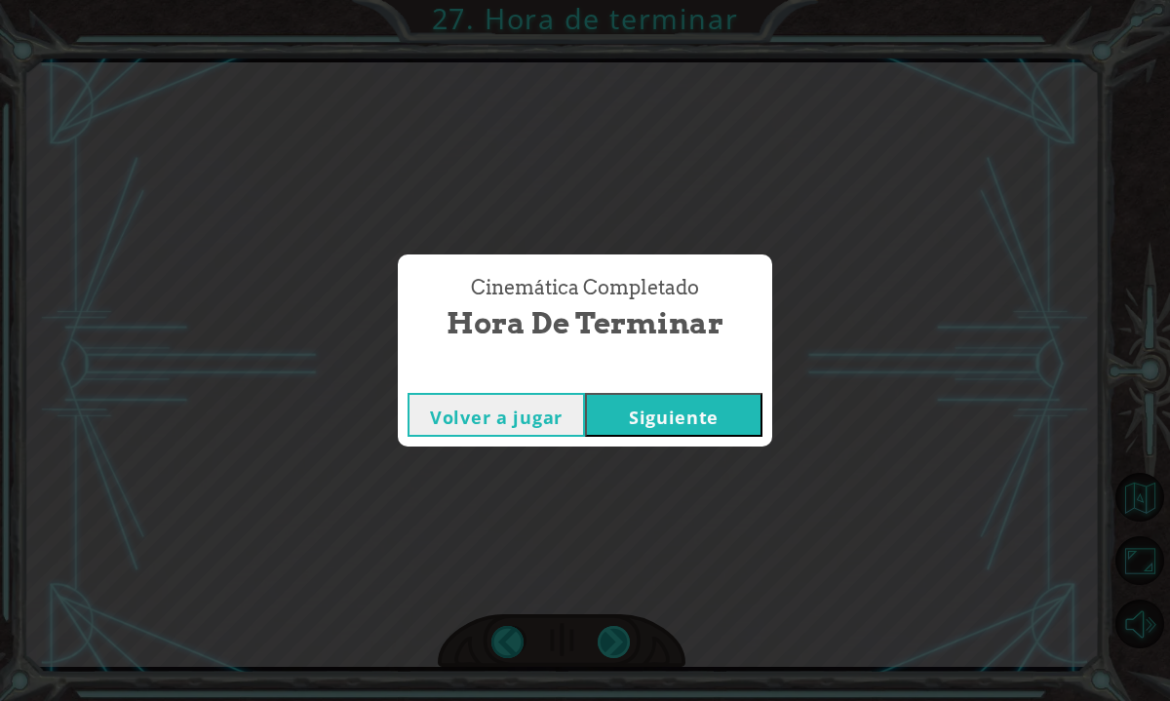
click at [618, 628] on div "Cinemática Completado Hora de terminar Volver a jugar [GEOGRAPHIC_DATA]" at bounding box center [585, 350] width 1170 height 701
click at [686, 414] on button "Siguiente" at bounding box center [673, 415] width 177 height 44
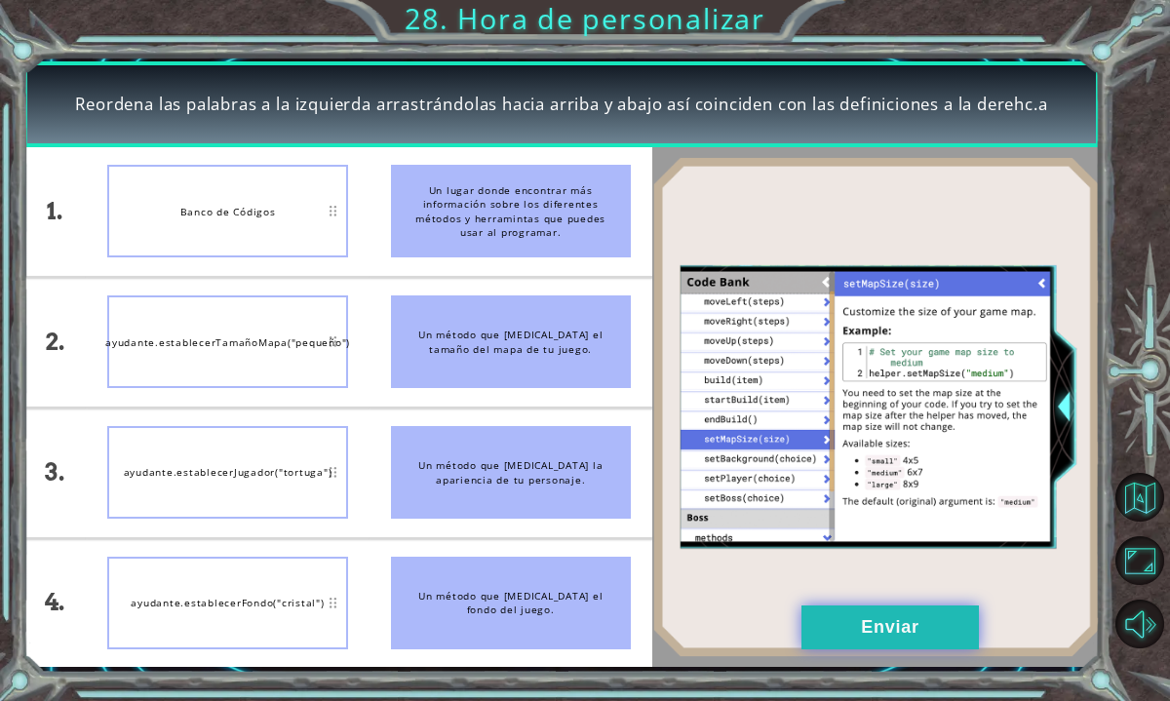
click at [871, 638] on button "Enviar" at bounding box center [890, 628] width 177 height 44
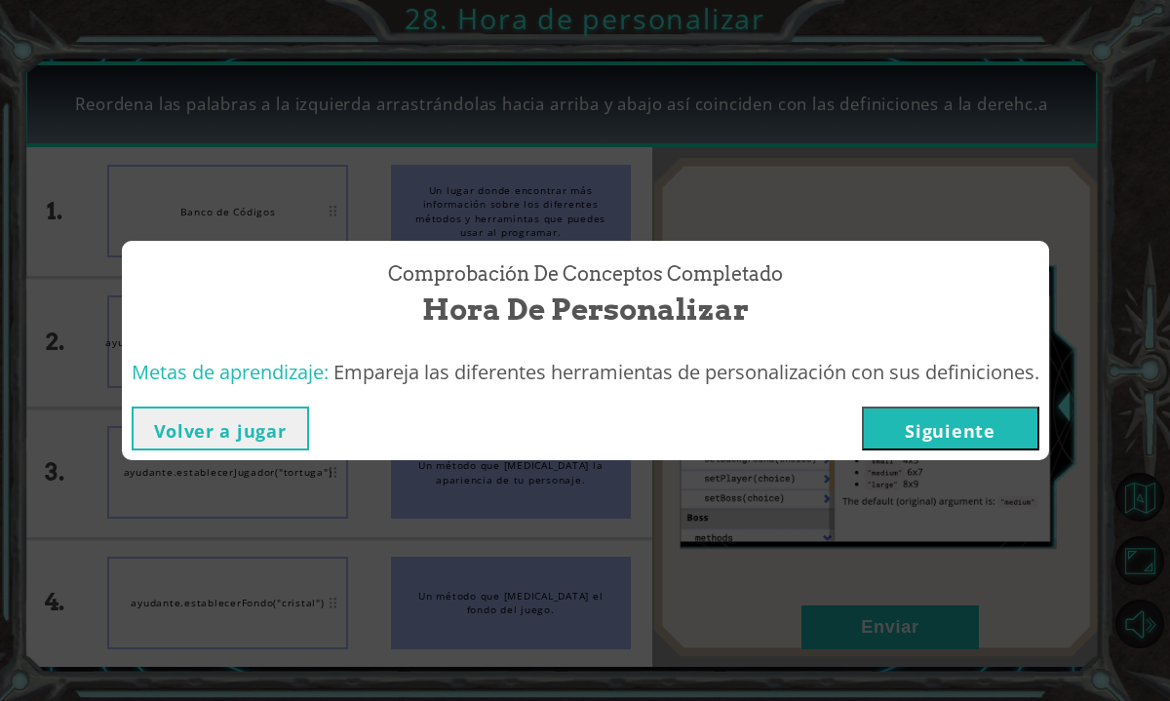
click at [913, 427] on button "Siguiente" at bounding box center [950, 429] width 177 height 44
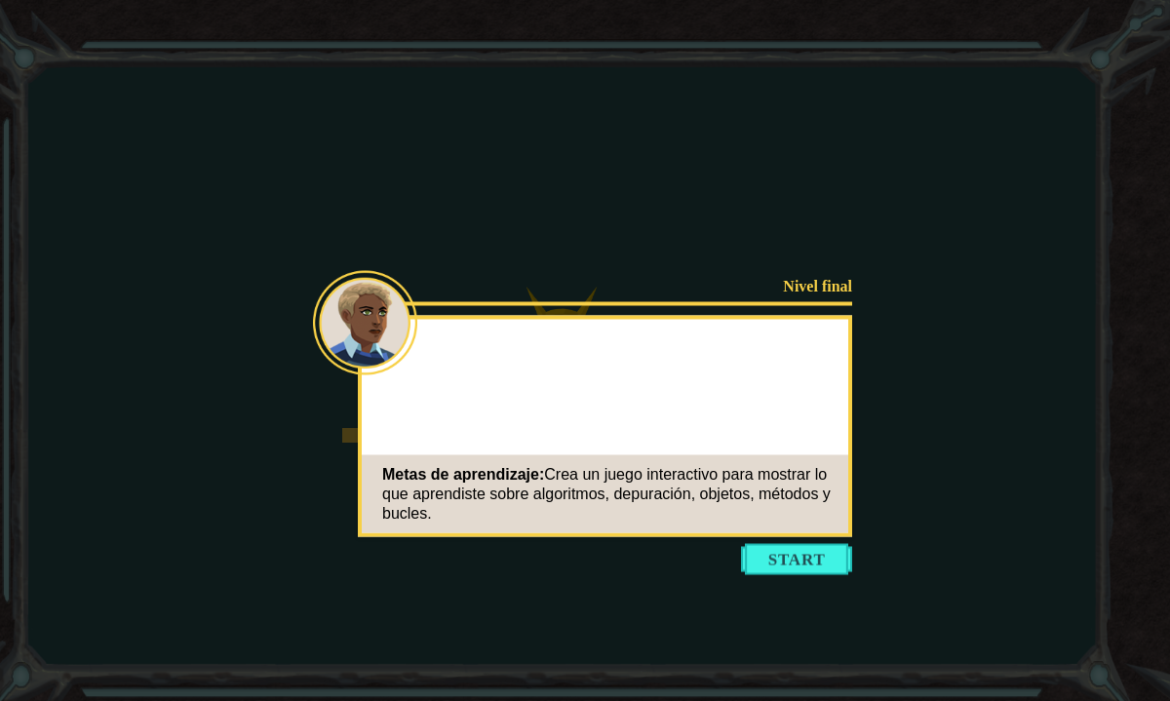
click at [780, 555] on button "Start" at bounding box center [796, 559] width 111 height 31
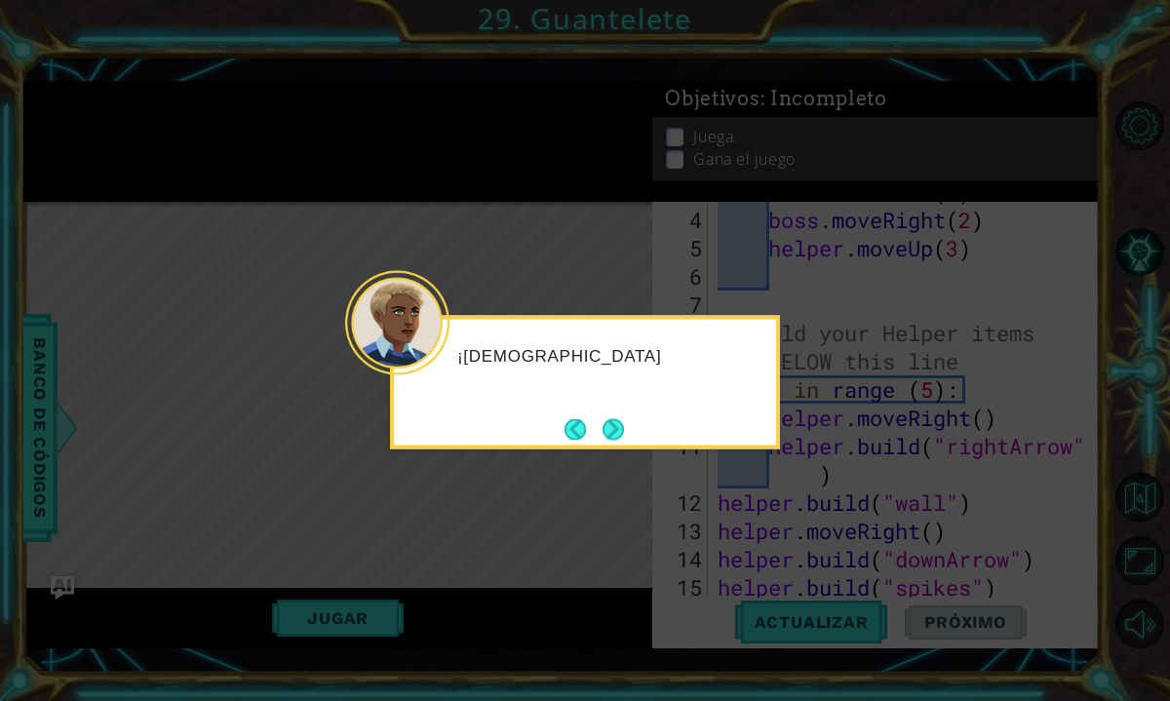
scroll to position [255, 0]
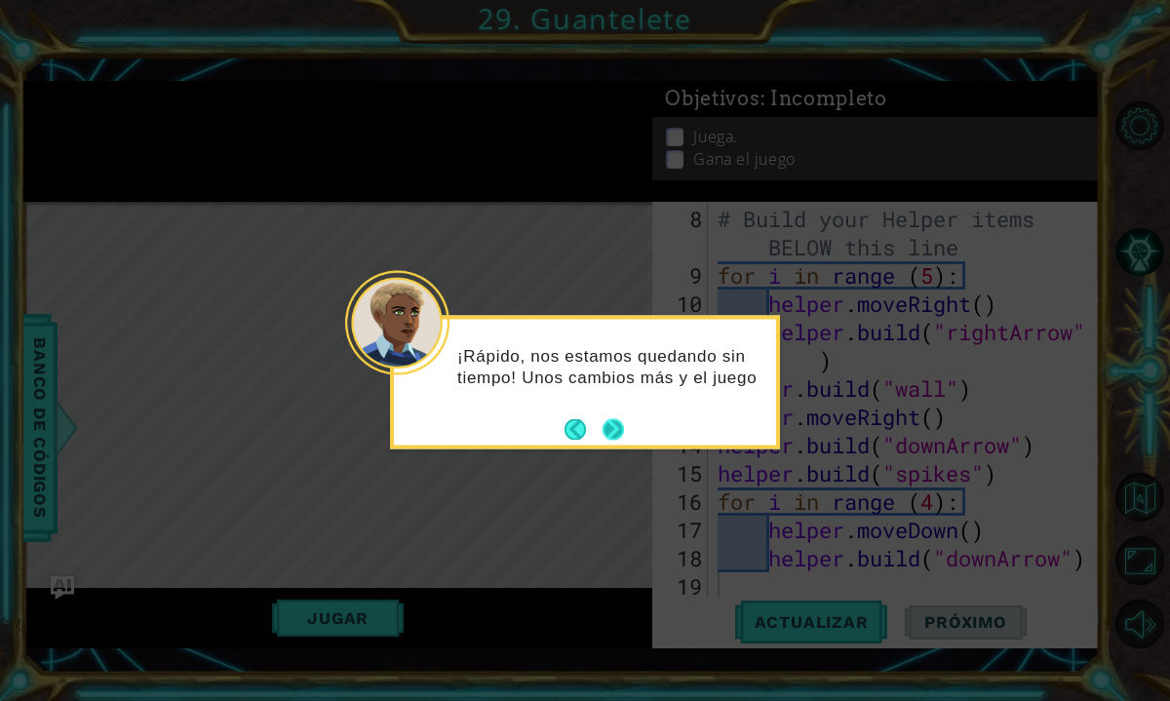
click at [617, 429] on button "Next" at bounding box center [613, 428] width 21 height 21
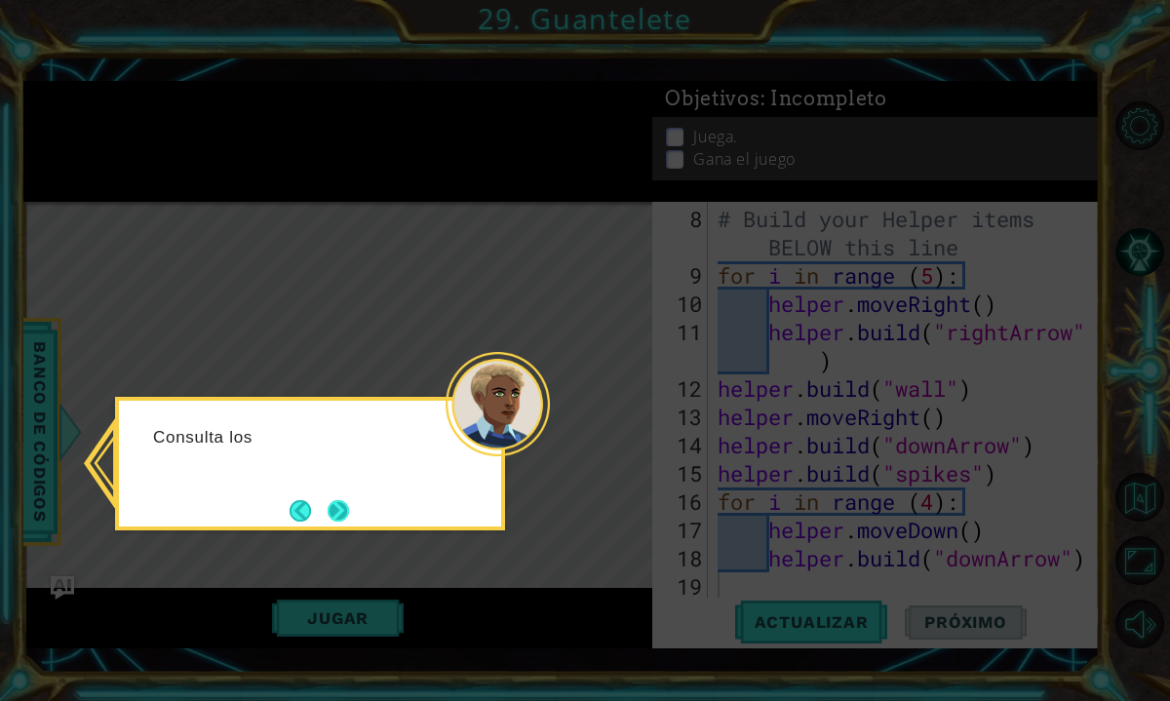
click at [328, 507] on button "Next" at bounding box center [338, 510] width 21 height 21
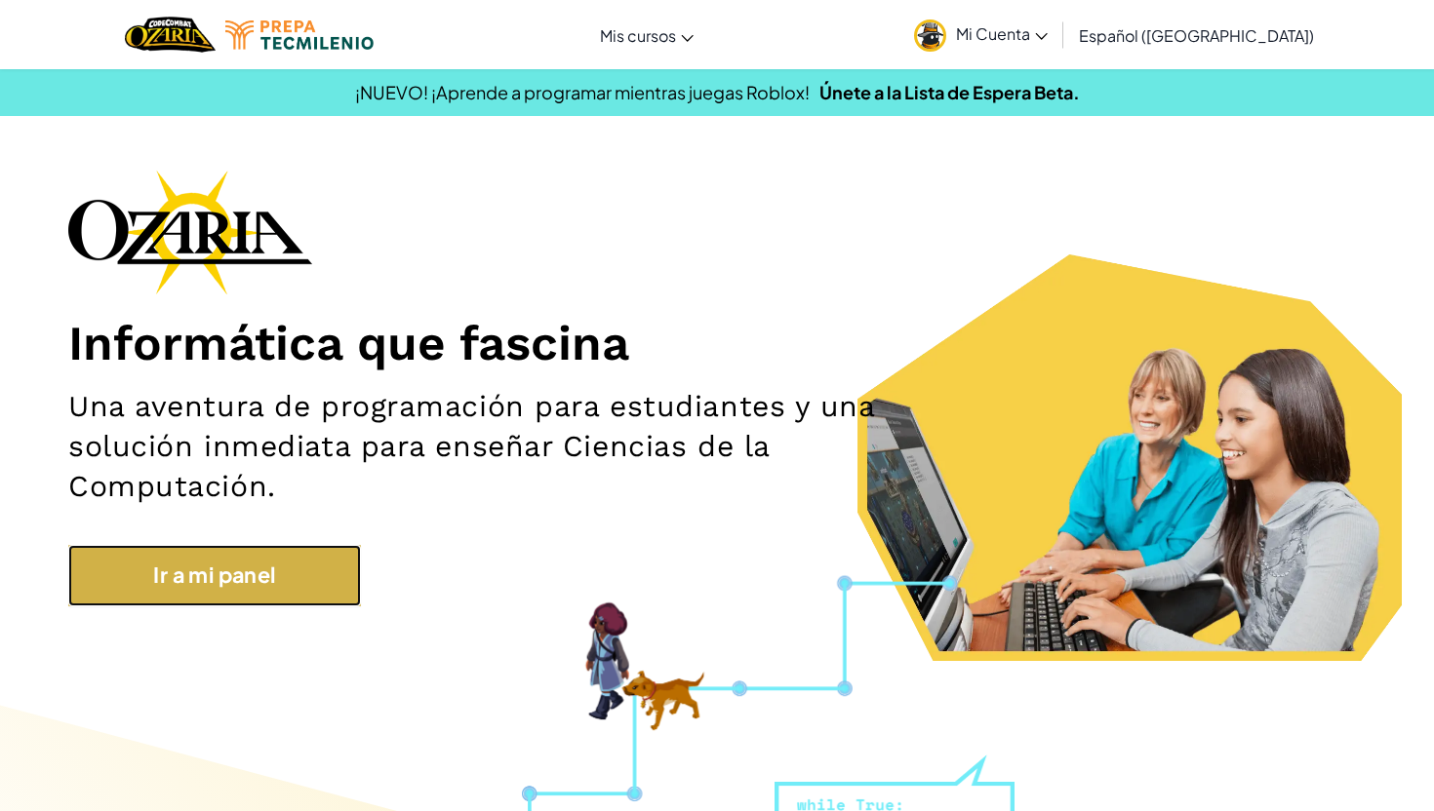
click at [323, 551] on link "Ir a mi panel" at bounding box center [214, 575] width 293 height 60
